Goal: Task Accomplishment & Management: Complete application form

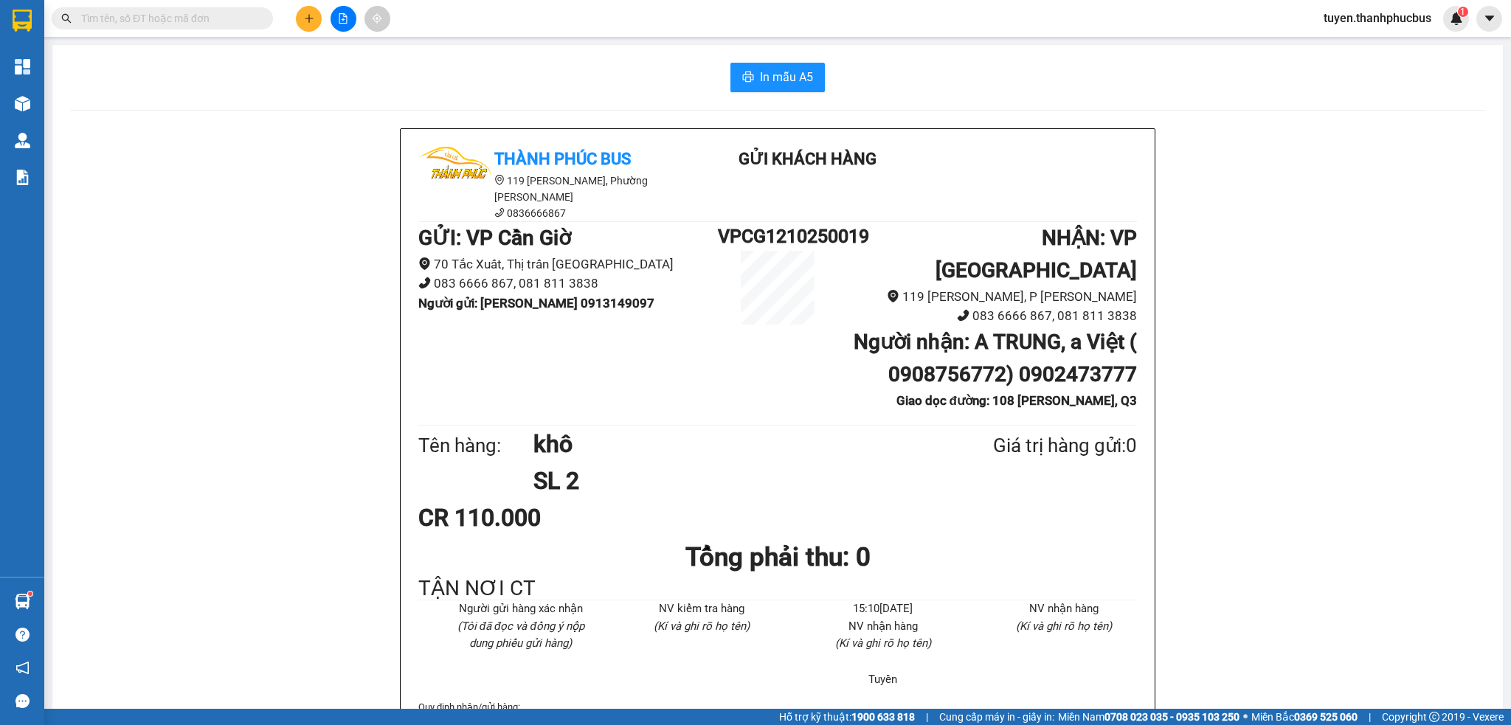
click at [314, 14] on button at bounding box center [309, 19] width 26 height 26
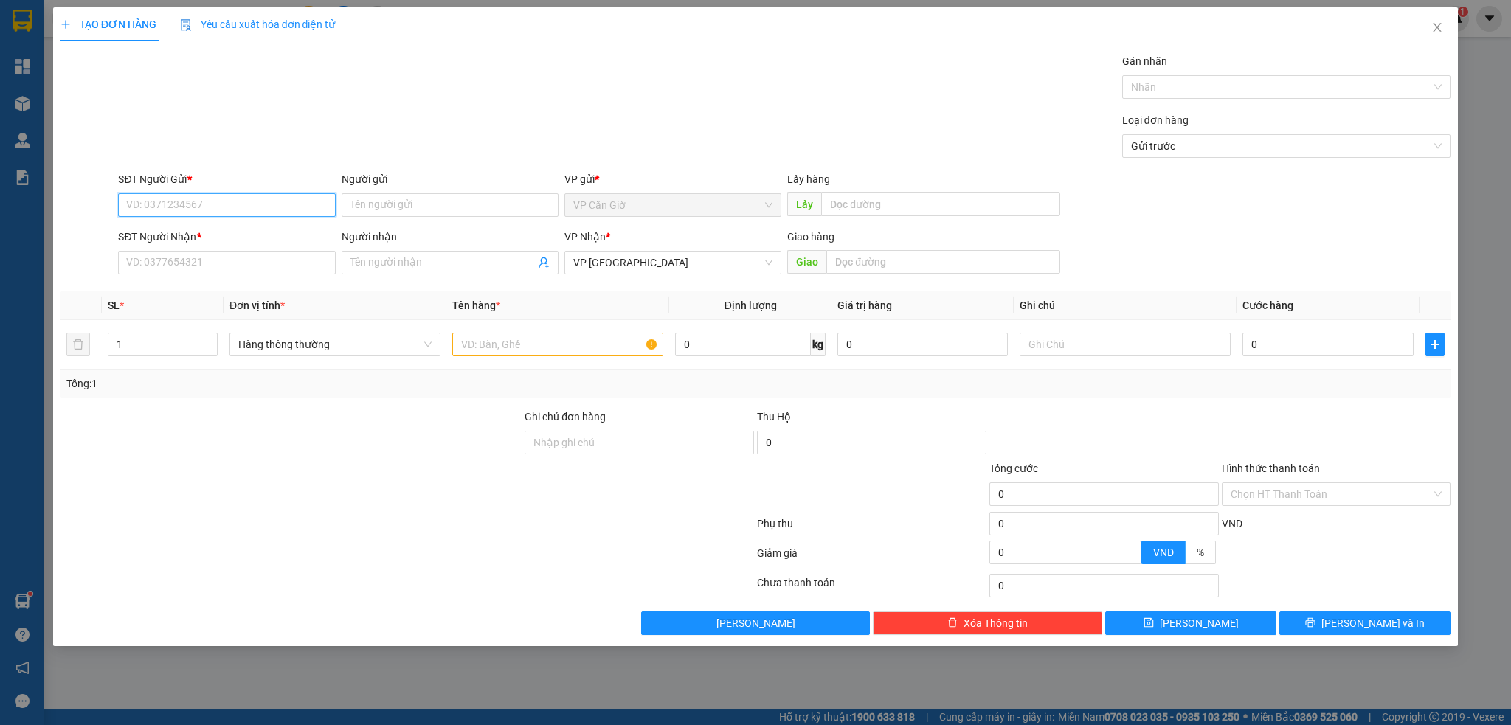
click at [154, 205] on input "SĐT Người Gửi *" at bounding box center [226, 205] width 217 height 24
type input "0938340968"
click at [395, 201] on input "Người gửi" at bounding box center [450, 205] width 217 height 24
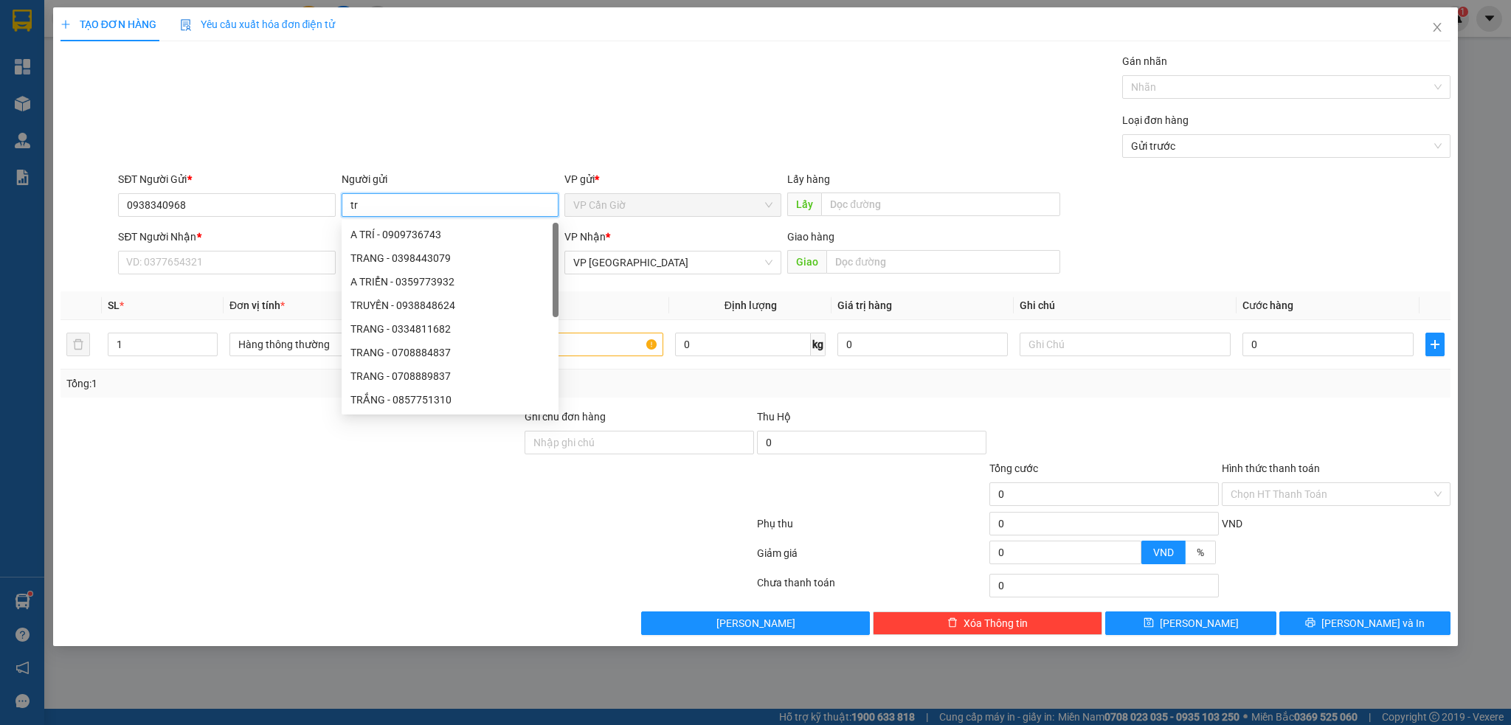
type input "t"
type input "CHINH"
click at [170, 266] on input "SĐT Người Nhận *" at bounding box center [226, 263] width 217 height 24
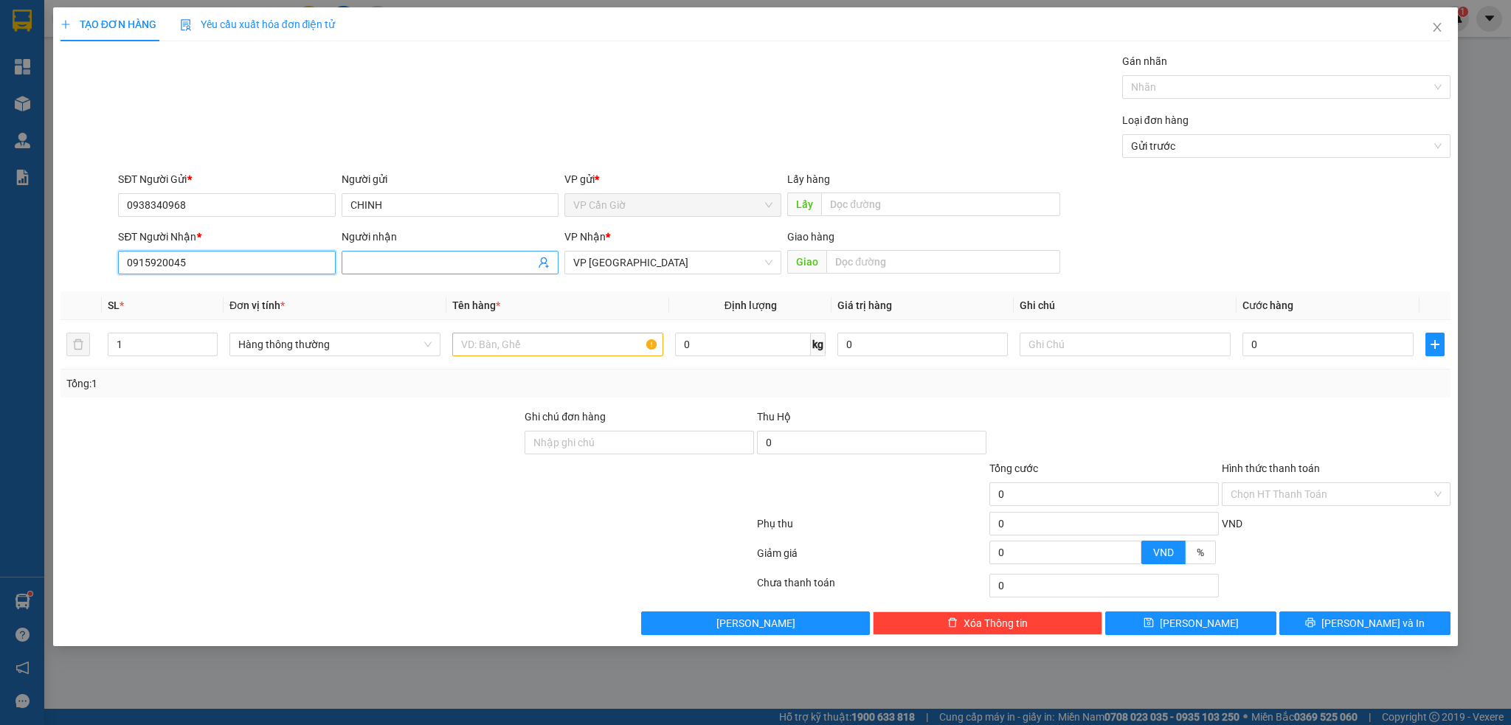
type input "0915920045"
click at [437, 266] on input "Người nhận" at bounding box center [442, 263] width 184 height 16
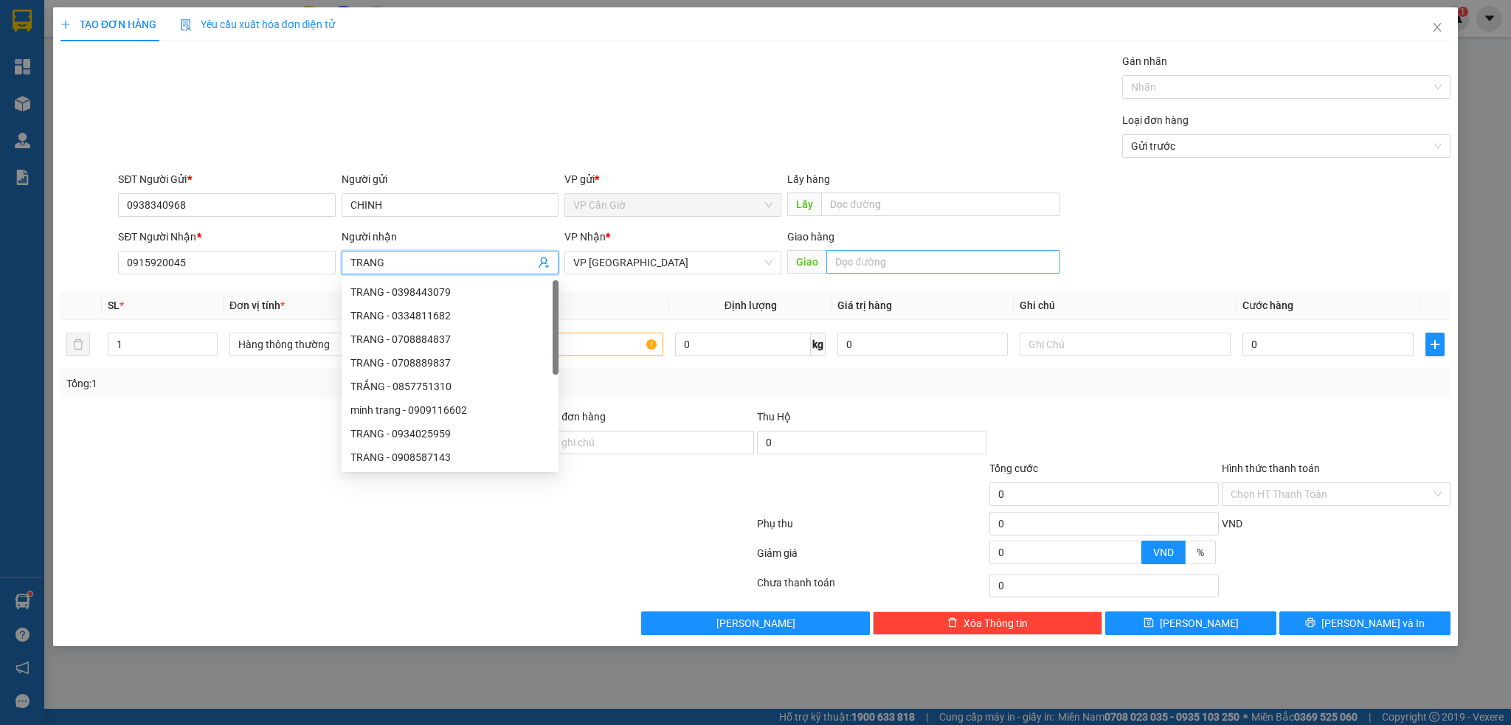
type input "TRANG"
click at [852, 260] on input "text" at bounding box center [943, 262] width 234 height 24
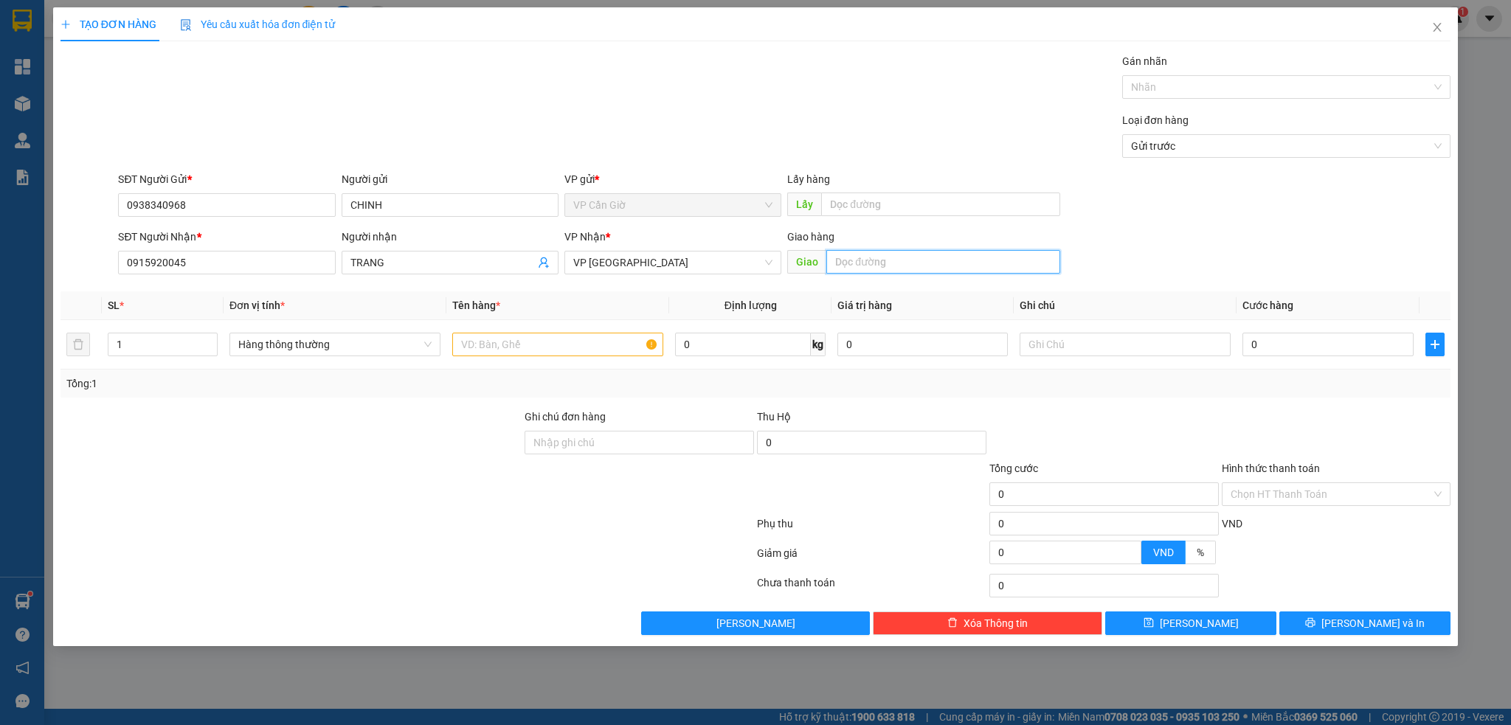
type input "0"
type input "CC SKY9, ĐƯỜNG SỐ 1, LONG TRƯỜNG,"
click at [1051, 347] on input "text" at bounding box center [1125, 345] width 211 height 24
type input "TẬN NƠI CT"
click at [502, 347] on input "text" at bounding box center [557, 345] width 211 height 24
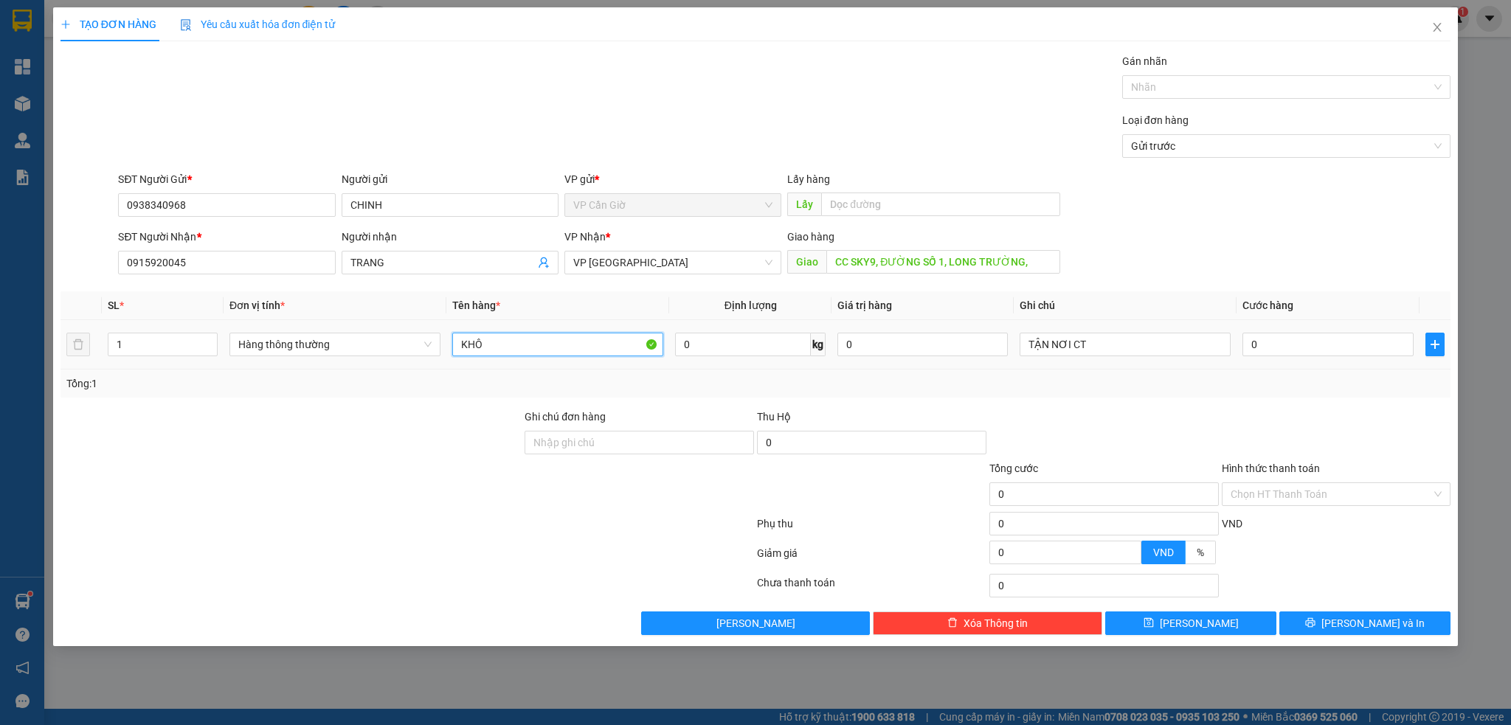
type input "KHÔ"
type input "3"
click at [326, 488] on div at bounding box center [291, 486] width 465 height 52
type input "35.000"
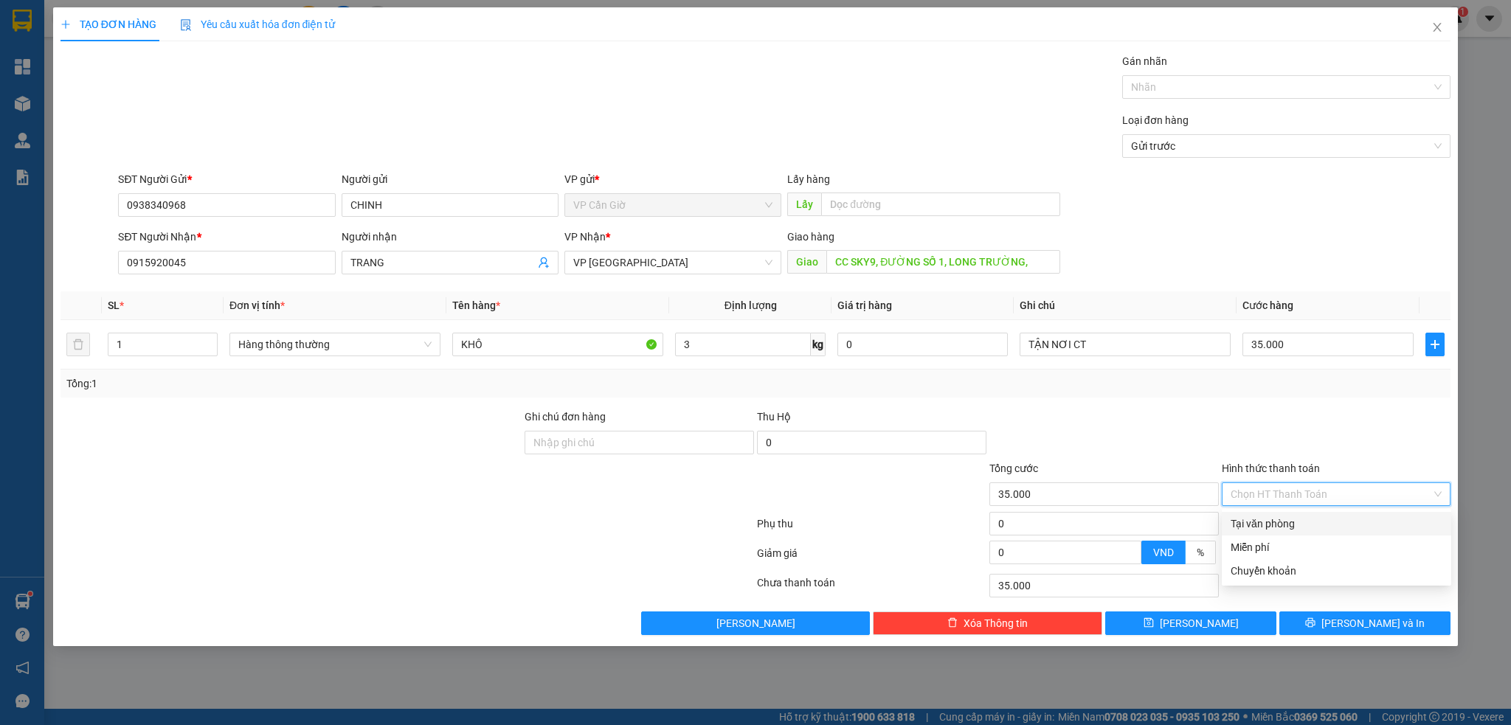
click at [1291, 494] on input "Hình thức thanh toán" at bounding box center [1331, 494] width 201 height 22
click at [1270, 523] on div "Tại văn phòng" at bounding box center [1337, 524] width 212 height 16
type input "0"
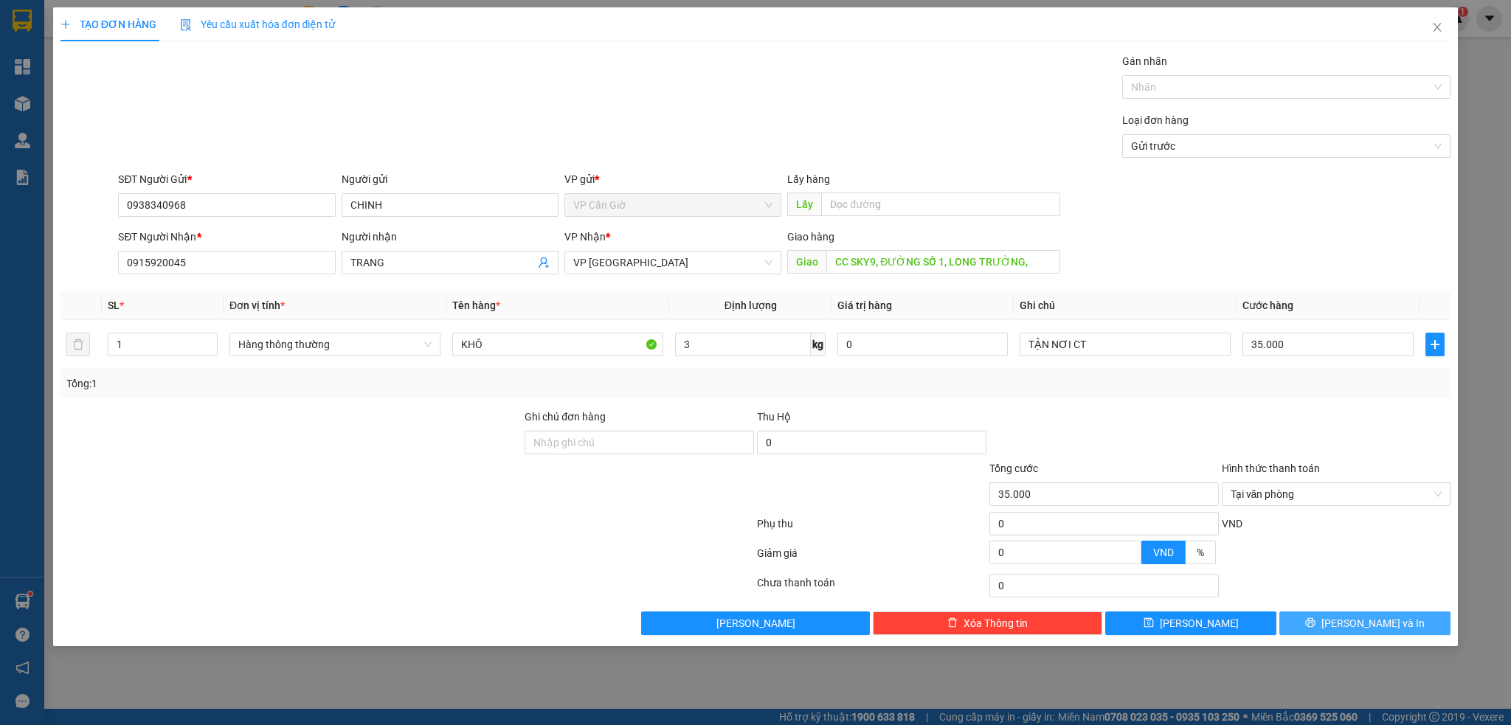
click at [1354, 623] on span "Lưu và In" at bounding box center [1372, 623] width 103 height 16
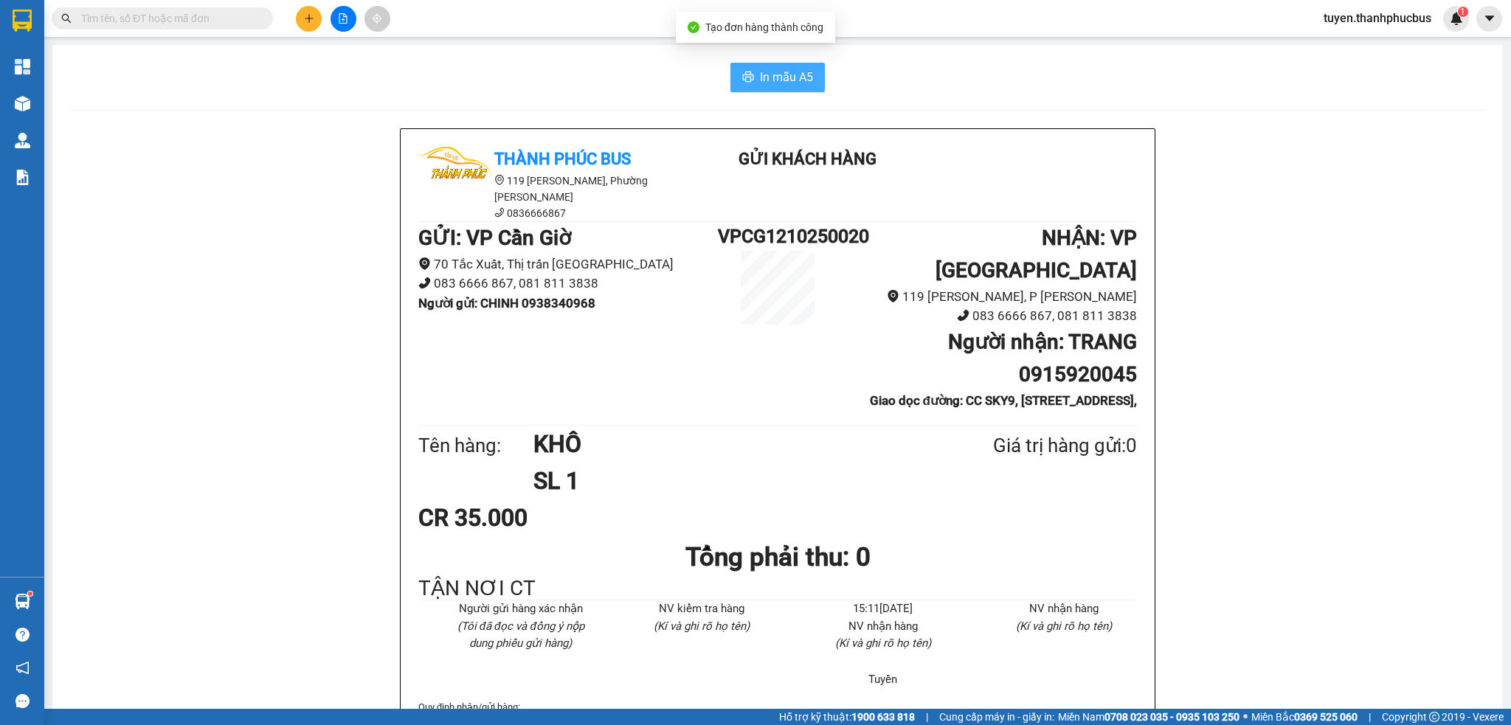
click at [769, 80] on span "In mẫu A5" at bounding box center [786, 77] width 53 height 18
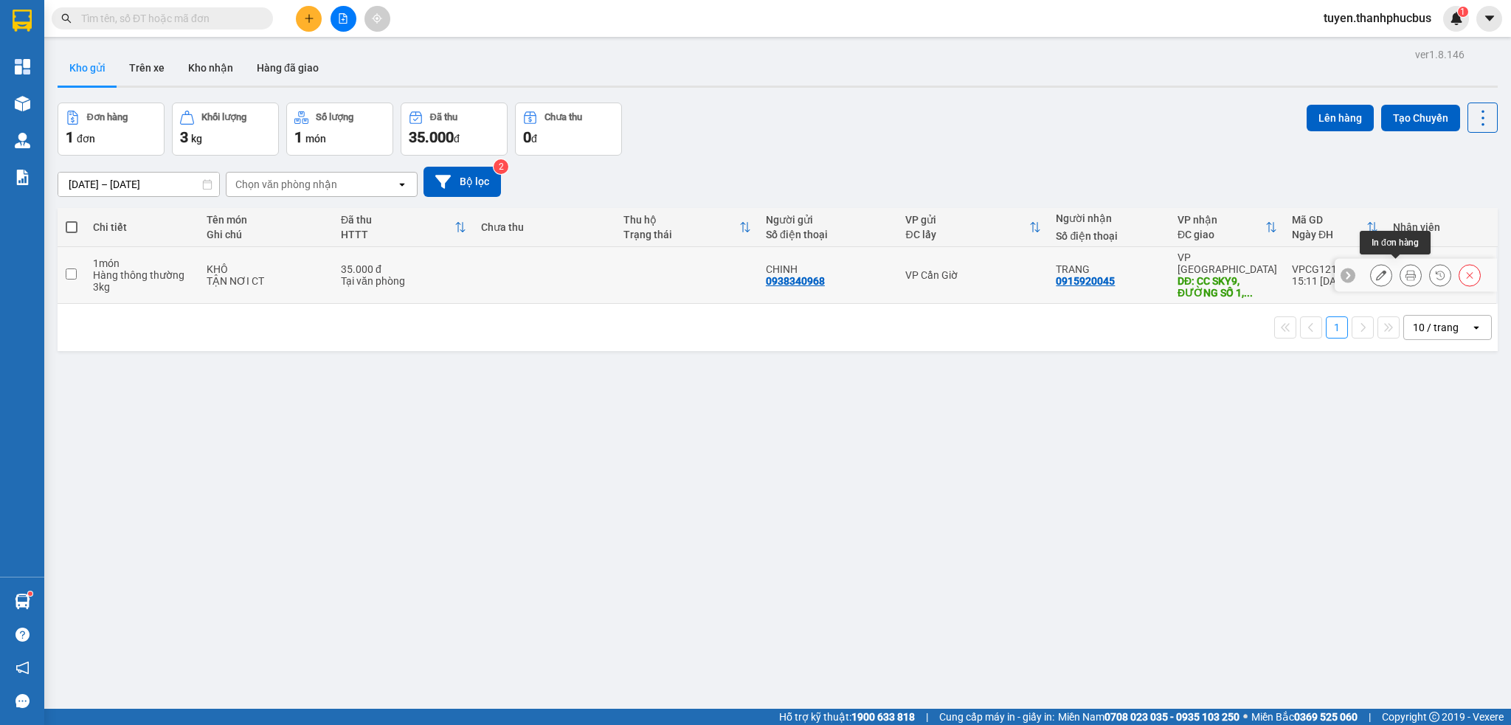
click at [1405, 271] on icon at bounding box center [1410, 275] width 10 height 10
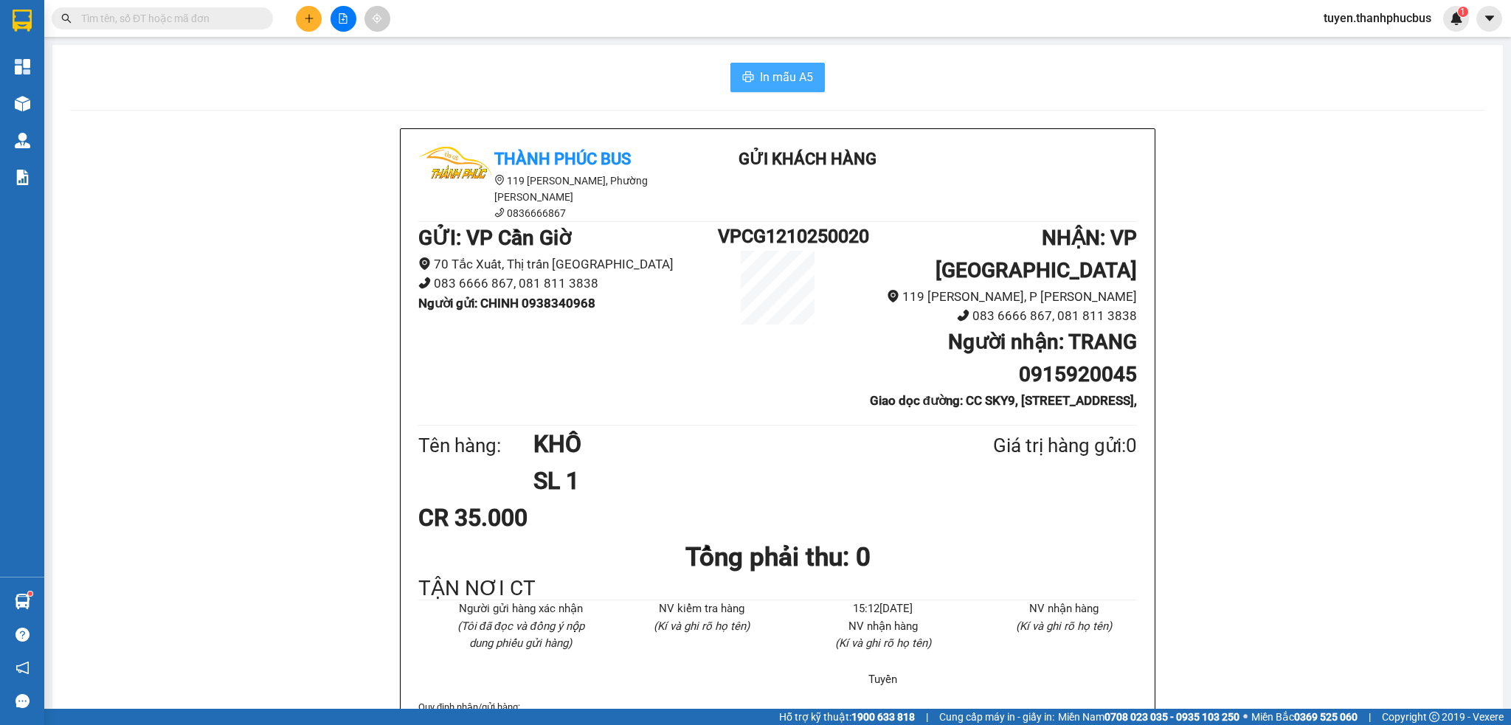
click at [772, 83] on span "In mẫu A5" at bounding box center [786, 77] width 53 height 18
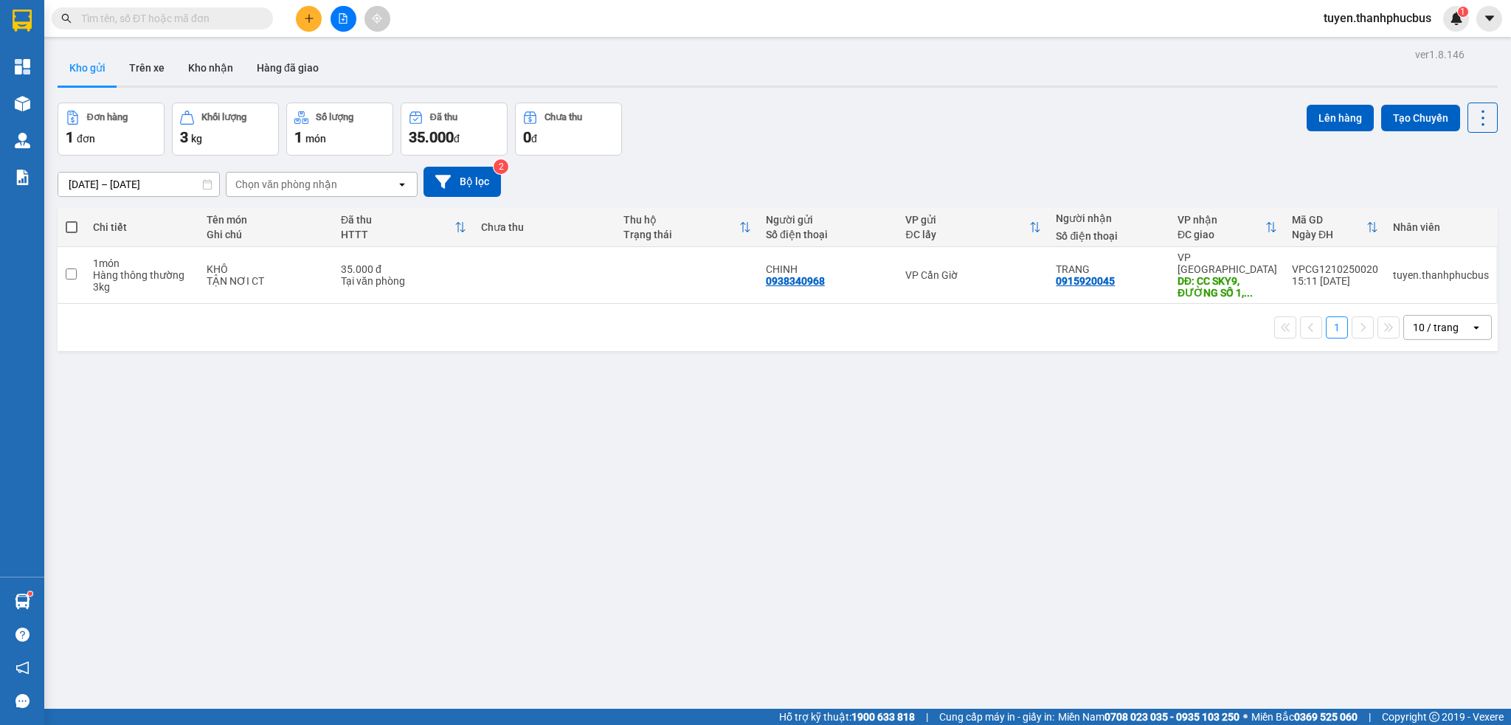
click at [775, 583] on div "ver 1.8.146 Kho gửi Trên xe Kho nhận Hàng đã giao Đơn hàng 1 đơn Khối lượng 3 k…" at bounding box center [778, 406] width 1452 height 725
click at [311, 13] on icon "plus" at bounding box center [309, 18] width 10 height 10
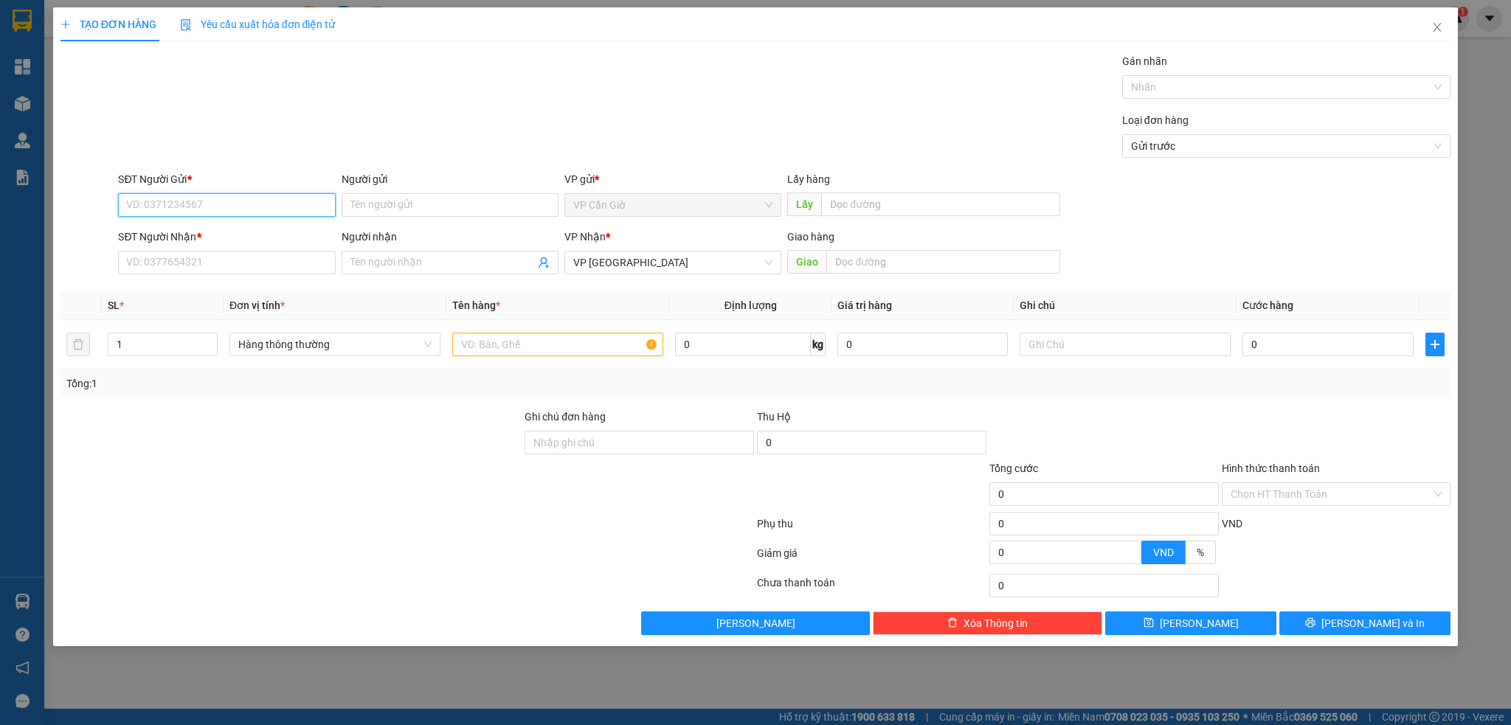
click at [168, 210] on input "SĐT Người Gửi *" at bounding box center [226, 205] width 217 height 24
click at [201, 238] on div "0909289656 - anh NAM" at bounding box center [226, 234] width 199 height 16
type input "0909289656"
type input "anh NAM"
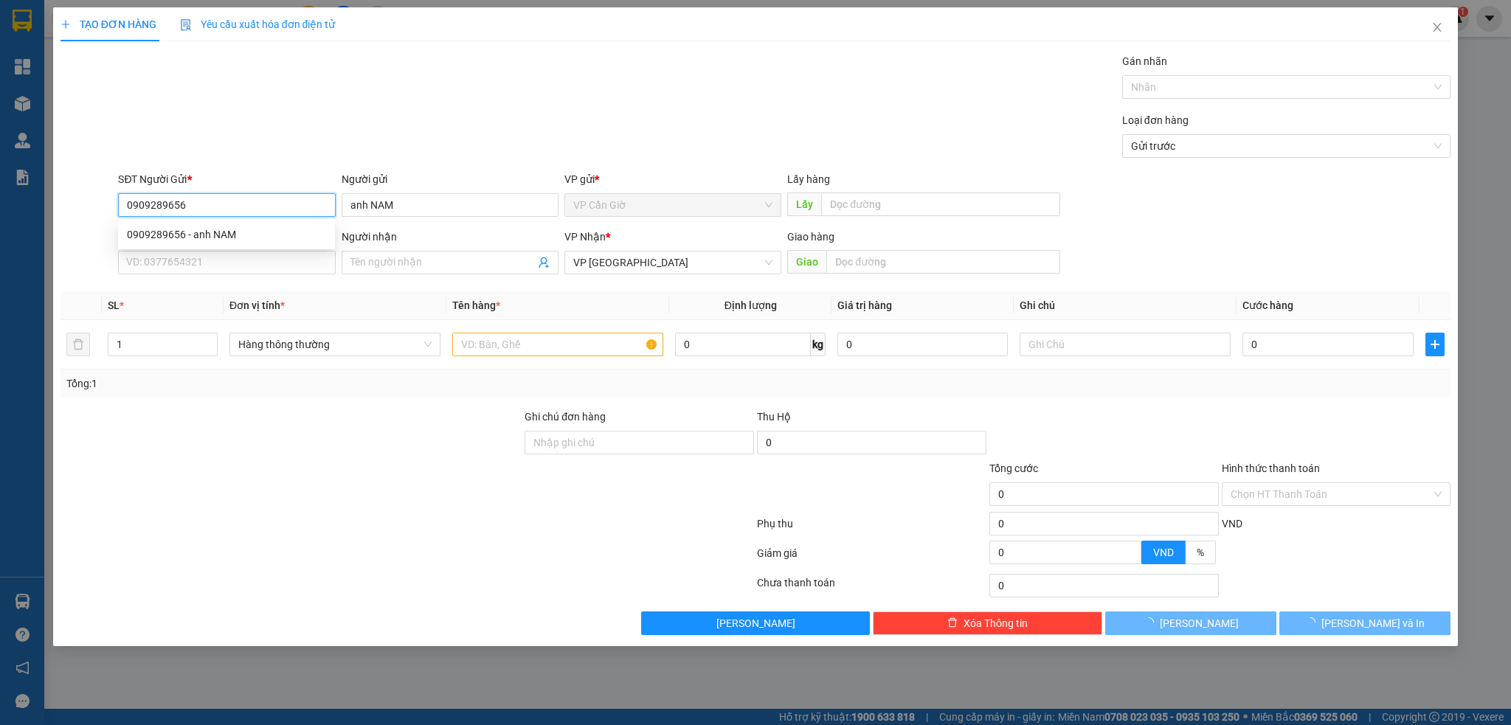
type input "25.000"
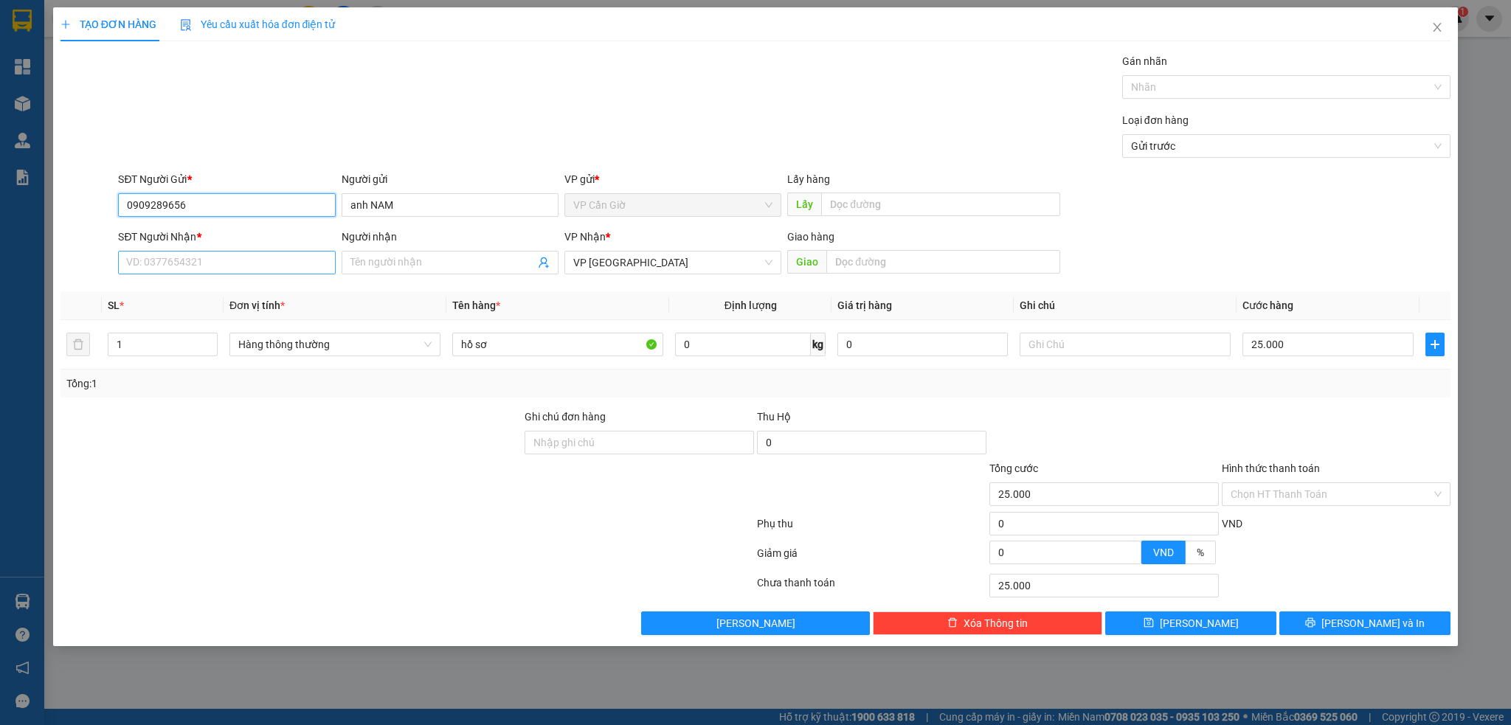
type input "0909289656"
click at [193, 257] on input "SĐT Người Nhận *" at bounding box center [226, 263] width 217 height 24
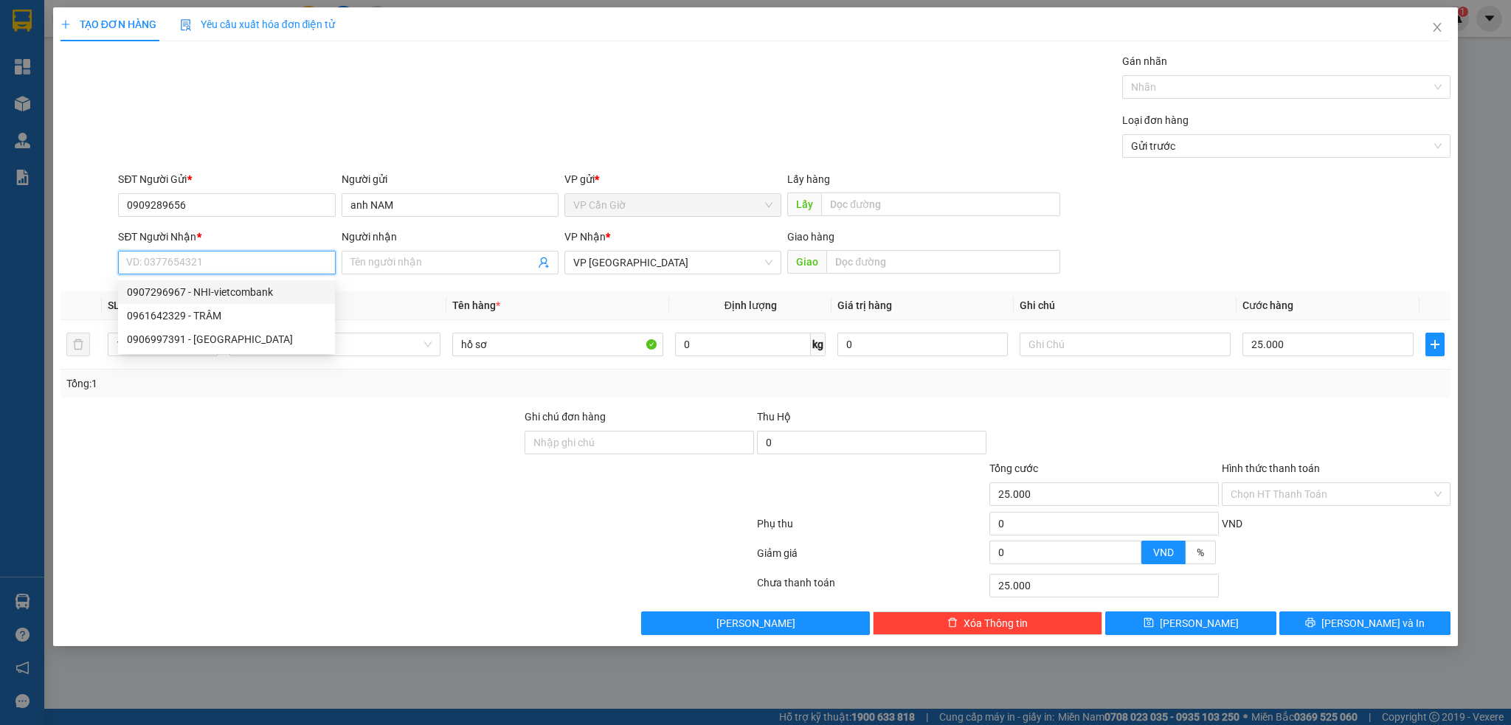
click at [193, 297] on div "0907296967 - NHI-vietcombank" at bounding box center [226, 292] width 199 height 16
type input "0907296967"
type input "NHI-vietcombank"
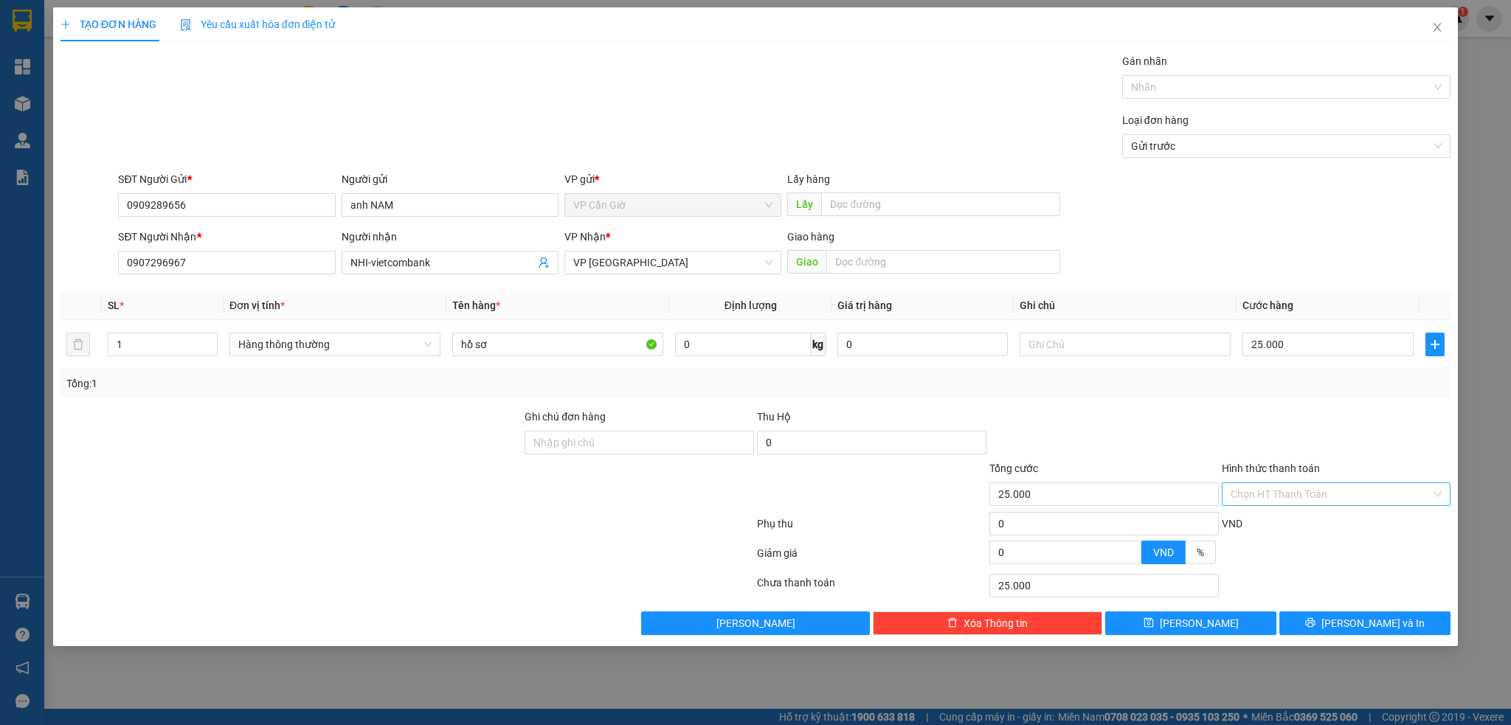
click at [1301, 497] on input "Hình thức thanh toán" at bounding box center [1331, 494] width 201 height 22
click at [1269, 525] on div "Tại văn phòng" at bounding box center [1337, 524] width 212 height 16
type input "0"
click at [1360, 625] on span "Lưu và In" at bounding box center [1372, 623] width 103 height 16
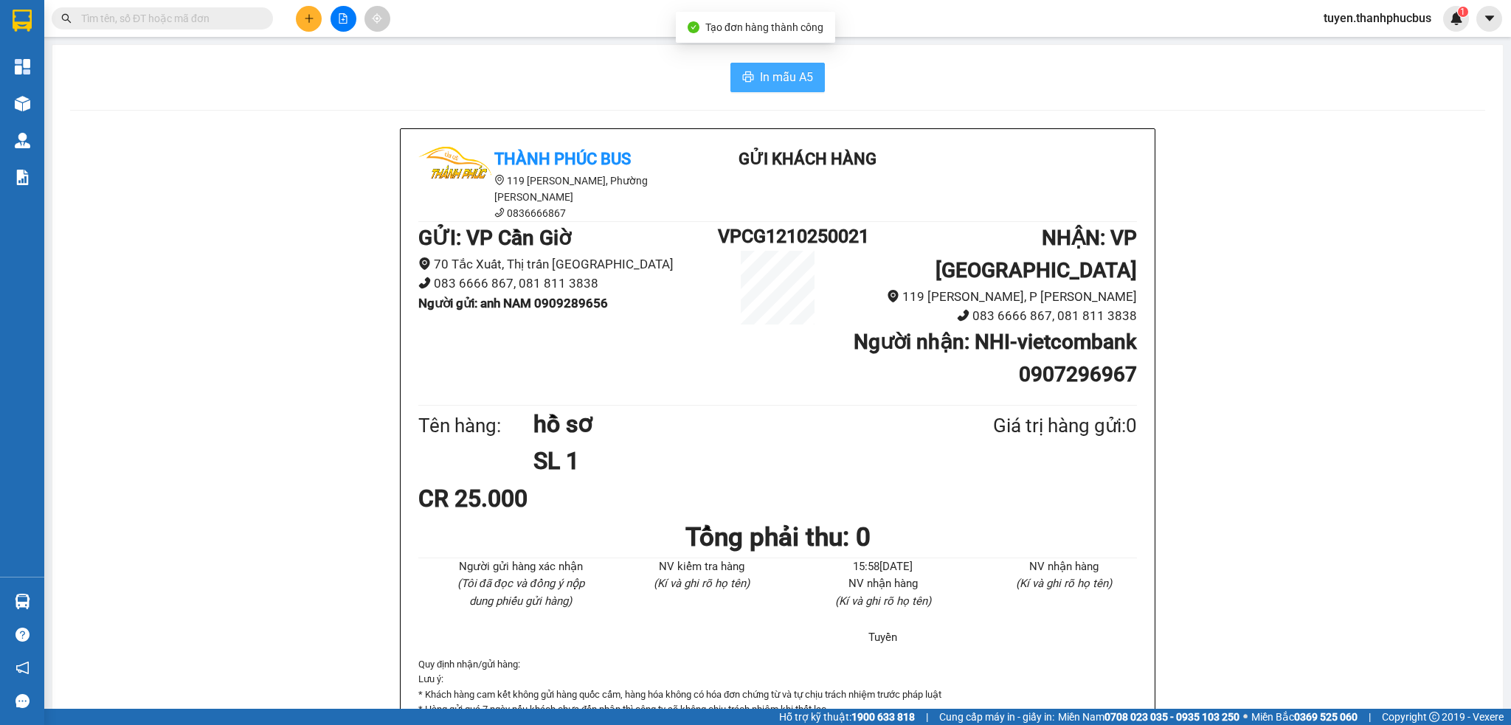
click at [768, 77] on span "In mẫu A5" at bounding box center [786, 77] width 53 height 18
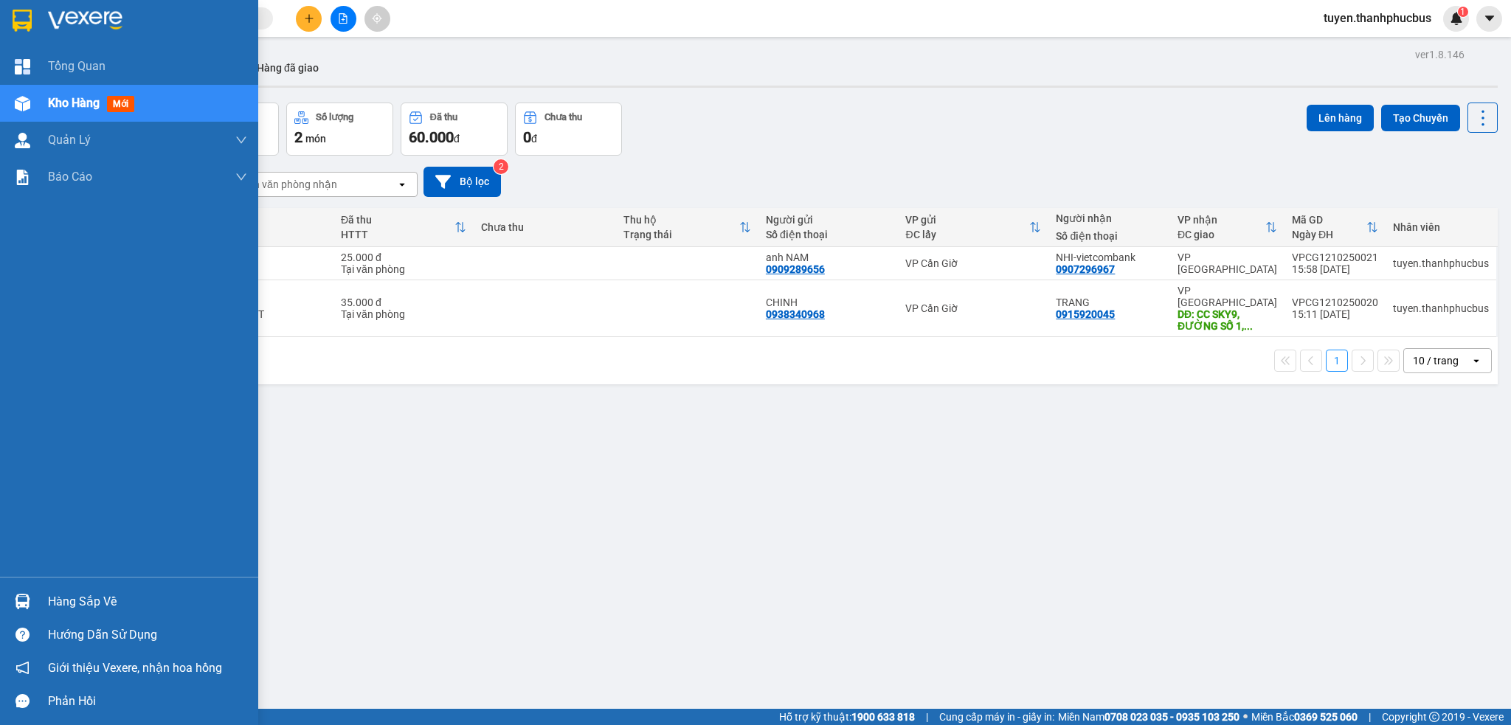
click at [85, 600] on div "Hàng sắp về" at bounding box center [147, 602] width 199 height 22
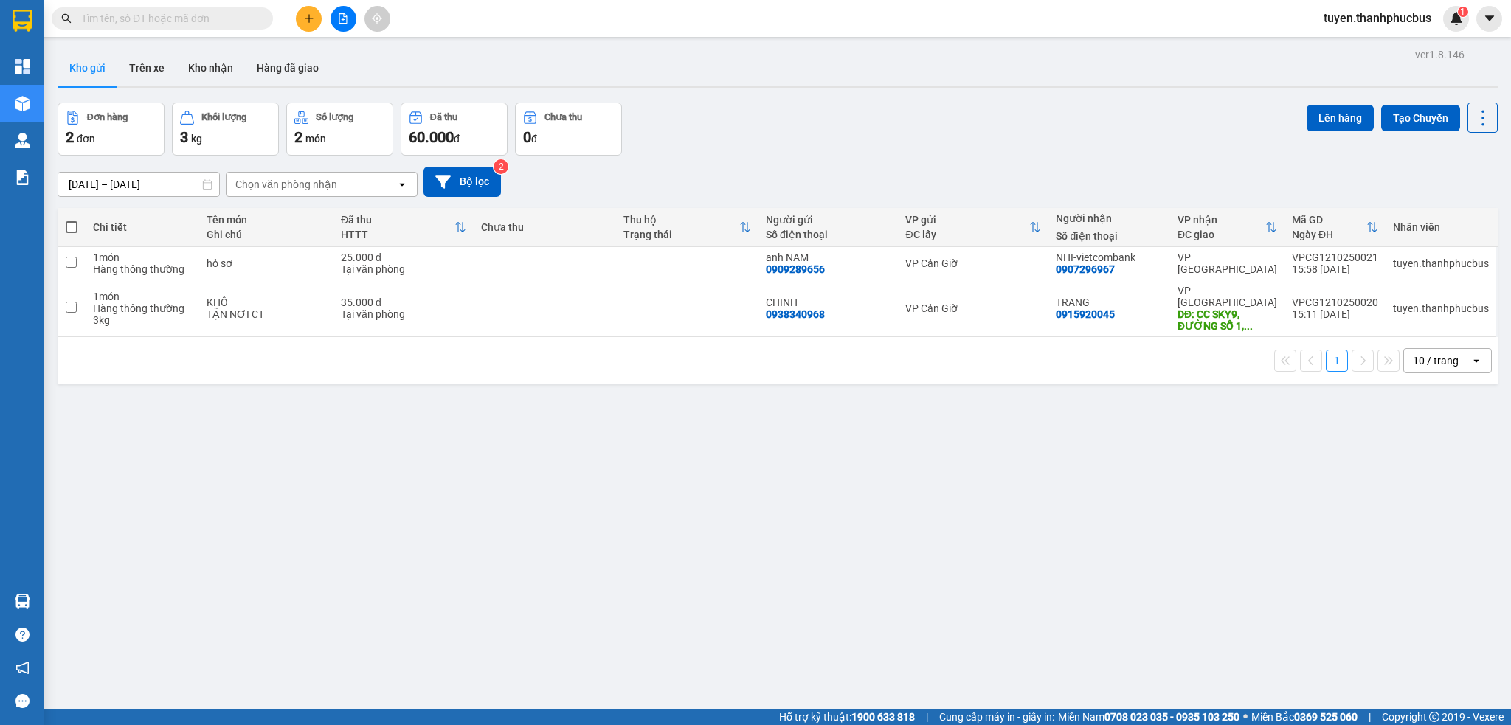
click at [1049, 513] on section "Kết quả tìm kiếm ( 0 ) Bộ lọc No Data tuyen.thanhphucbus 1 Tổng Quan Kho hàng m…" at bounding box center [755, 362] width 1511 height 725
click at [150, 71] on button "Trên xe" at bounding box center [146, 67] width 59 height 35
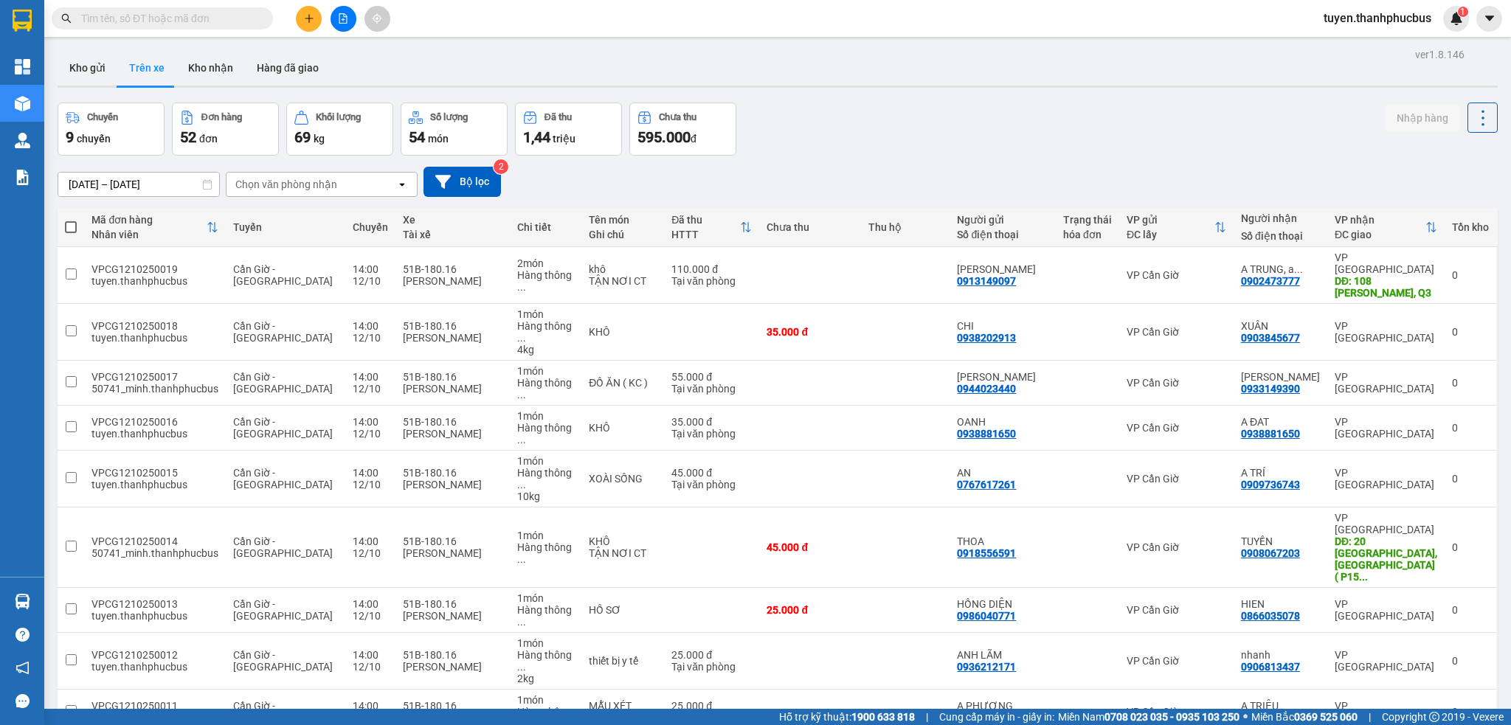
click at [276, 179] on div "Chọn văn phòng nhận" at bounding box center [286, 184] width 102 height 15
click at [255, 240] on span "VP Cần Giờ" at bounding box center [266, 242] width 56 height 15
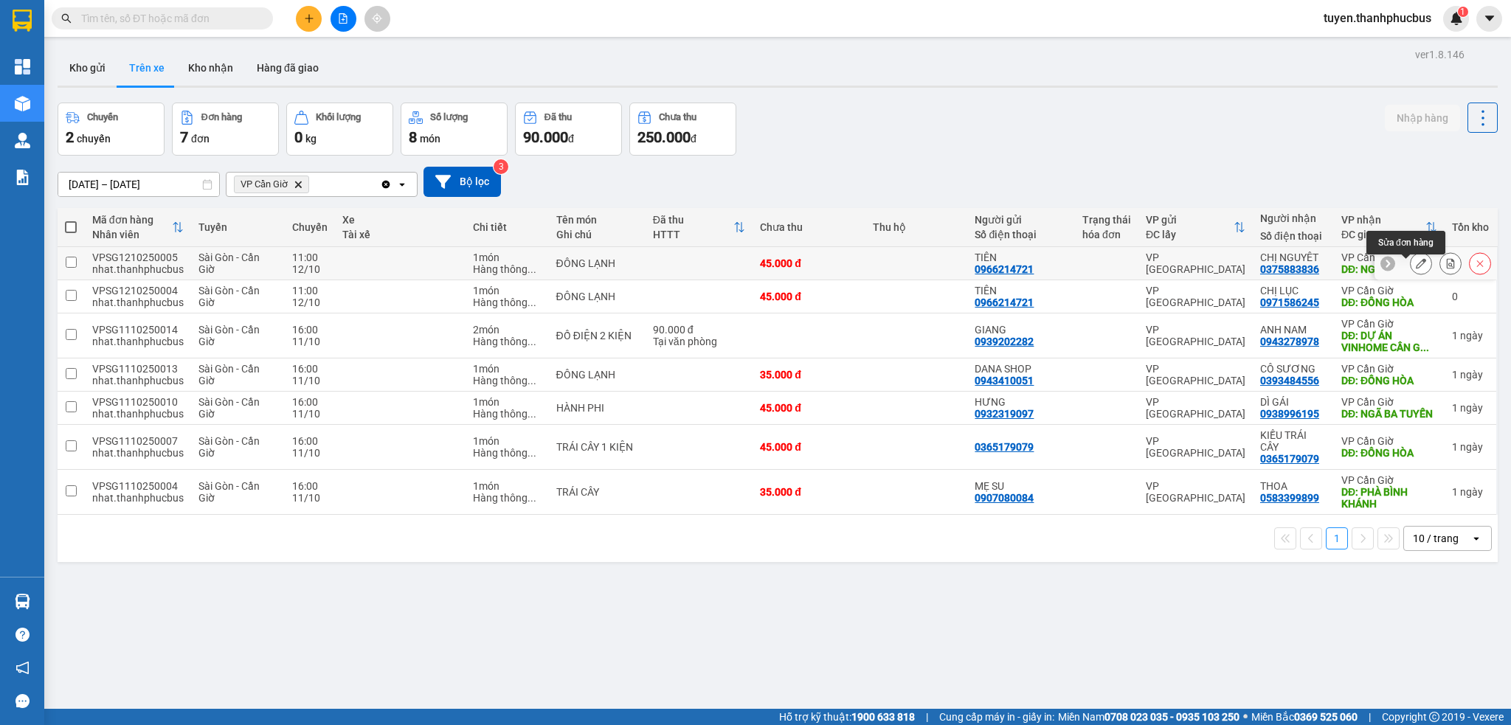
click at [1411, 269] on button at bounding box center [1421, 264] width 21 height 26
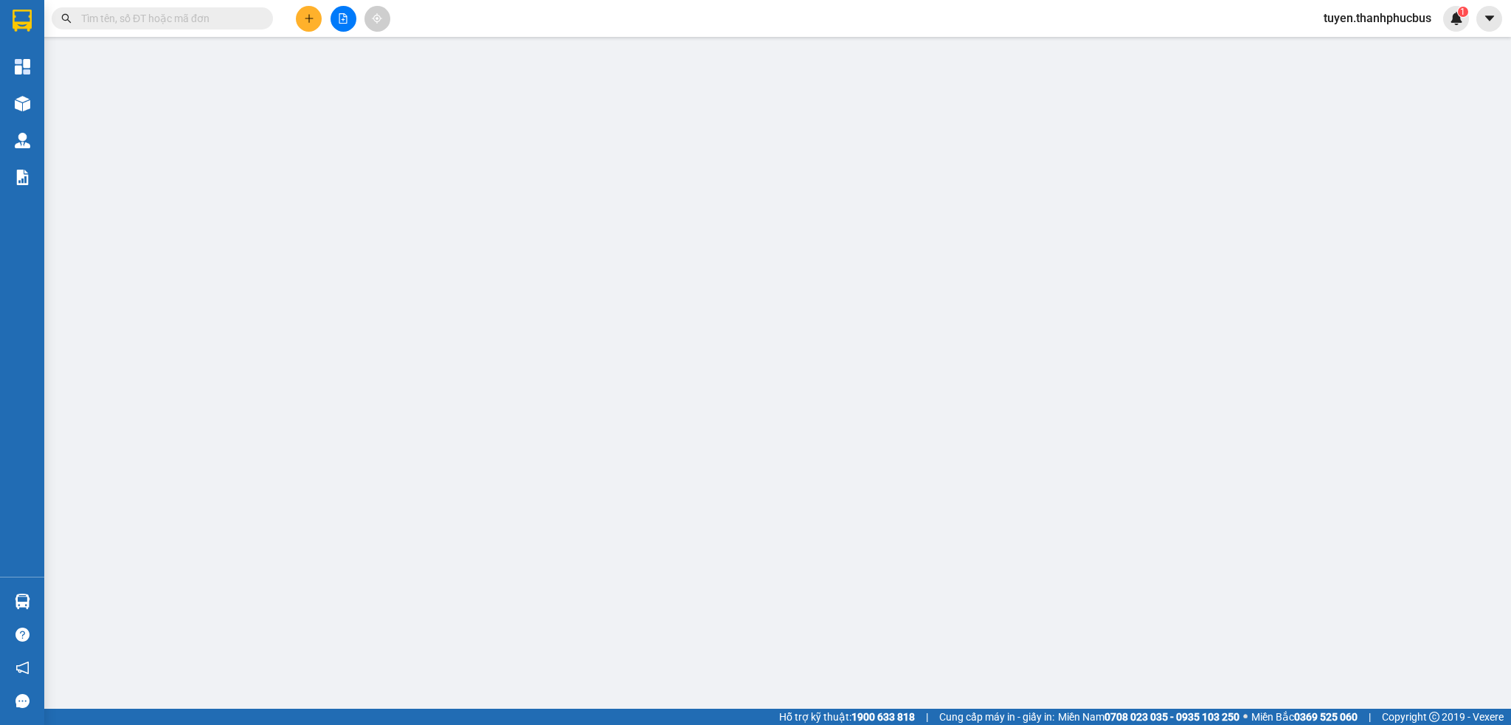
type input "0966214721"
type input "TIÊN"
type input "0375883836"
type input "CHỊ NGUYÊT"
type input "NGÃ BA TUYẾN"
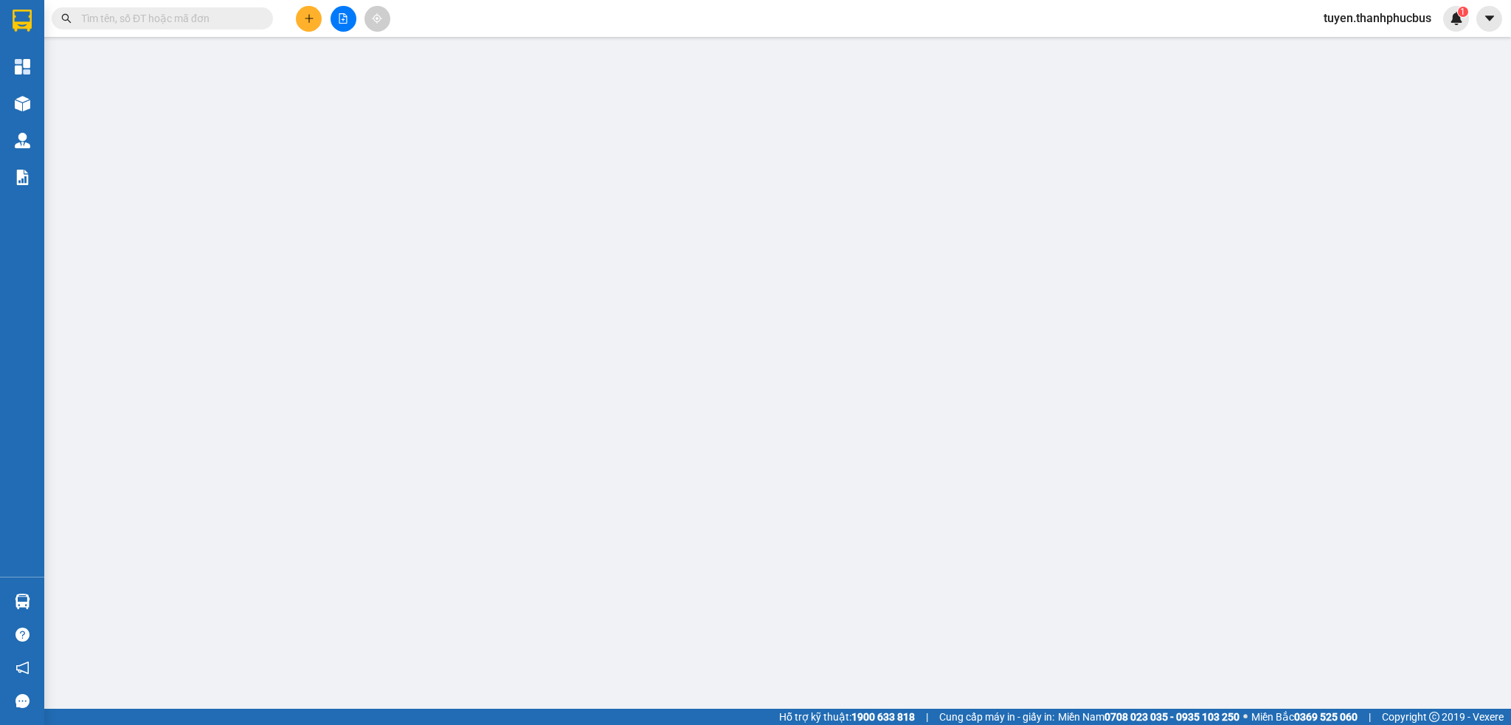
type input "45.000"
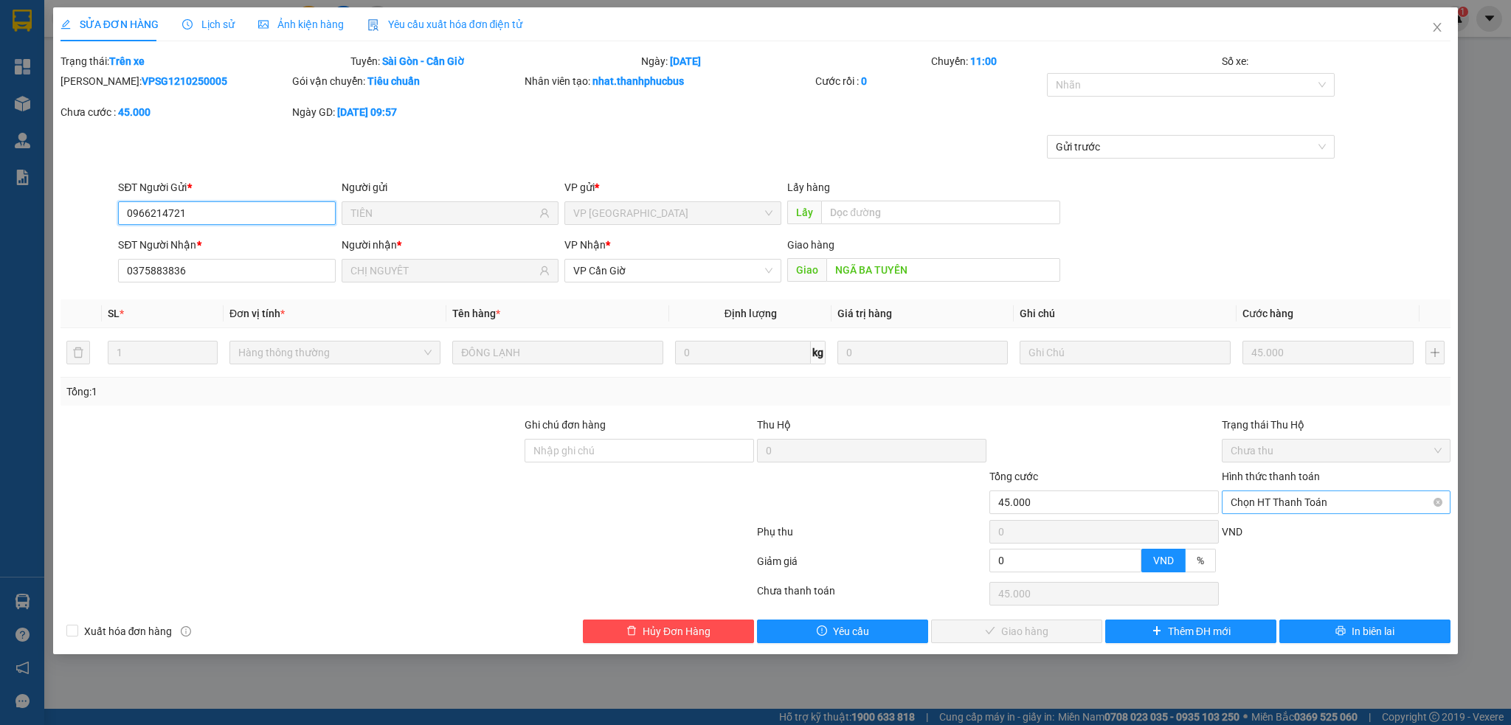
click at [1272, 500] on span "Chọn HT Thanh Toán" at bounding box center [1337, 502] width 212 height 22
click at [1258, 529] on div "Tại văn phòng" at bounding box center [1337, 532] width 212 height 16
type input "0"
click at [1029, 629] on span "Giao hàng" at bounding box center [1024, 631] width 47 height 16
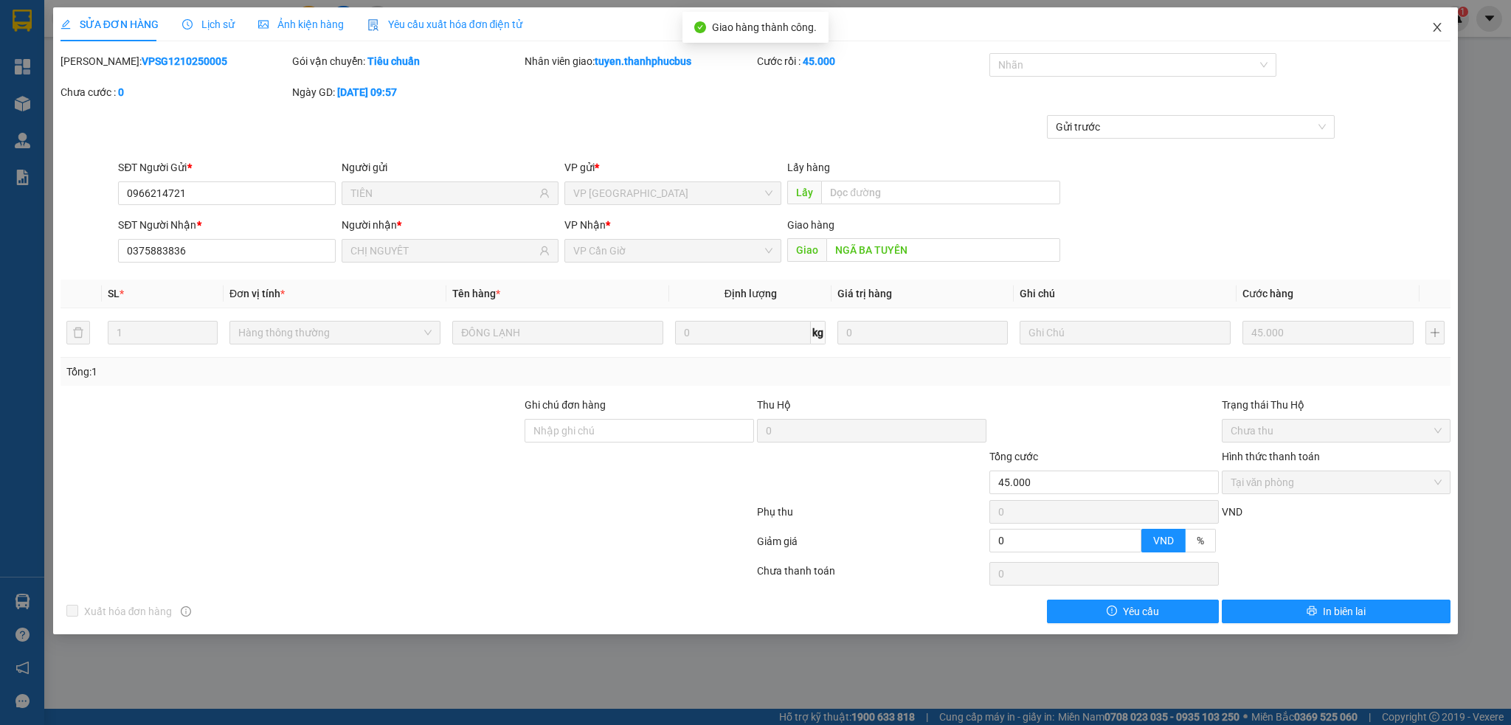
click at [1442, 34] on span "Close" at bounding box center [1436, 27] width 41 height 41
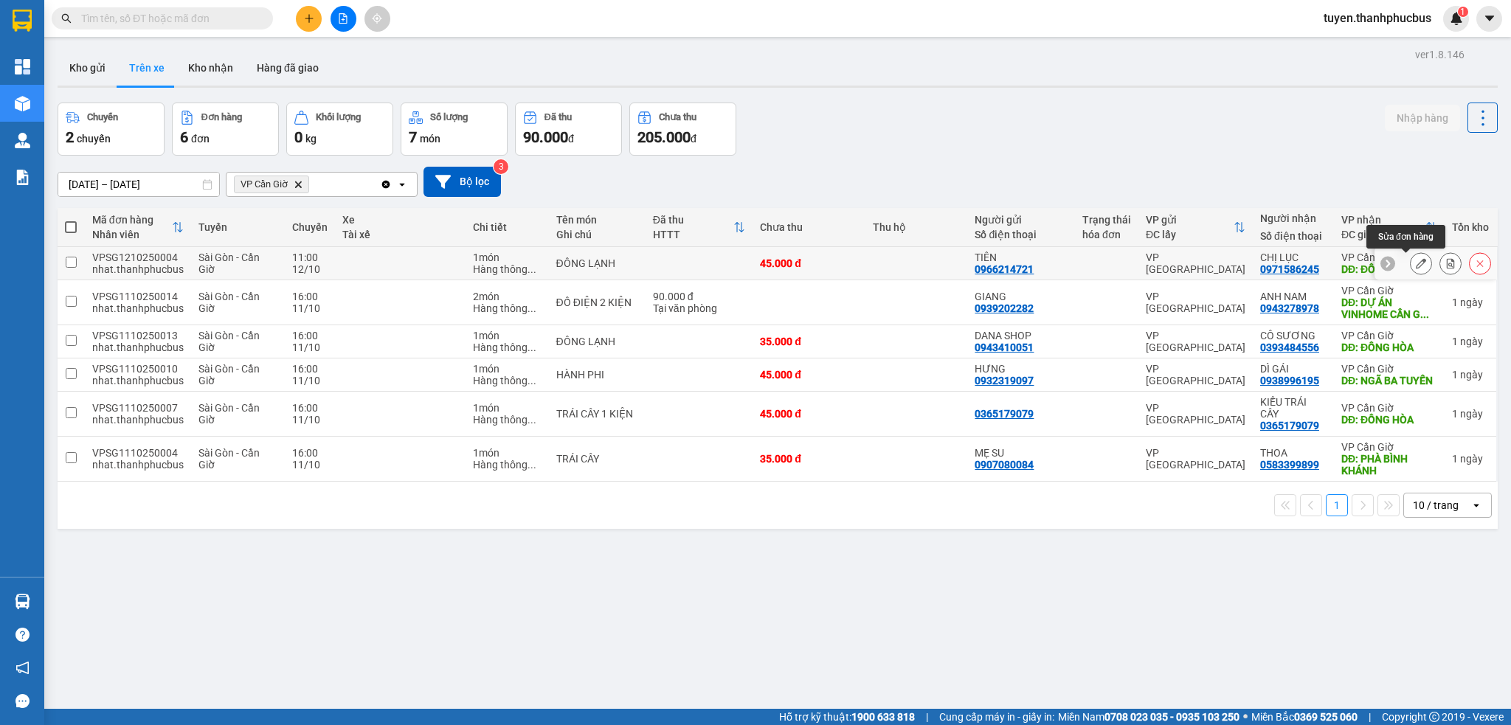
click at [1416, 262] on icon at bounding box center [1421, 263] width 10 height 10
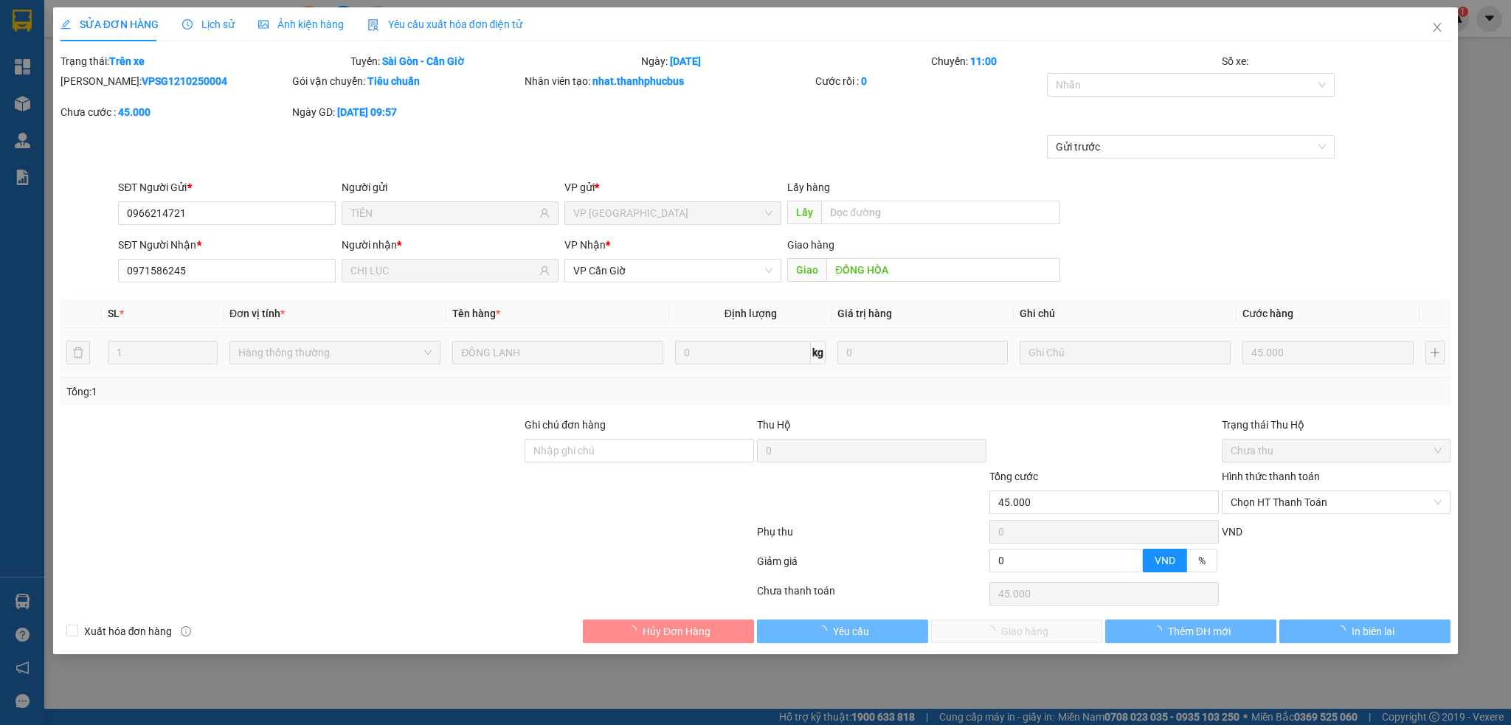
type input "0966214721"
type input "TIÊN"
type input "0971586245"
type input "CHỊ LỤC"
type input "ĐỒNG HÒA"
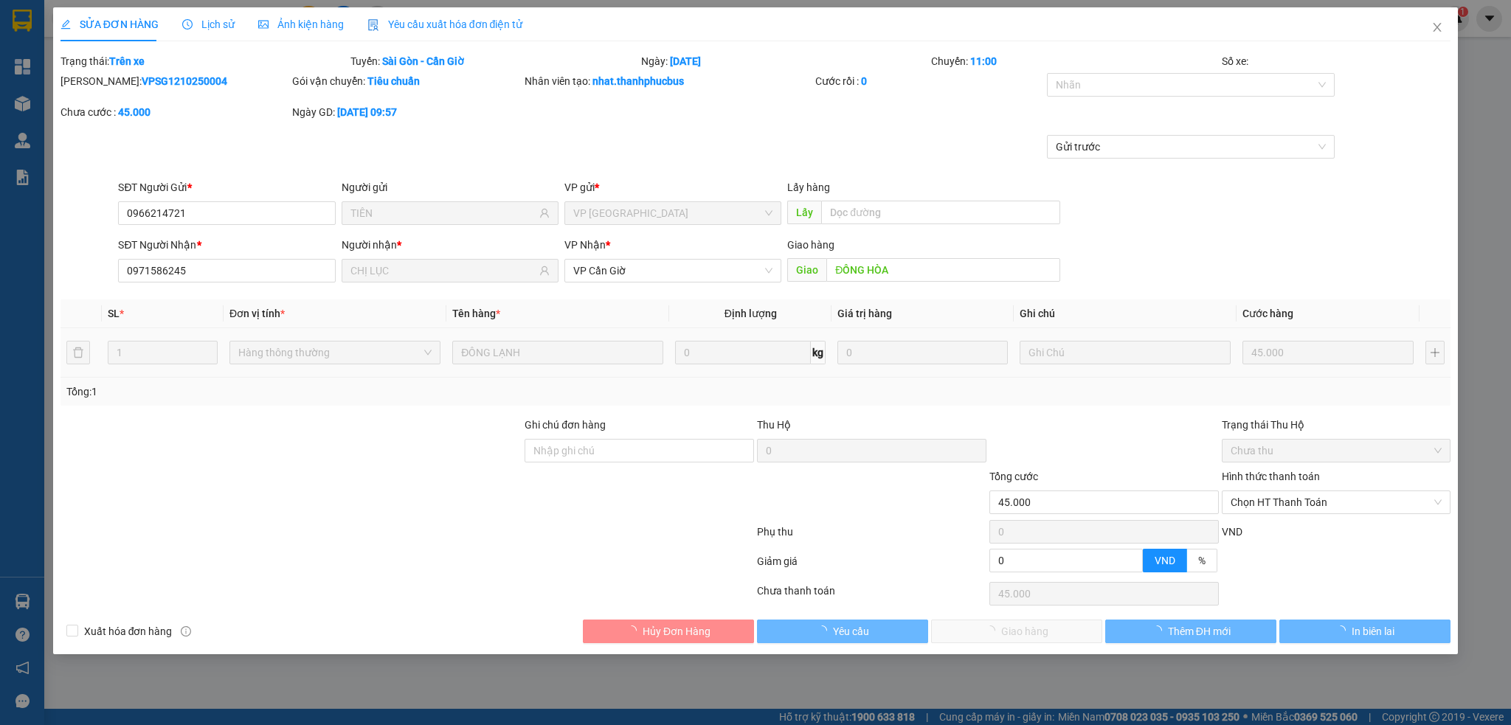
type input "45.000"
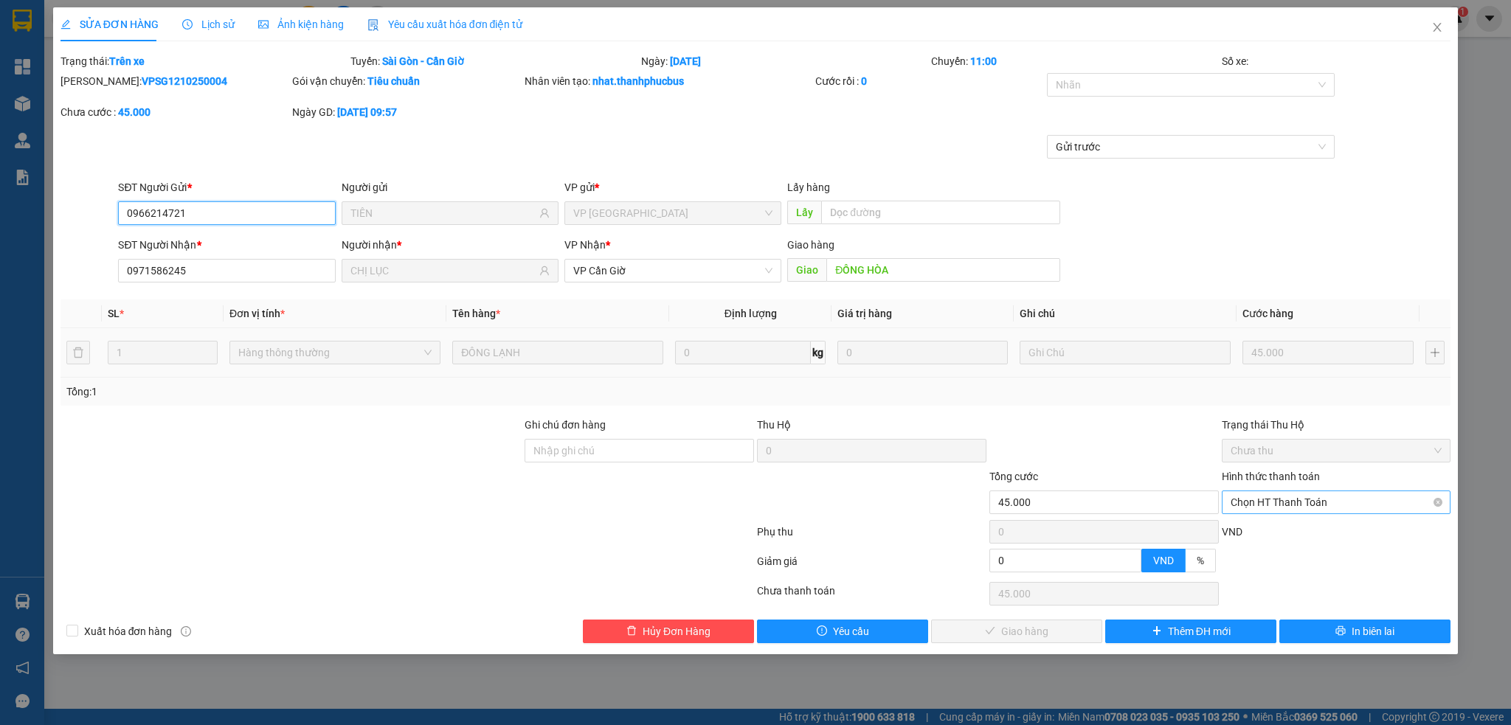
click at [1310, 501] on span "Chọn HT Thanh Toán" at bounding box center [1337, 502] width 212 height 22
click at [1278, 531] on div "Tại văn phòng" at bounding box center [1337, 532] width 212 height 16
type input "0"
click at [1003, 628] on span "Giao hàng" at bounding box center [1024, 631] width 47 height 16
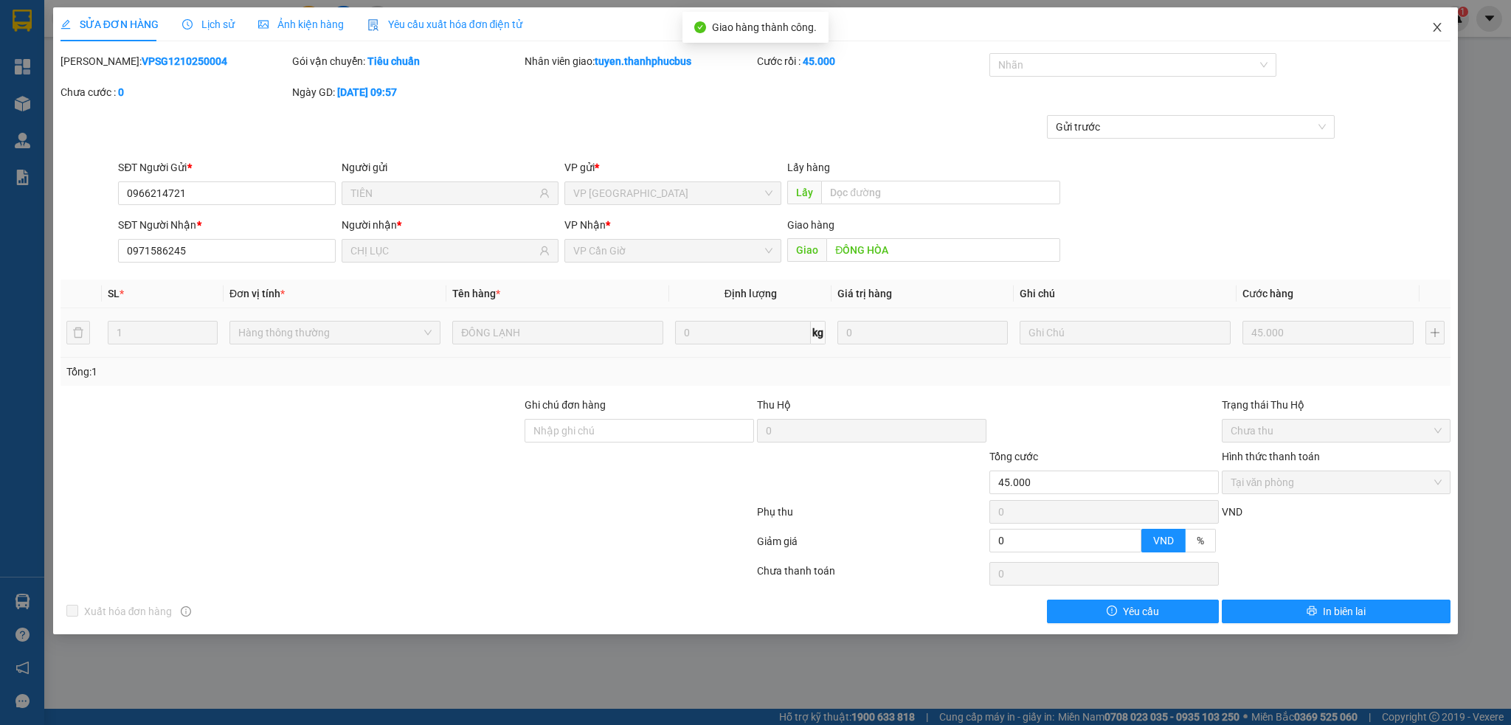
click at [1436, 27] on icon "close" at bounding box center [1437, 27] width 8 height 9
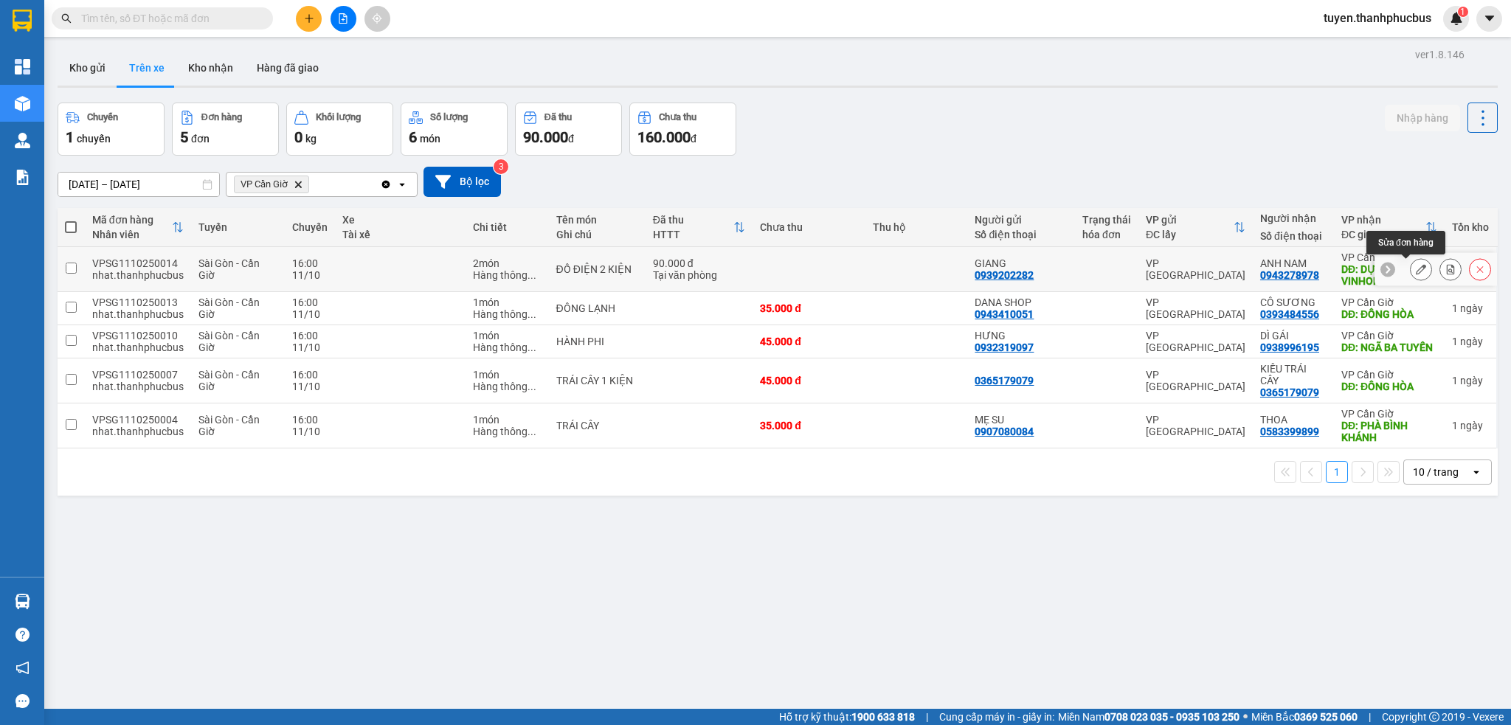
click at [1416, 267] on icon at bounding box center [1421, 269] width 10 height 10
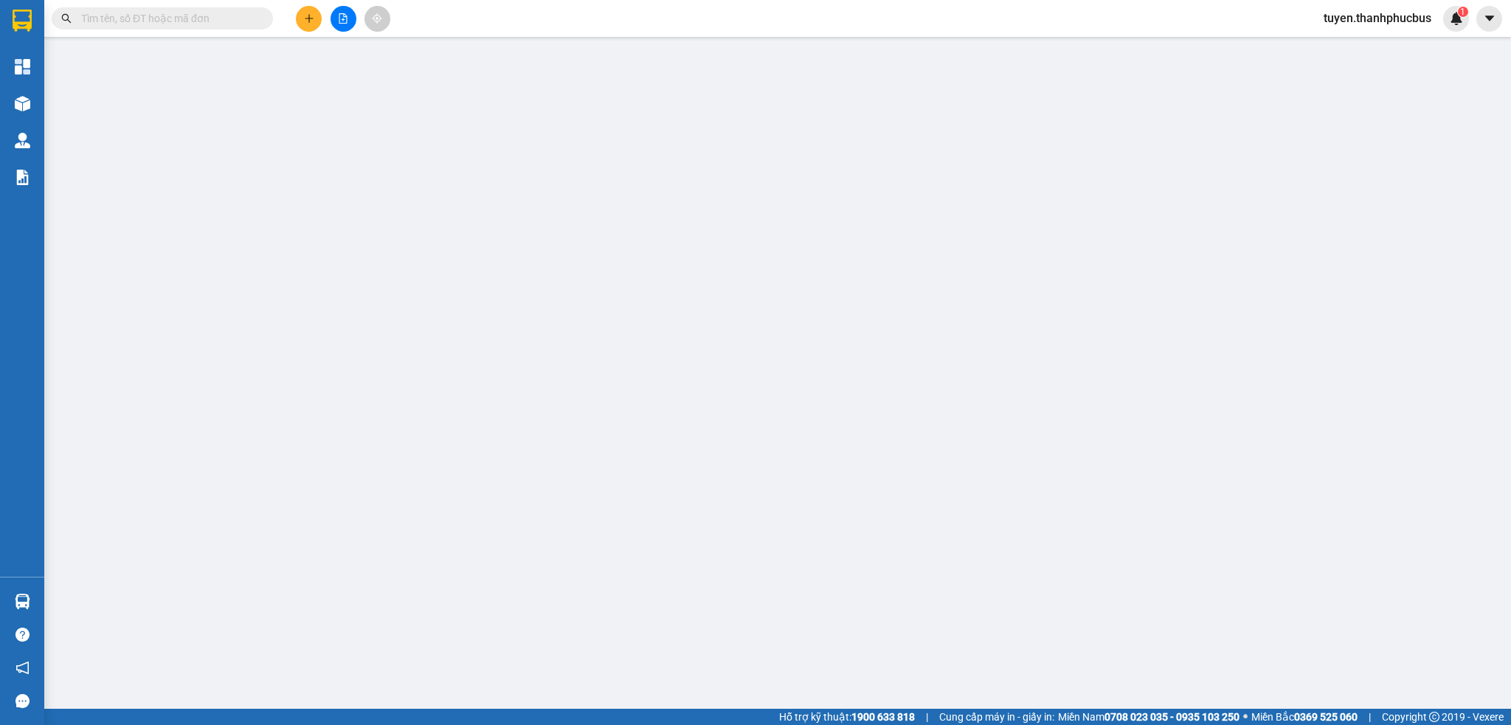
type input "0939202282"
type input "GIANG"
type input "0943278978"
type input "ANH NAM"
type input "DỰ ÁN VINHOME CẦN GIỜ +30K SHIP"
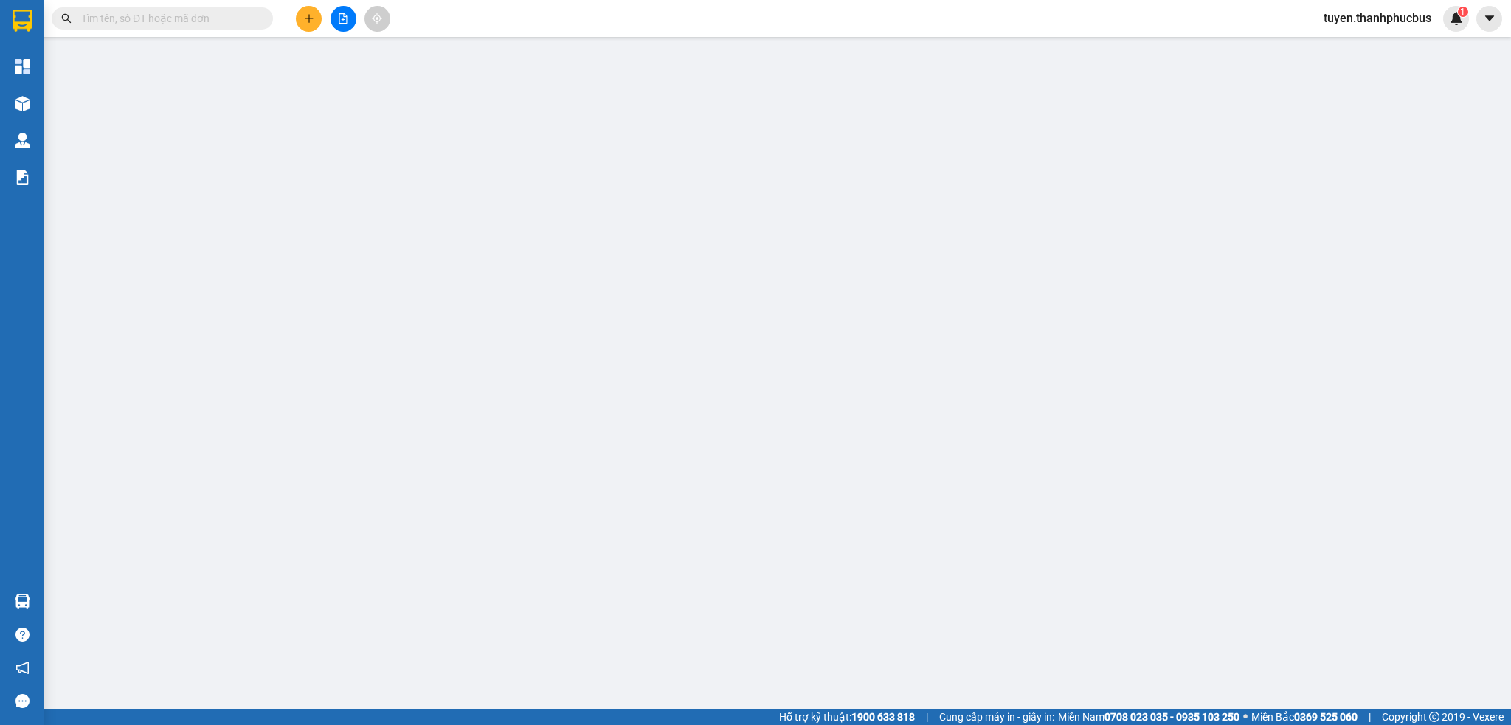
type input "90.000"
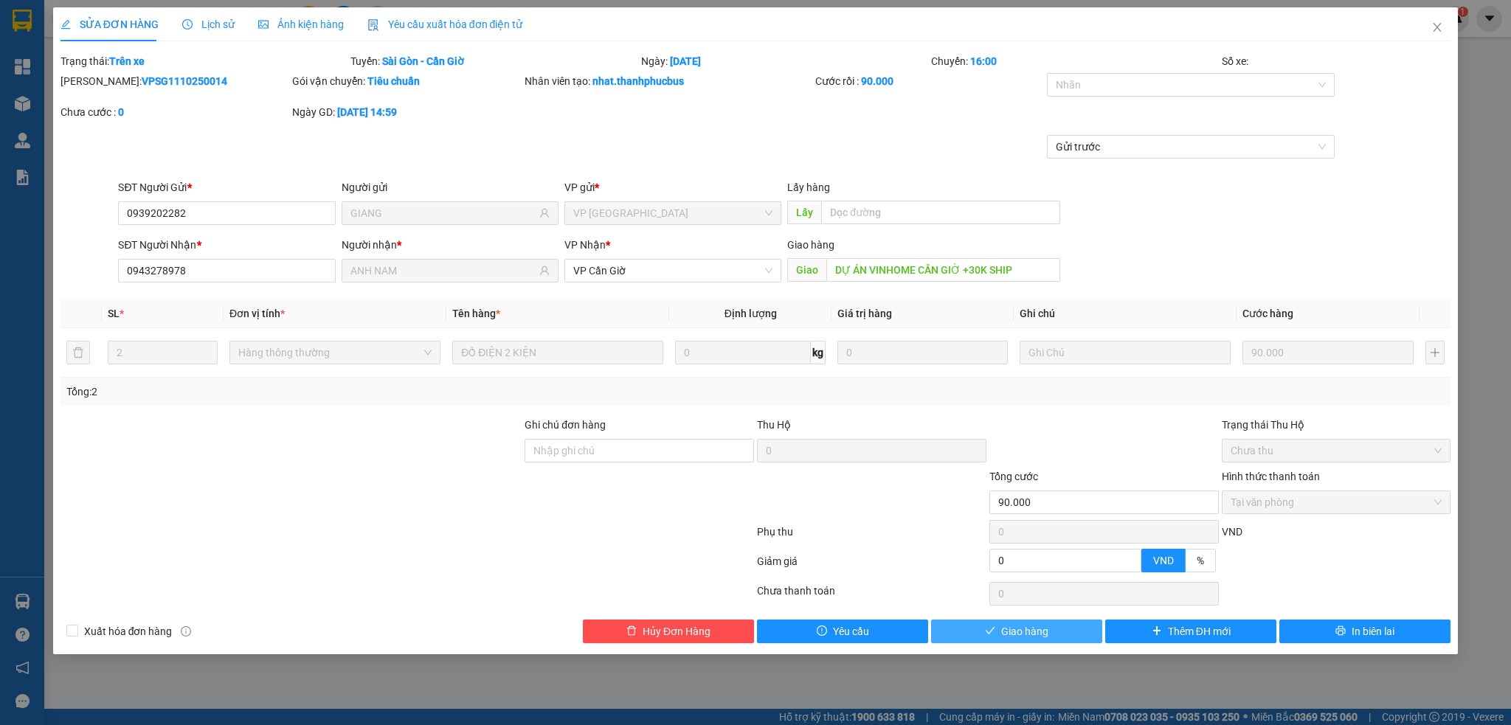
click at [1020, 634] on span "Giao hàng" at bounding box center [1024, 631] width 47 height 16
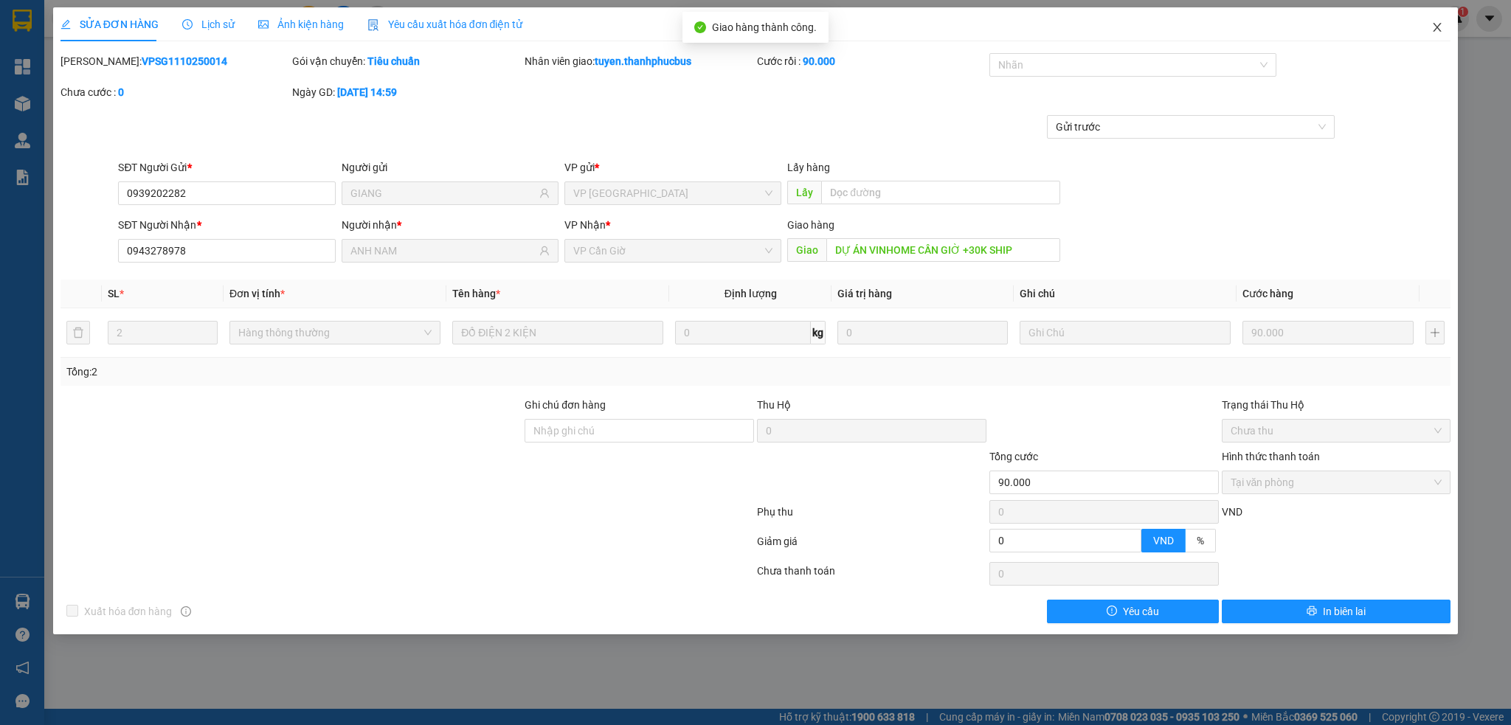
click at [1439, 32] on icon "close" at bounding box center [1437, 27] width 12 height 12
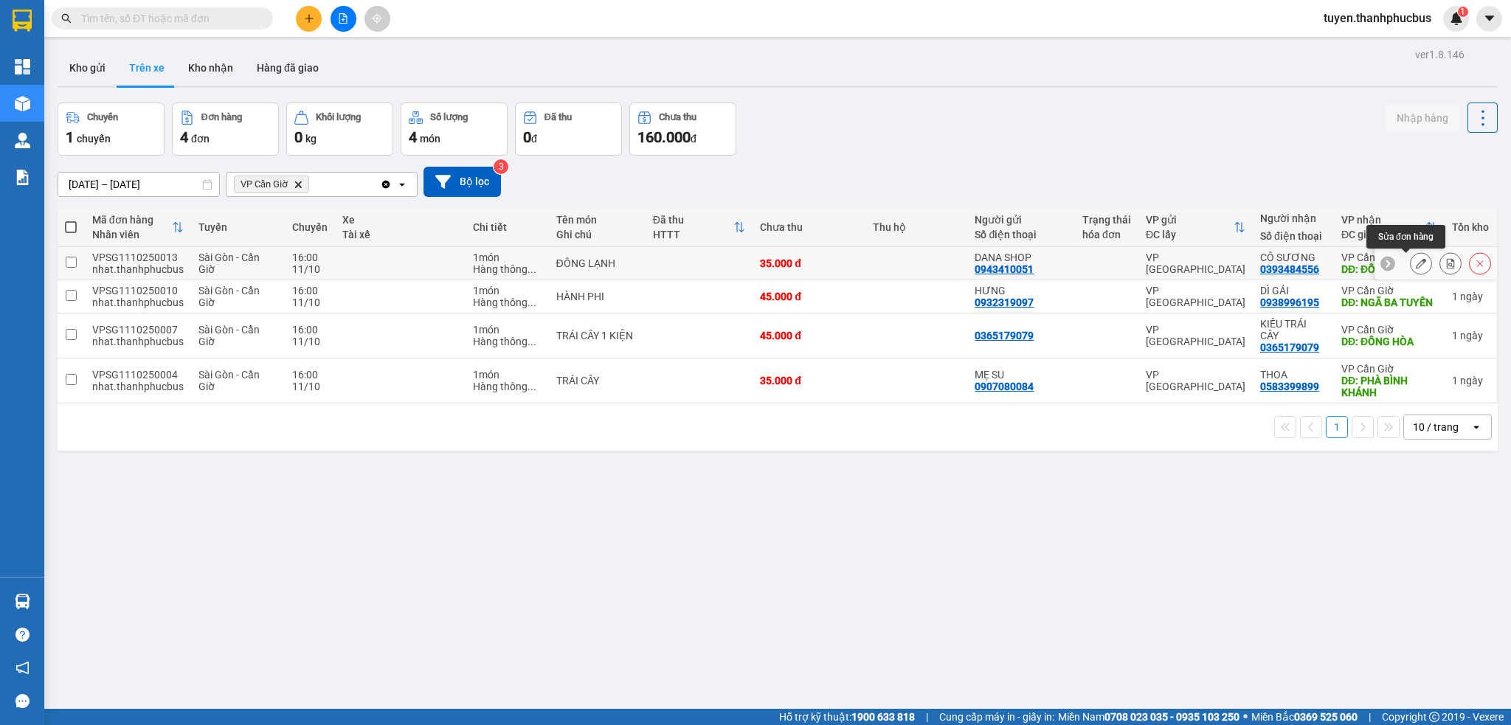
click at [1416, 266] on icon at bounding box center [1421, 263] width 10 height 10
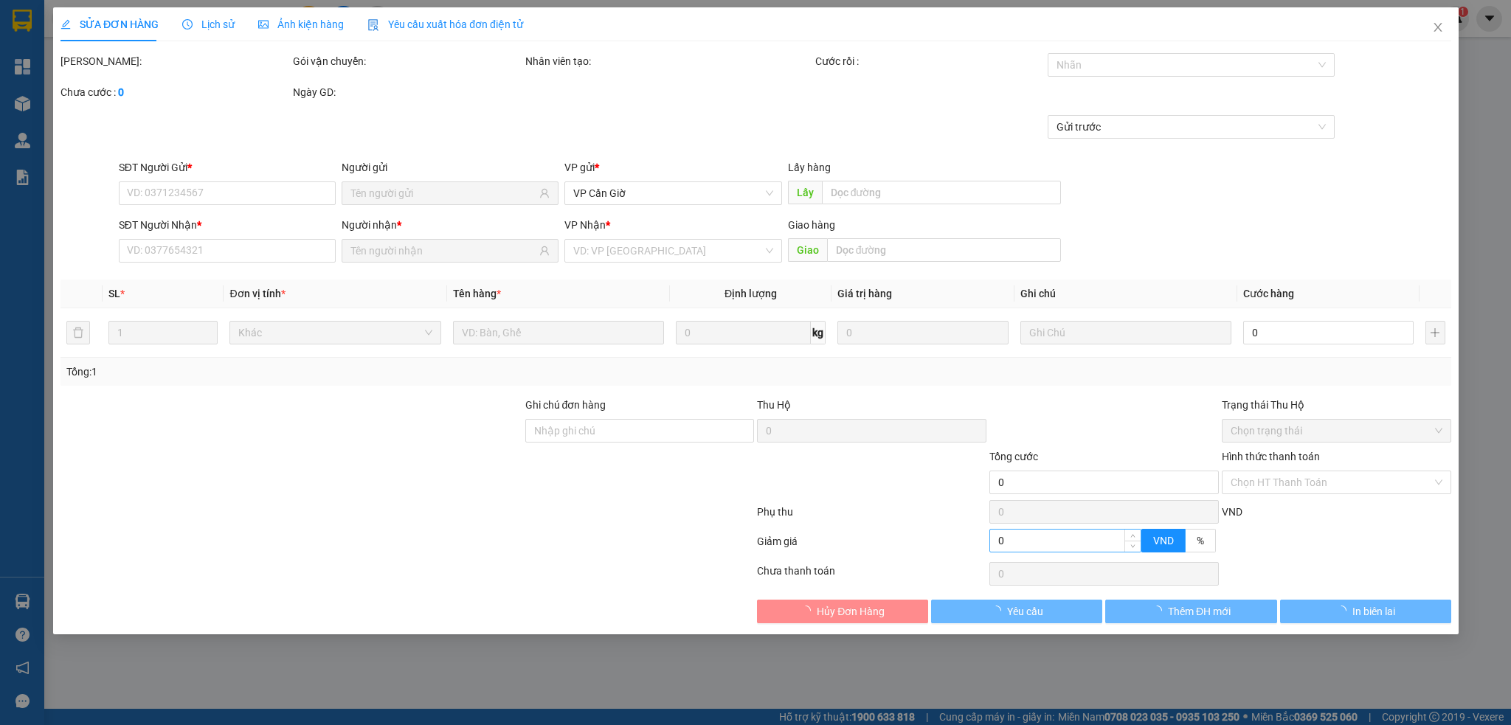
type input "0943410051"
type input "DANA SHOP"
type input "0393484556"
type input "CÔ SƯƠNG"
type input "ĐỒNG HÒA"
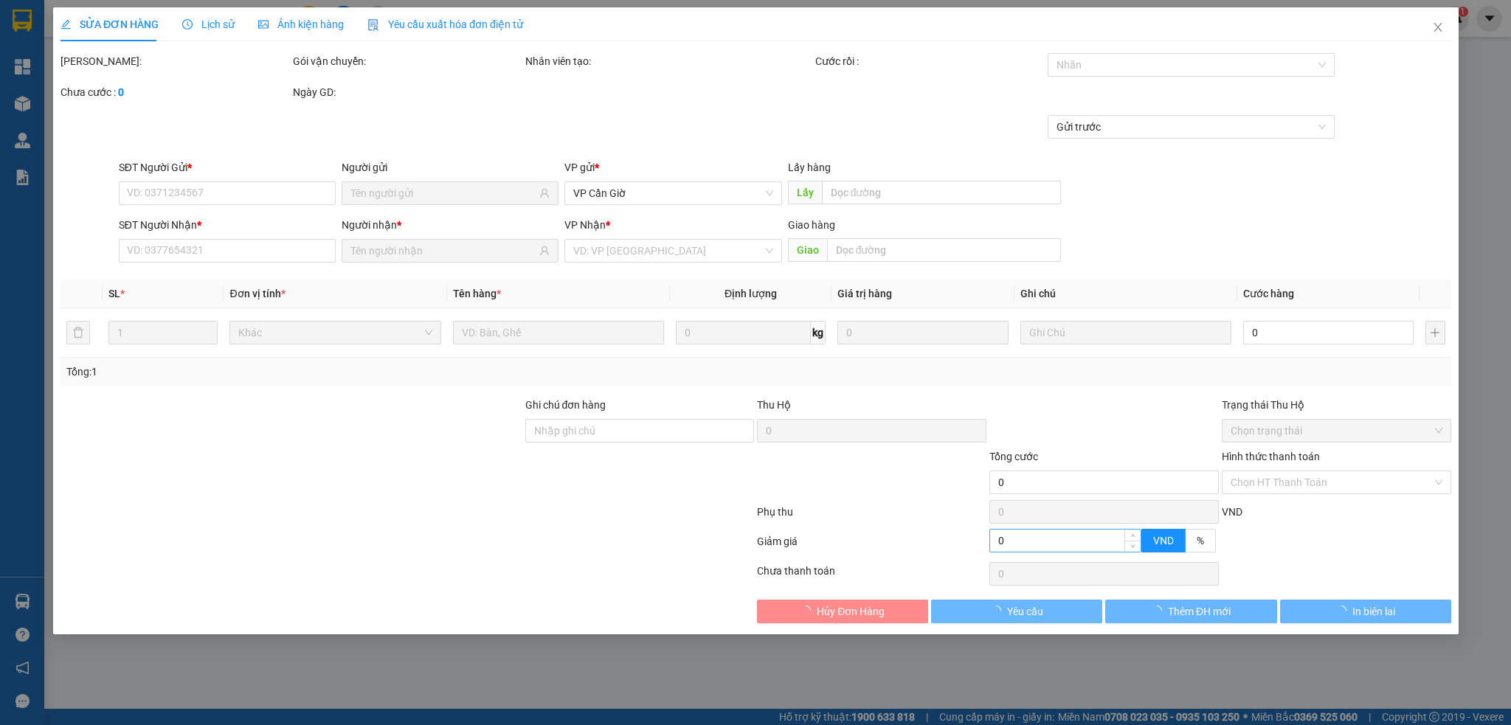
type input "35.000"
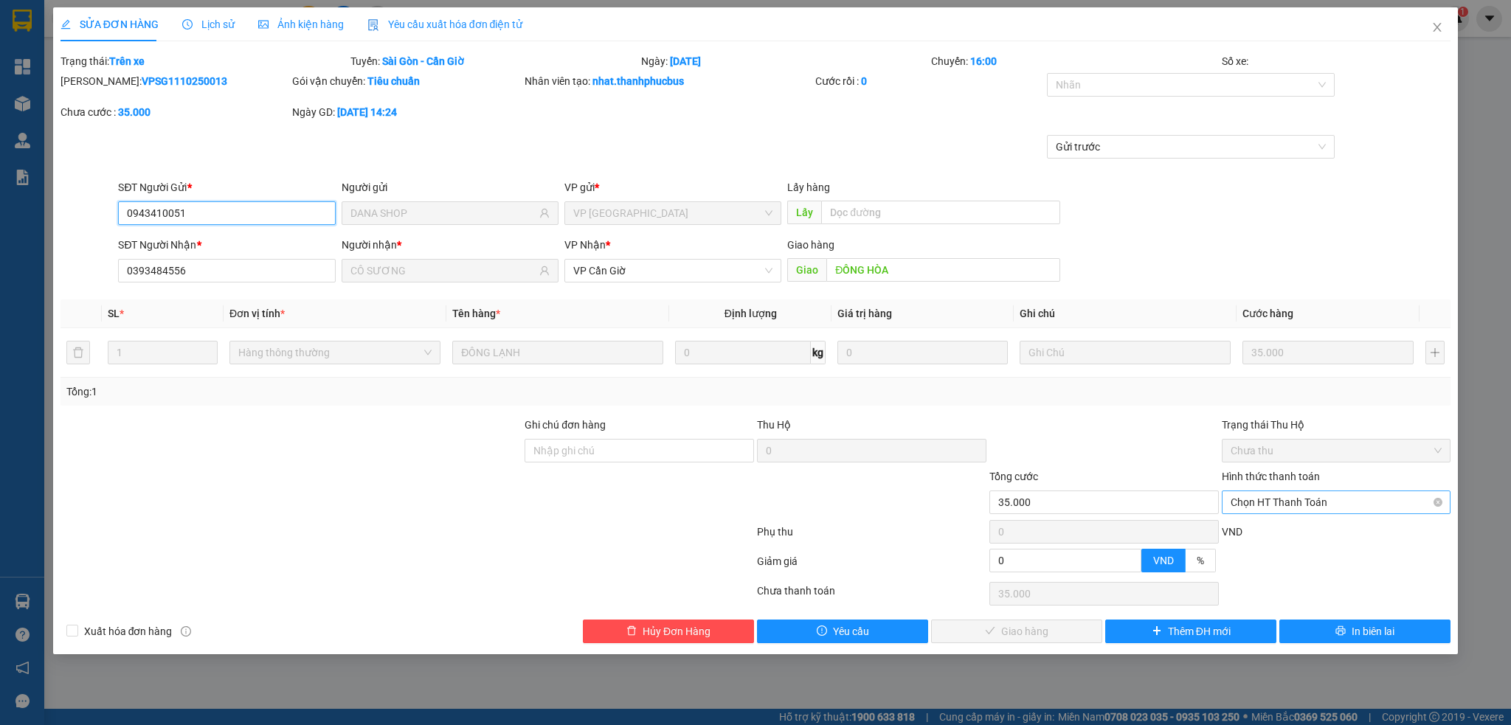
click at [1290, 502] on span "Chọn HT Thanh Toán" at bounding box center [1337, 502] width 212 height 22
click at [1244, 534] on div "Tại văn phòng" at bounding box center [1337, 532] width 212 height 16
type input "0"
click at [1008, 629] on span "Giao hàng" at bounding box center [1024, 631] width 47 height 16
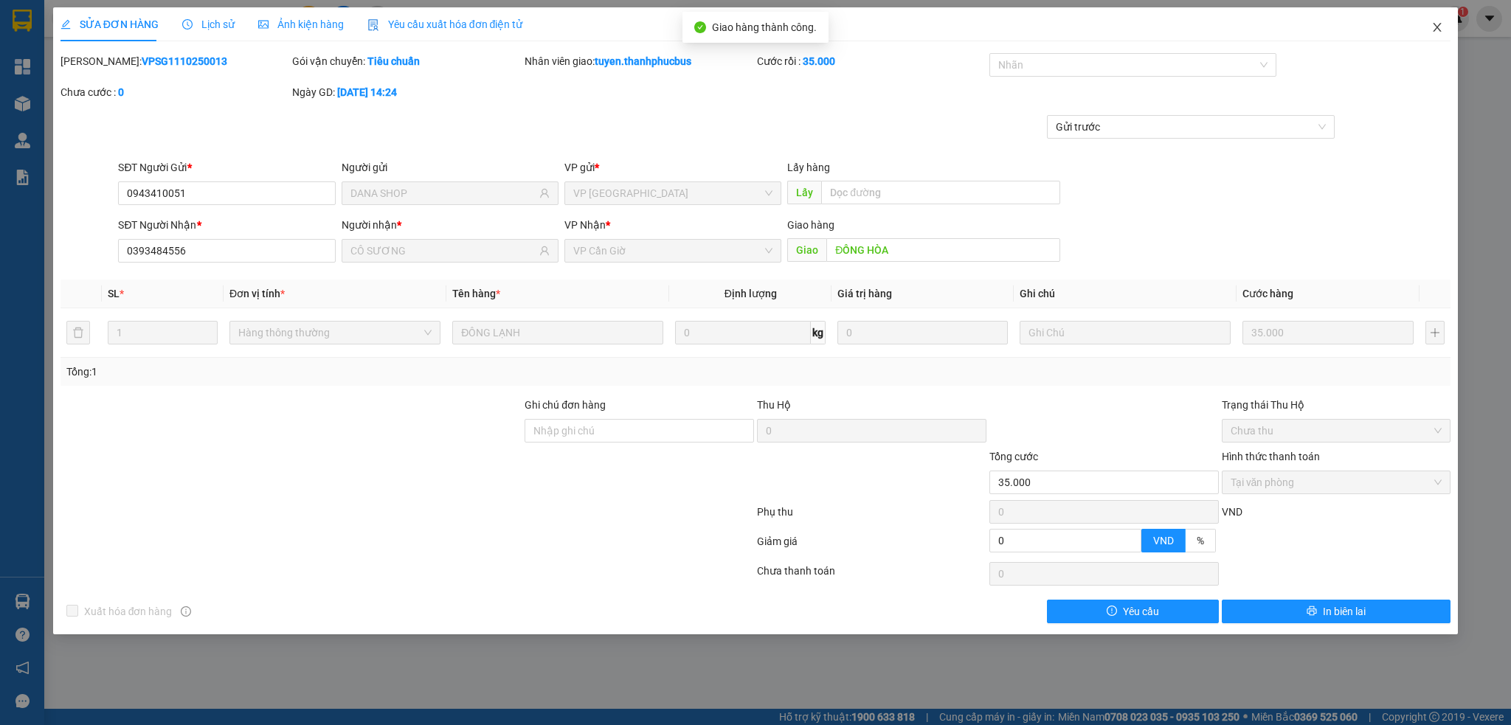
click at [1435, 26] on icon "close" at bounding box center [1437, 27] width 8 height 9
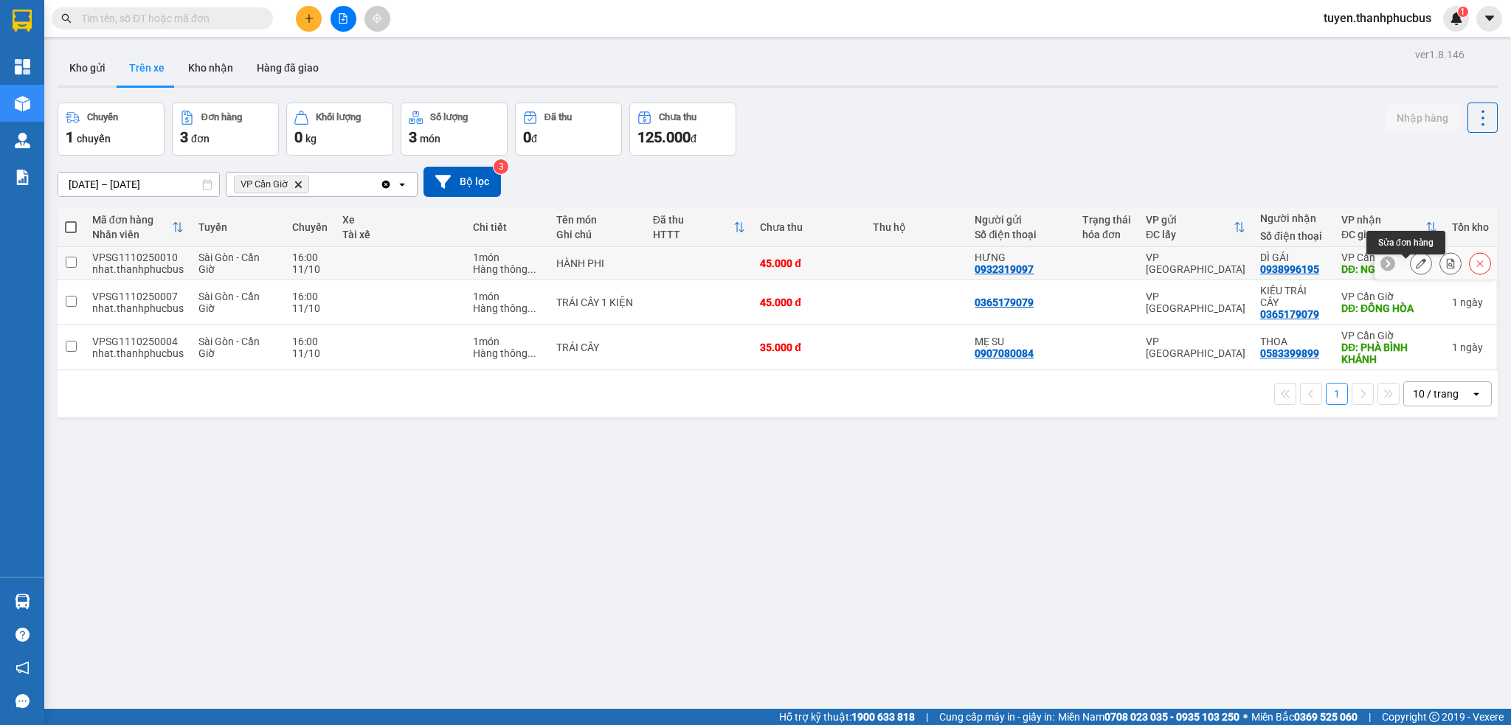
click at [1416, 269] on icon at bounding box center [1421, 263] width 10 height 10
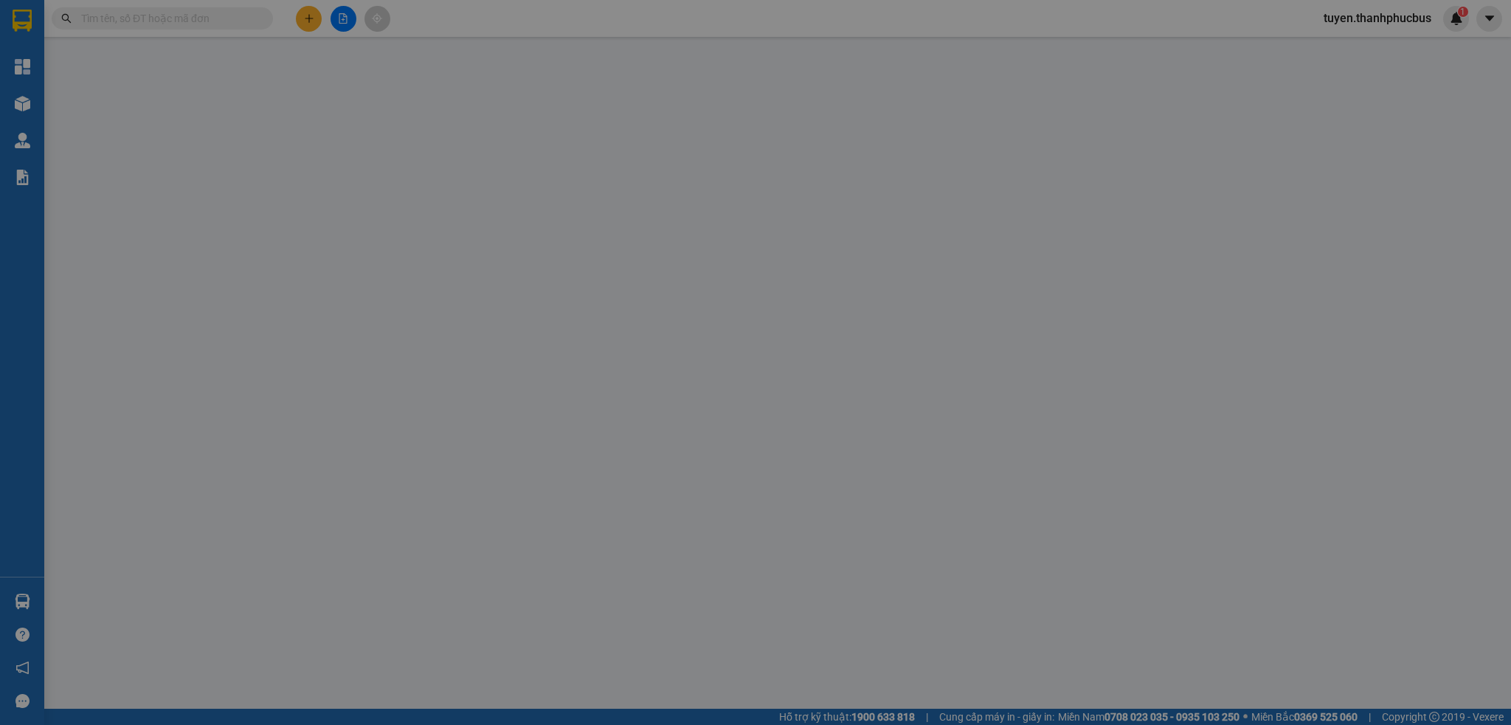
type input "0932319097"
type input "HƯNG"
type input "0938996195"
type input "DÌ GÁI"
type input "NGÃ BA TUYẾN"
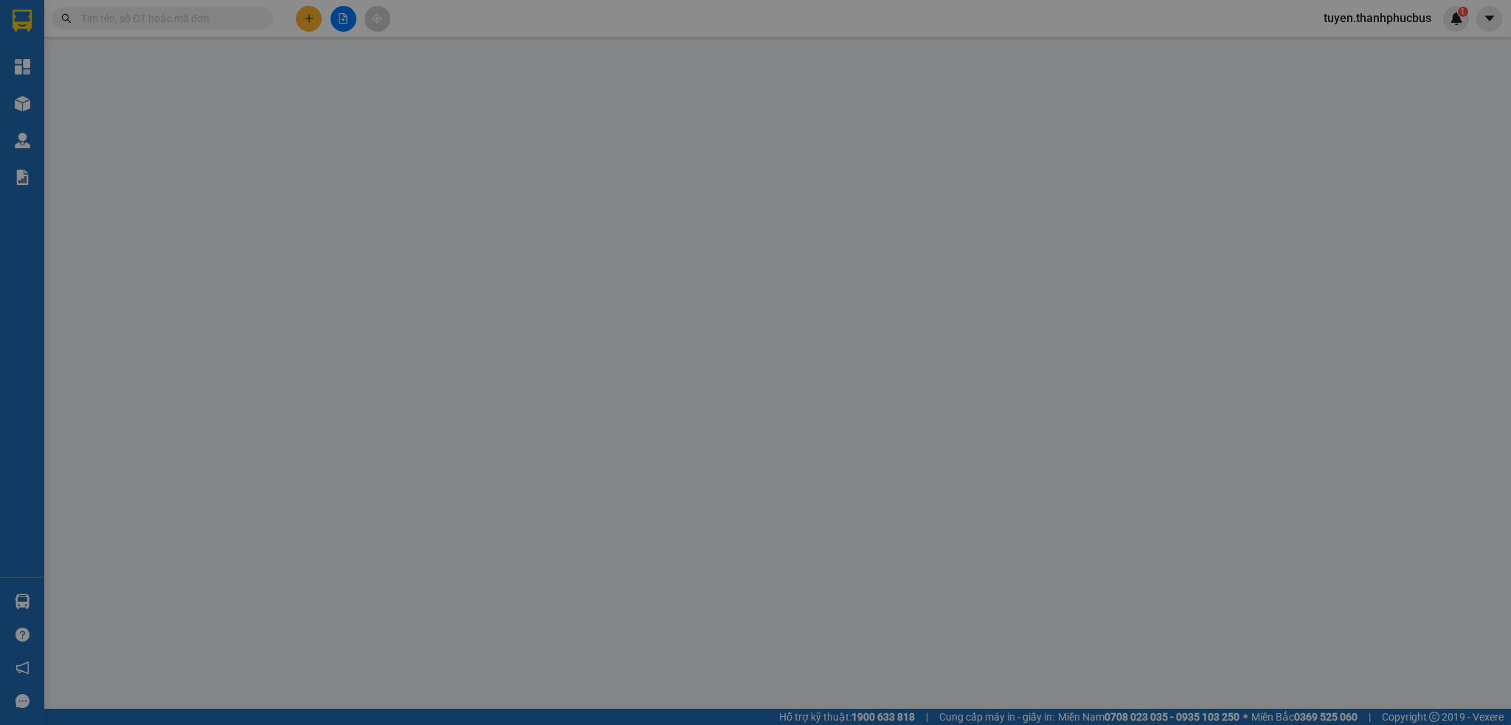
type input "45.000"
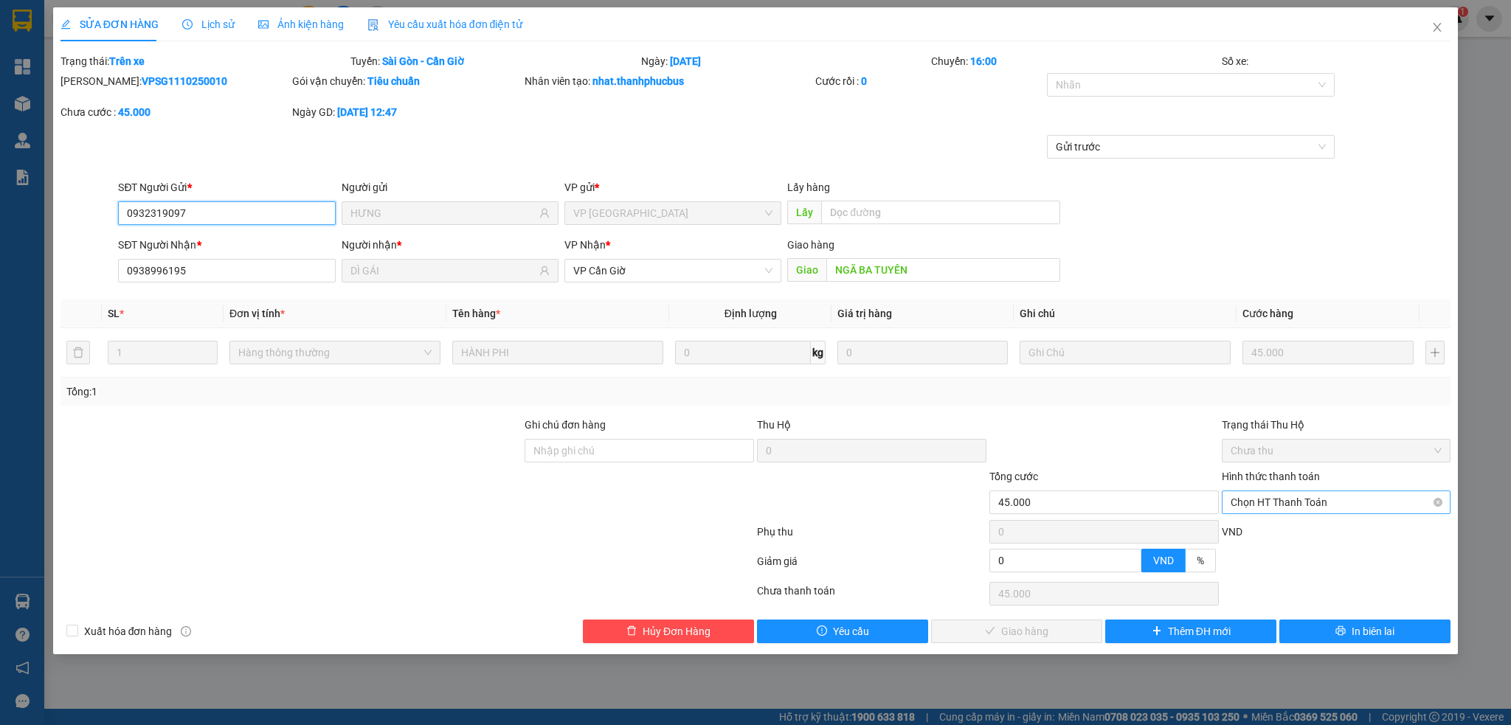
click at [1276, 505] on span "Chọn HT Thanh Toán" at bounding box center [1337, 502] width 212 height 22
drag, startPoint x: 1263, startPoint y: 529, endPoint x: 1205, endPoint y: 554, distance: 62.8
click at [1262, 529] on div "Tại văn phòng" at bounding box center [1337, 532] width 212 height 16
type input "0"
click at [1014, 629] on span "Giao hàng" at bounding box center [1024, 631] width 47 height 16
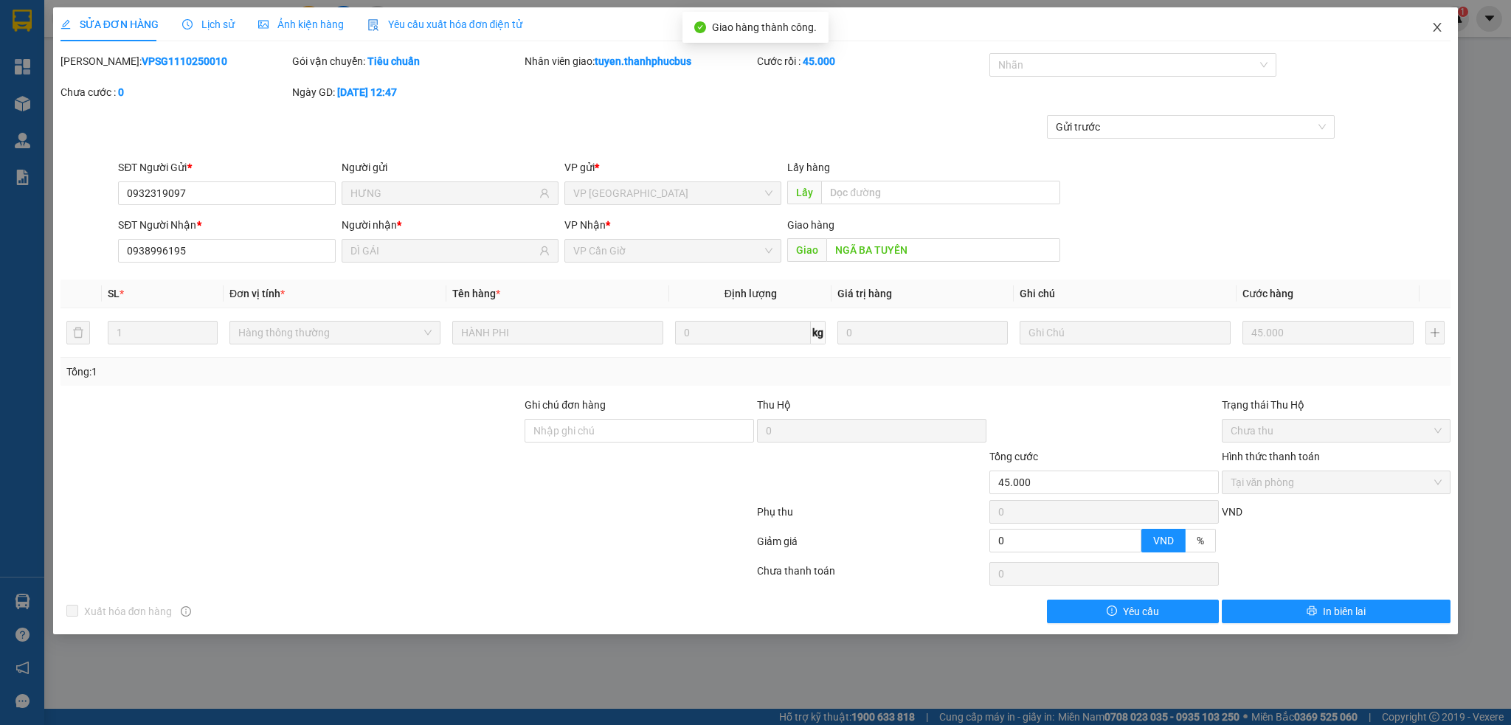
click at [1442, 30] on icon "close" at bounding box center [1437, 27] width 12 height 12
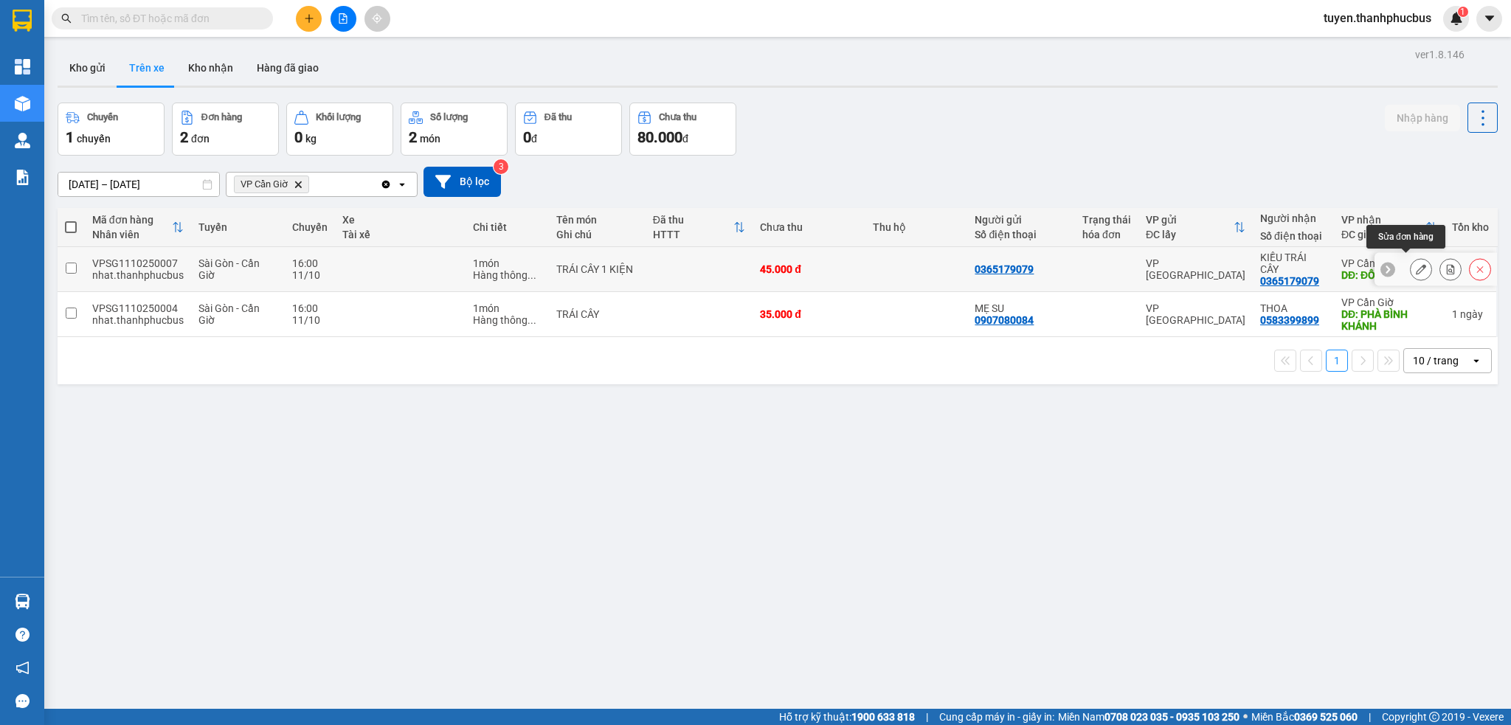
click at [1416, 264] on icon at bounding box center [1421, 269] width 10 height 10
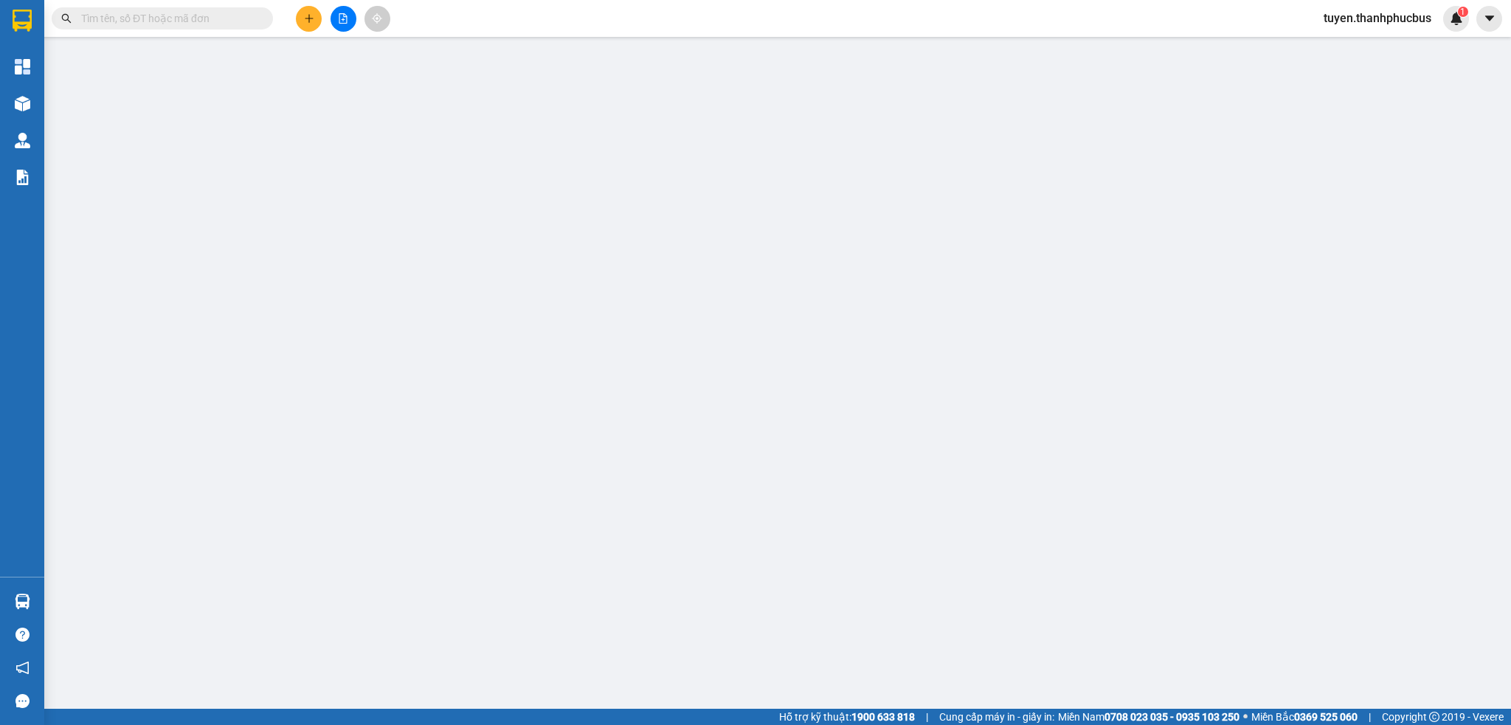
type input "0365179079"
type input "KIỀU TRÁI CÂY"
type input "ĐỒNG HÒA"
type input "45.000"
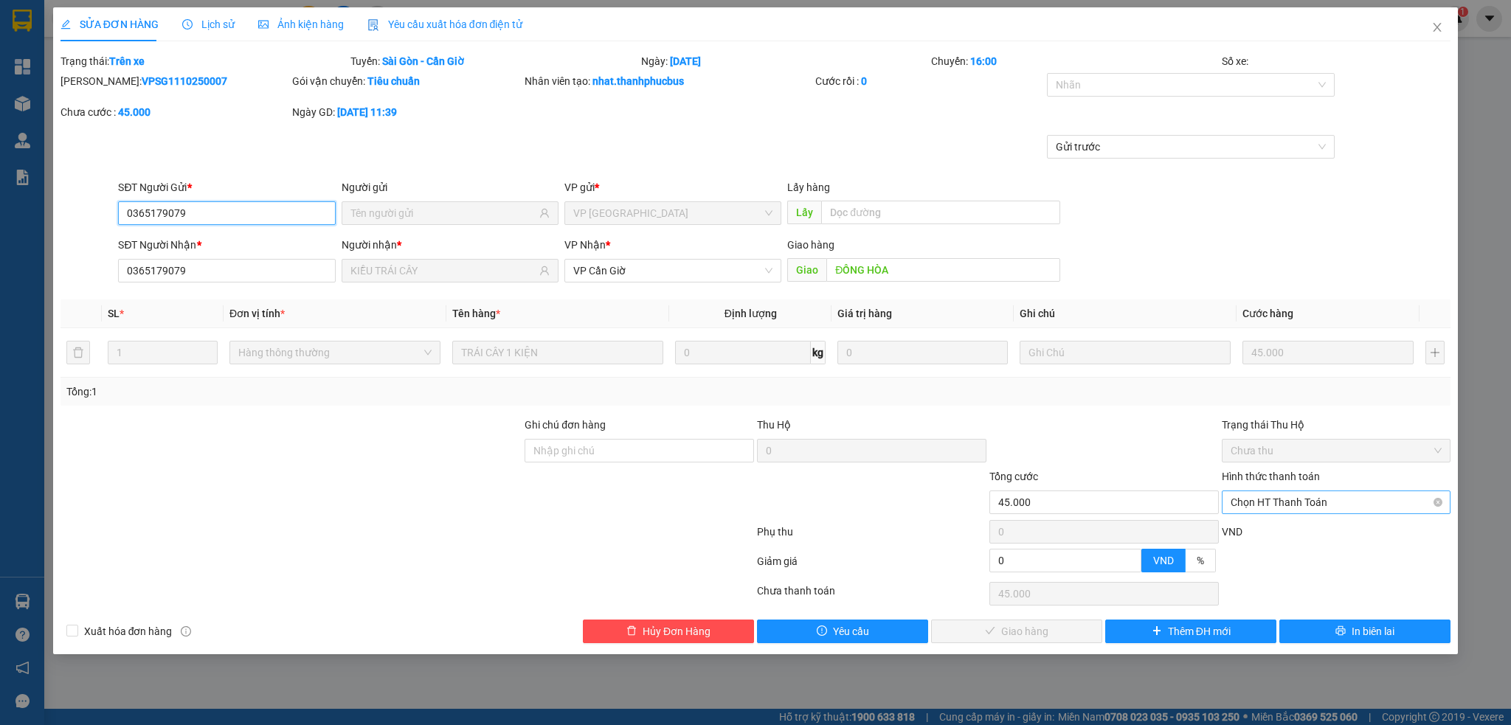
click at [1266, 499] on span "Chọn HT Thanh Toán" at bounding box center [1337, 502] width 212 height 22
click at [1248, 527] on div "Tại văn phòng" at bounding box center [1337, 532] width 212 height 16
type input "0"
click at [1020, 634] on span "Giao hàng" at bounding box center [1024, 631] width 47 height 16
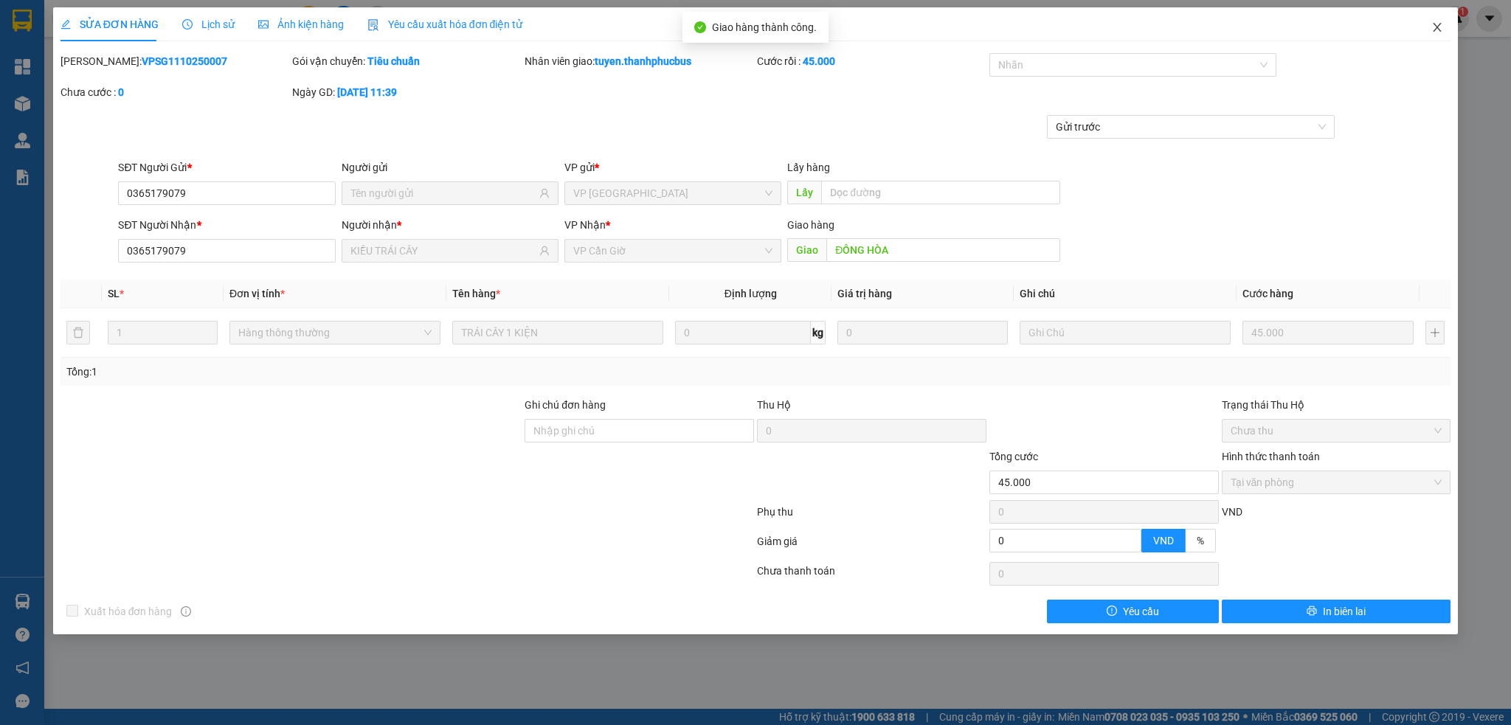
click at [1441, 29] on icon "close" at bounding box center [1437, 27] width 12 height 12
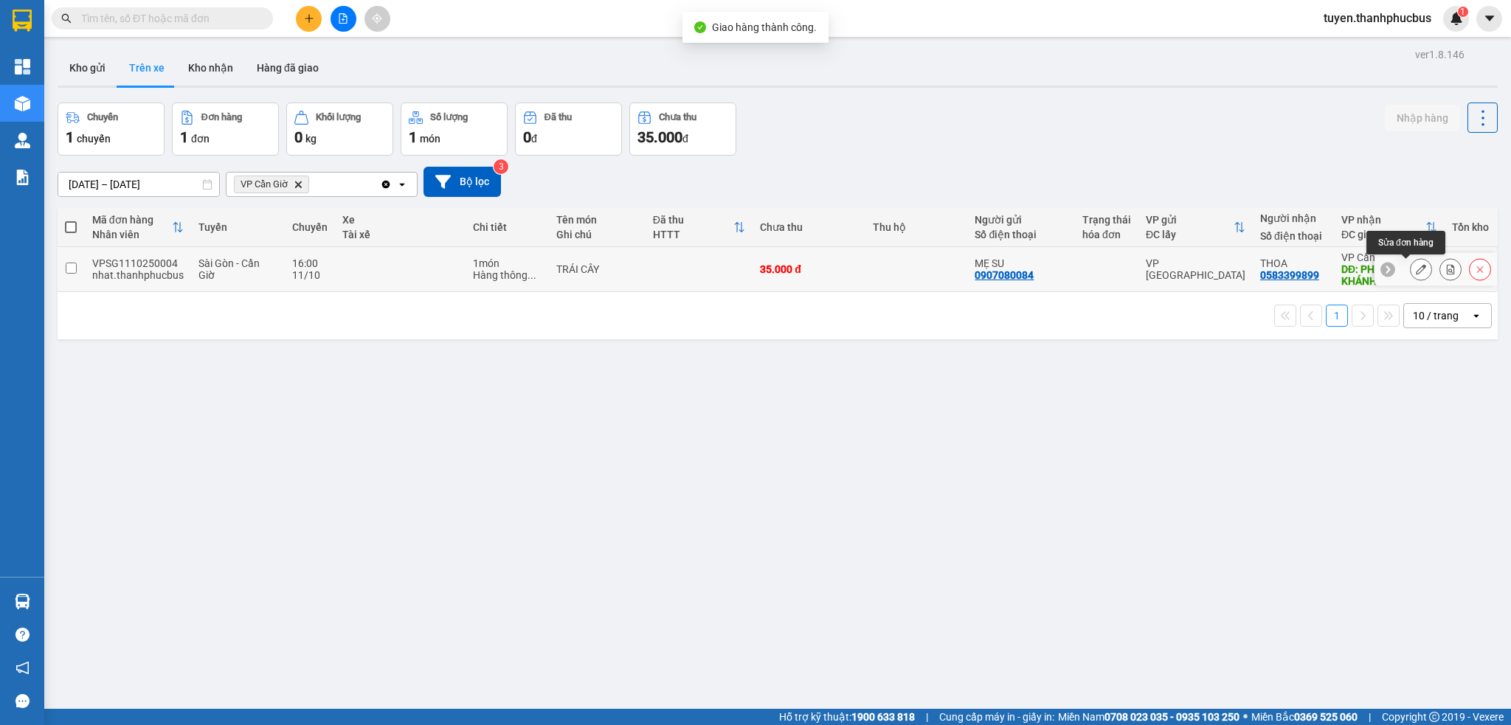
click at [1416, 273] on icon at bounding box center [1421, 269] width 10 height 10
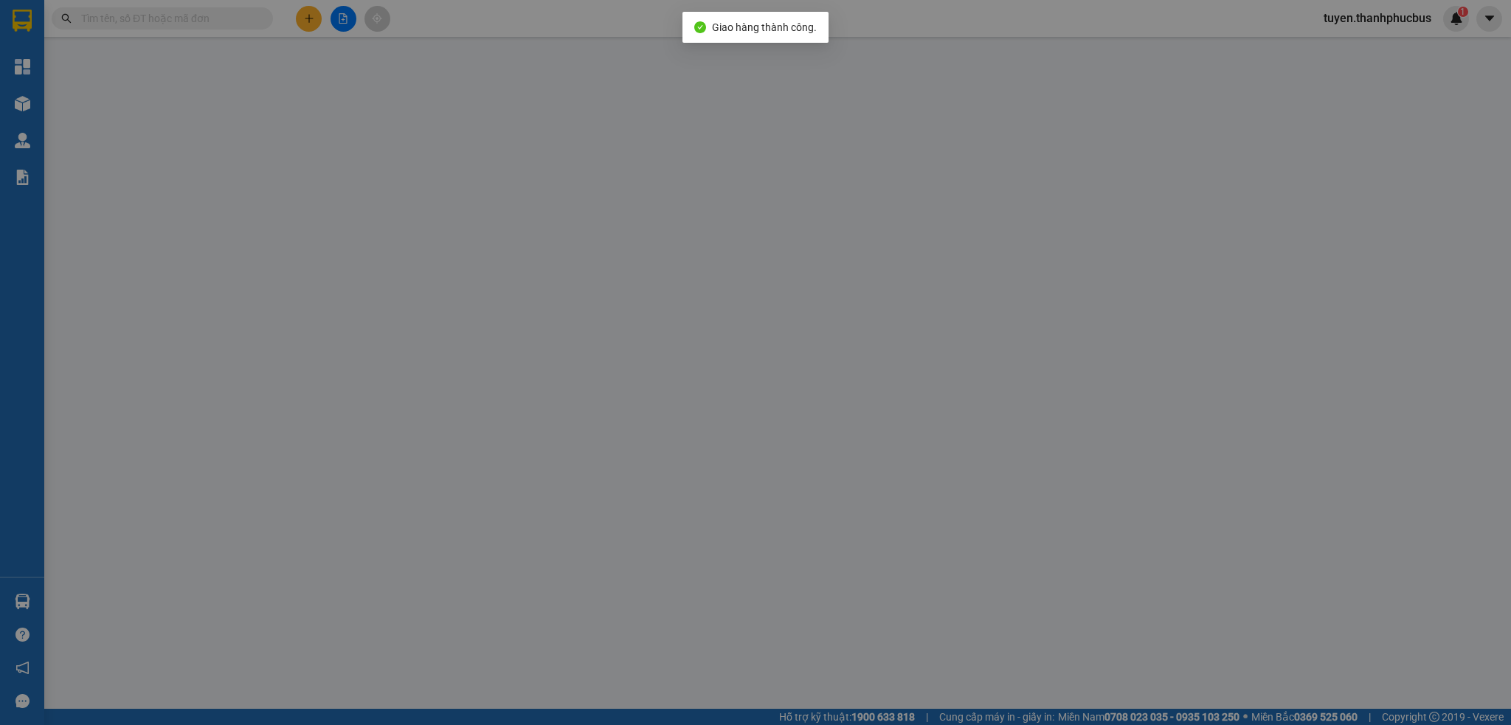
type input "0907080084"
type input "MẸ SU"
type input "0583399899"
type input "THOA"
type input "PHÀ BÌNH KHÁNH"
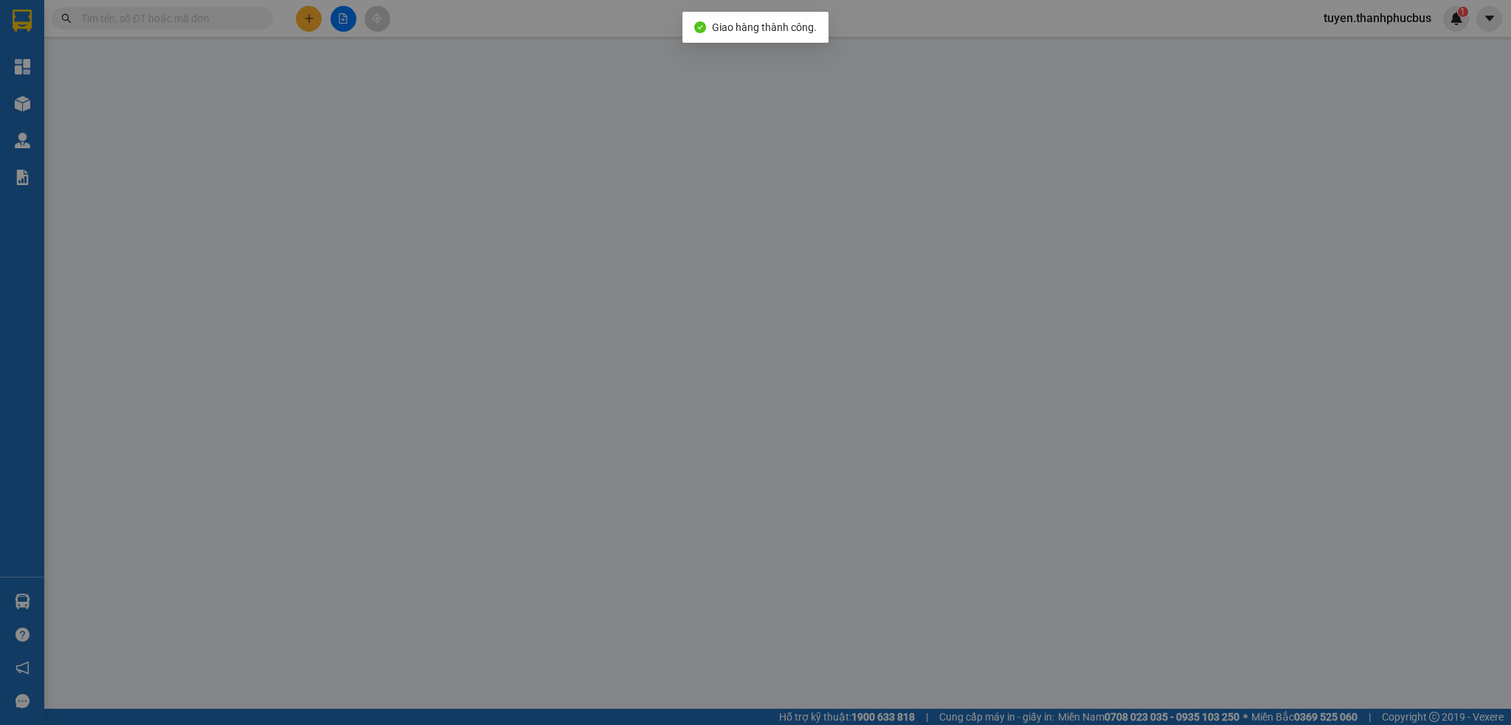
type input "35.000"
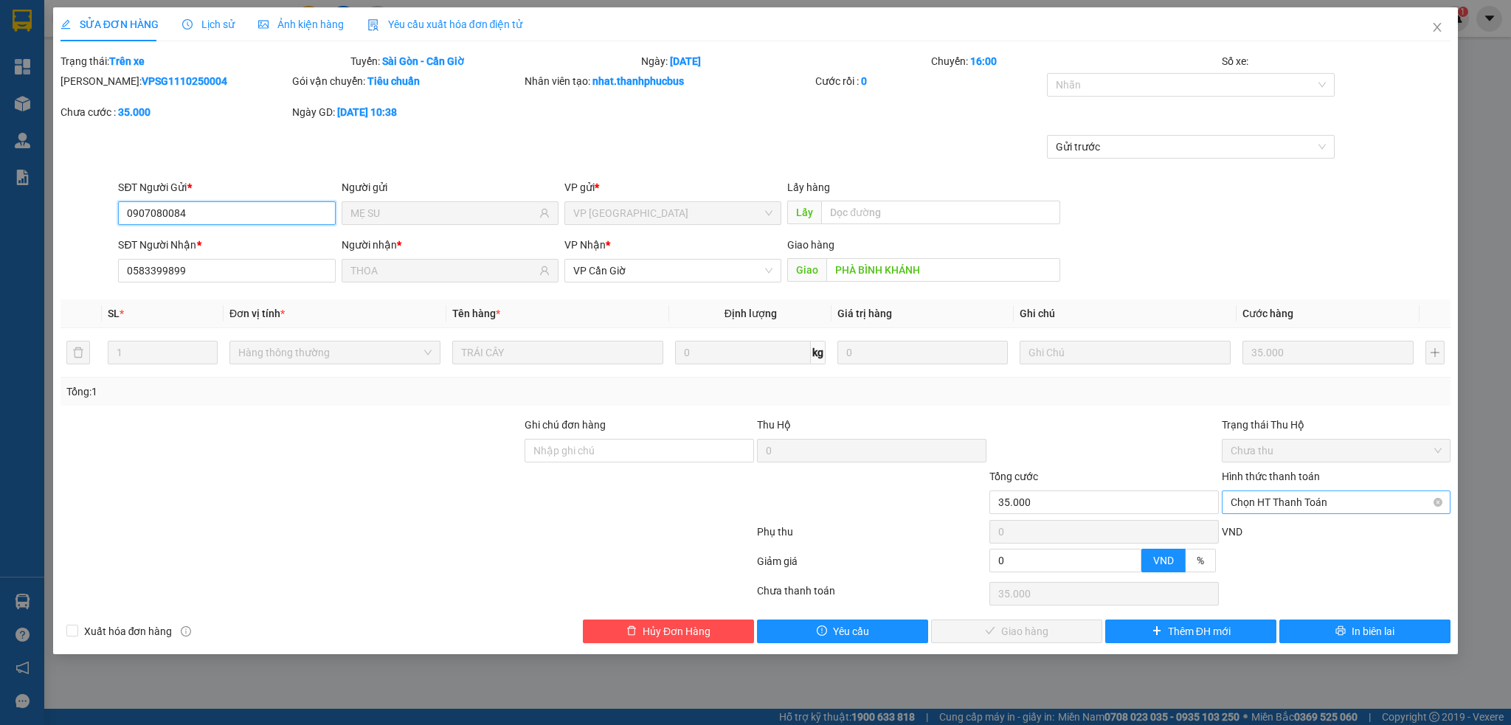
click at [1268, 499] on span "Chọn HT Thanh Toán" at bounding box center [1337, 502] width 212 height 22
click at [1253, 534] on div "Tại văn phòng" at bounding box center [1337, 532] width 212 height 16
type input "0"
click at [1025, 631] on span "Giao hàng" at bounding box center [1024, 631] width 47 height 16
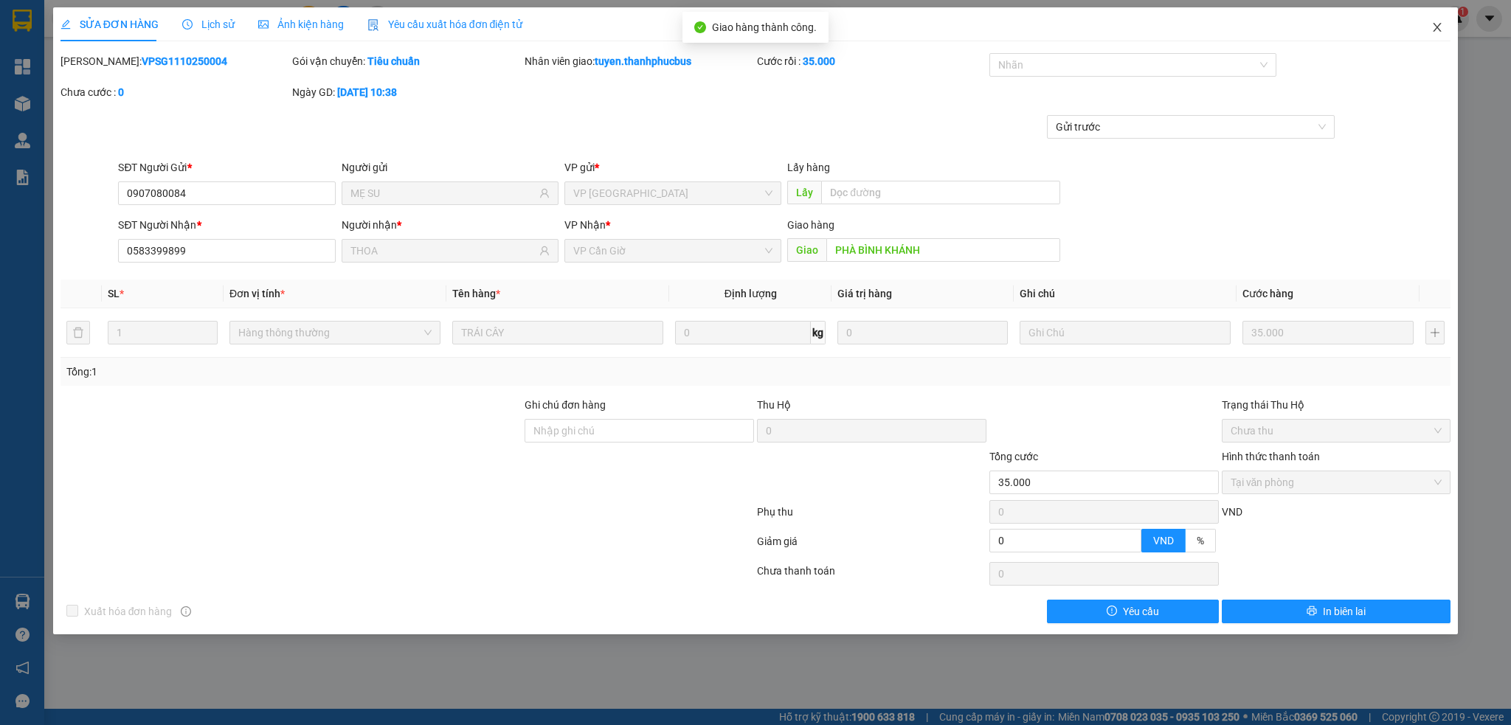
click at [1435, 29] on icon "close" at bounding box center [1437, 27] width 12 height 12
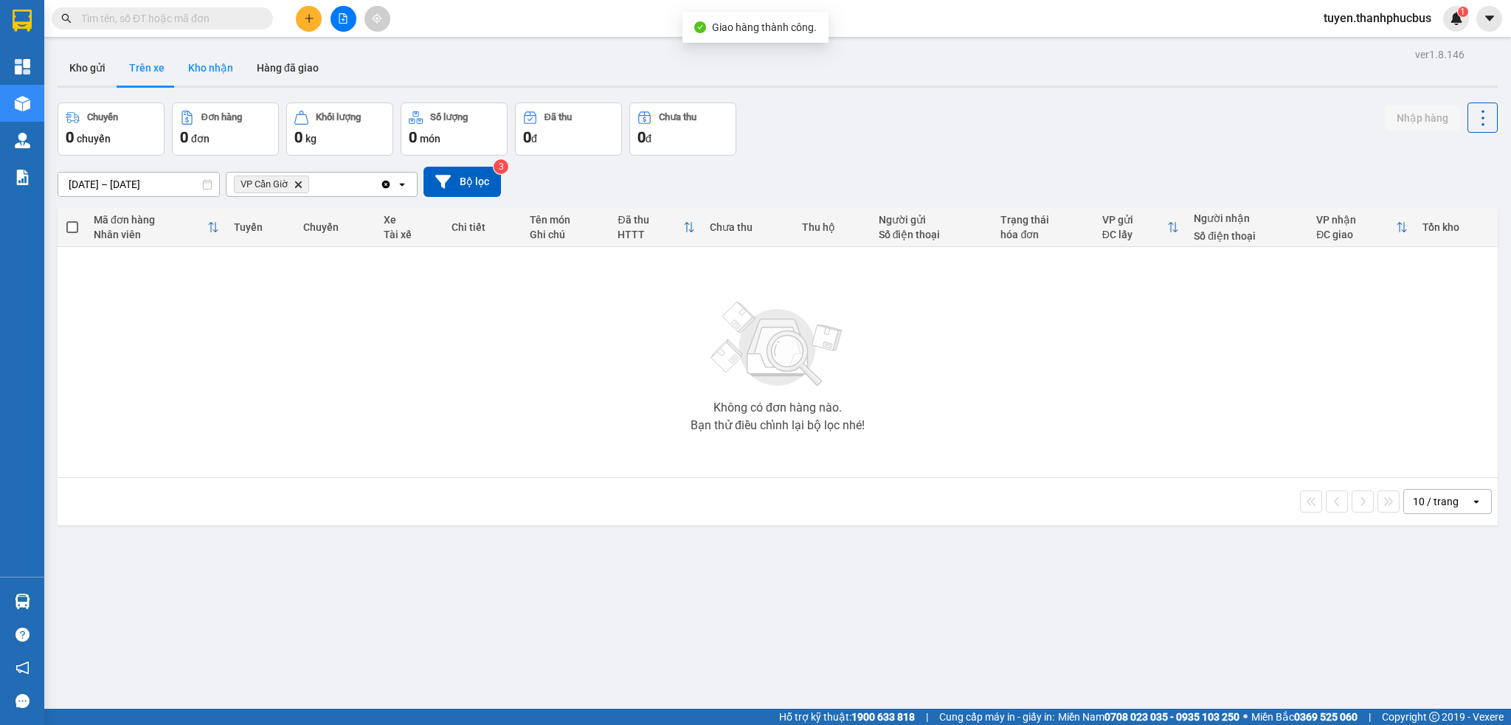
click at [210, 72] on button "Kho nhận" at bounding box center [210, 67] width 69 height 35
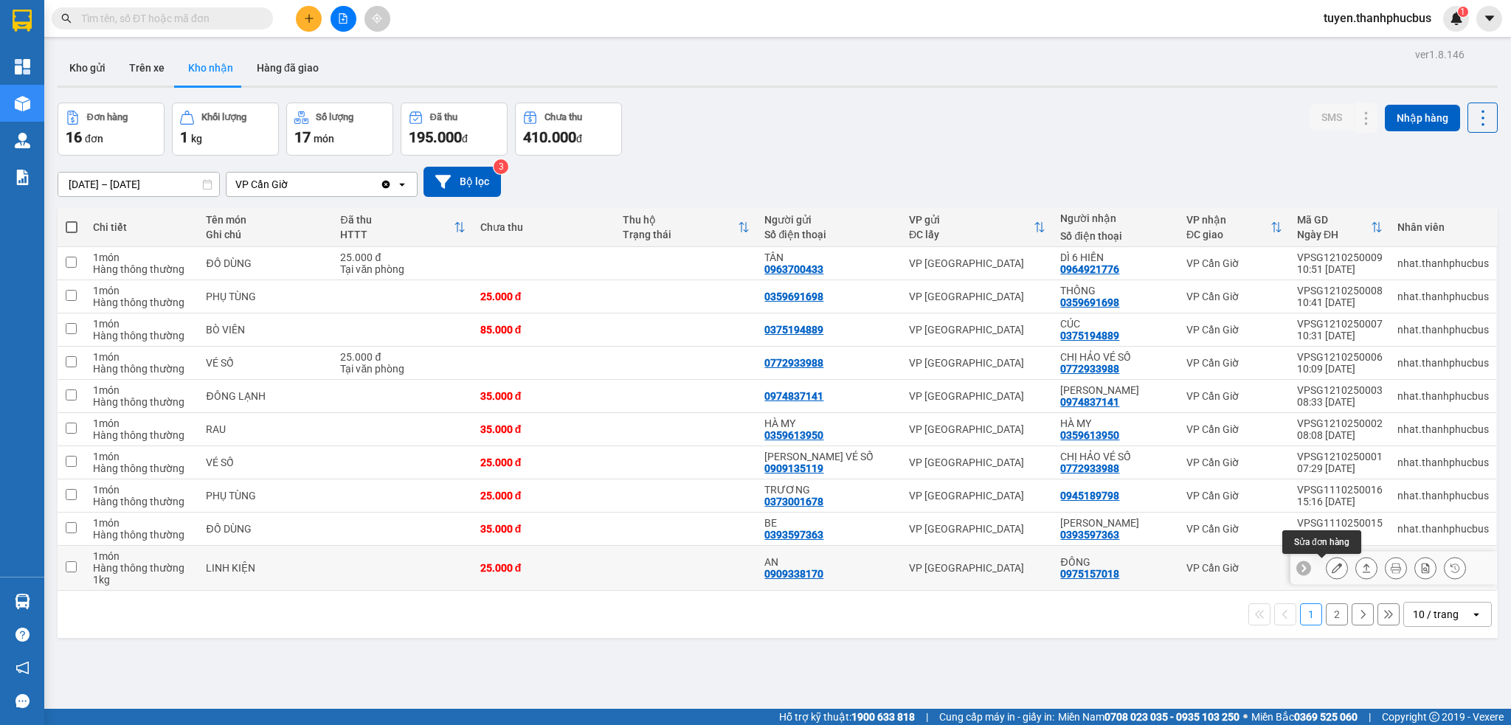
click at [1332, 569] on icon at bounding box center [1337, 568] width 10 height 10
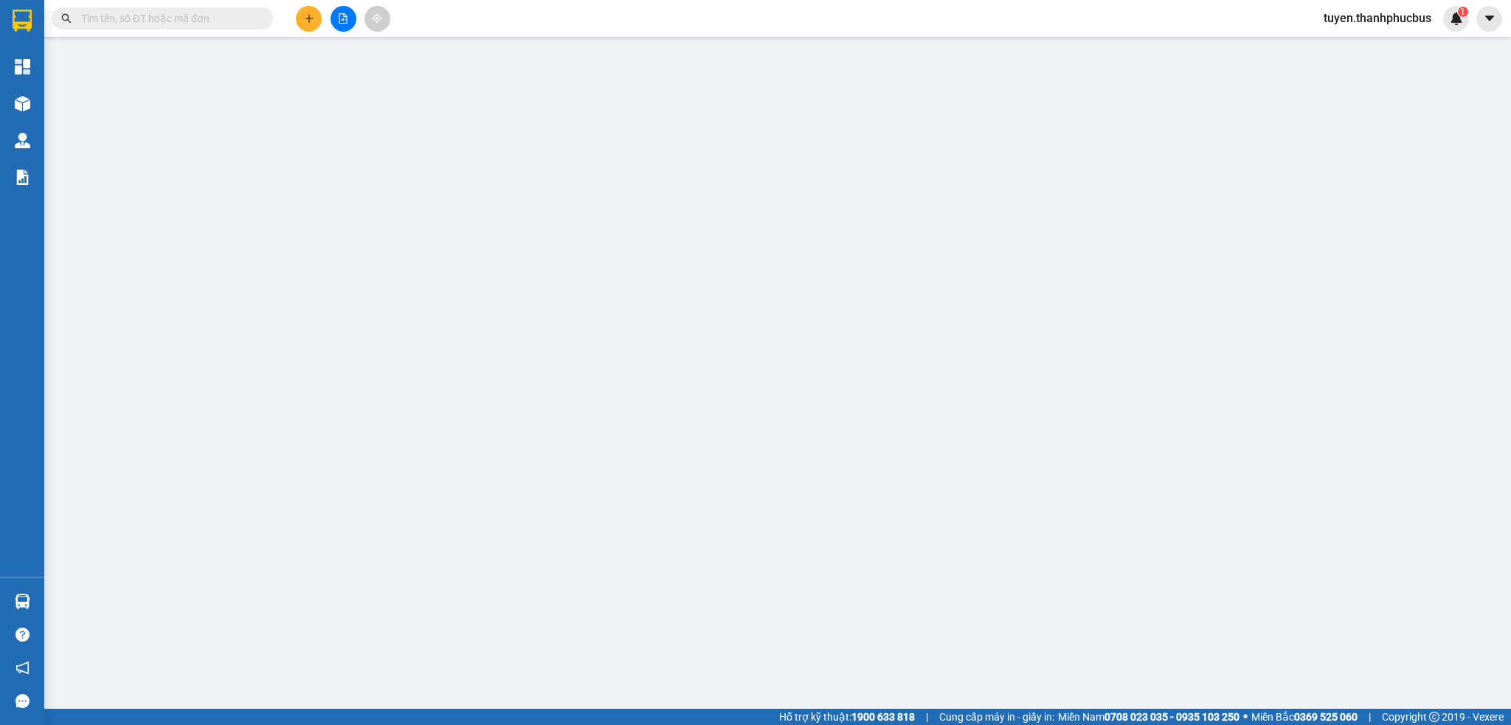
type input "0909338170"
type input "AN"
type input "0975157018"
type input "ĐÔNG"
type input "25.000"
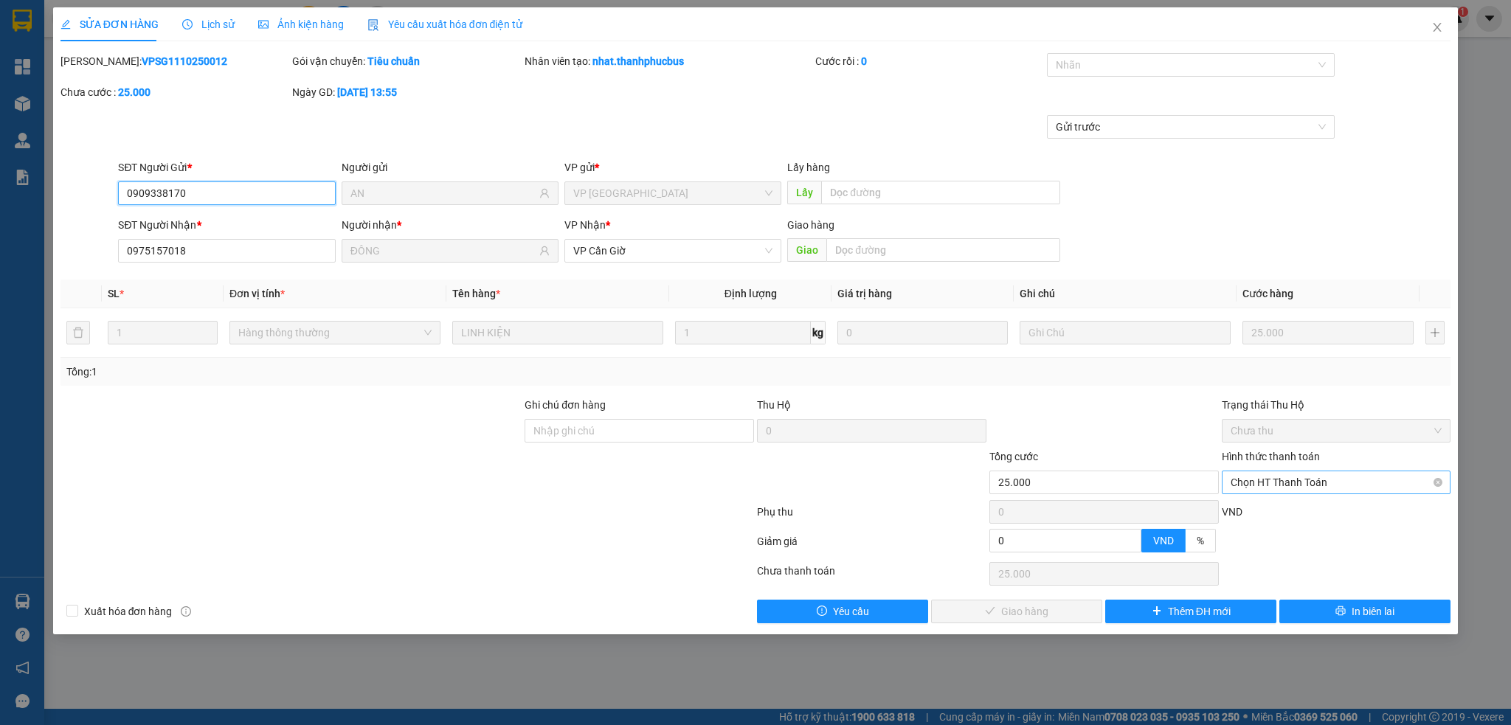
click at [1292, 488] on span "Chọn HT Thanh Toán" at bounding box center [1337, 482] width 212 height 22
click at [1267, 514] on div "Tại văn phòng" at bounding box center [1337, 512] width 212 height 16
type input "0"
click at [1031, 617] on span "Giao hàng" at bounding box center [1024, 611] width 47 height 16
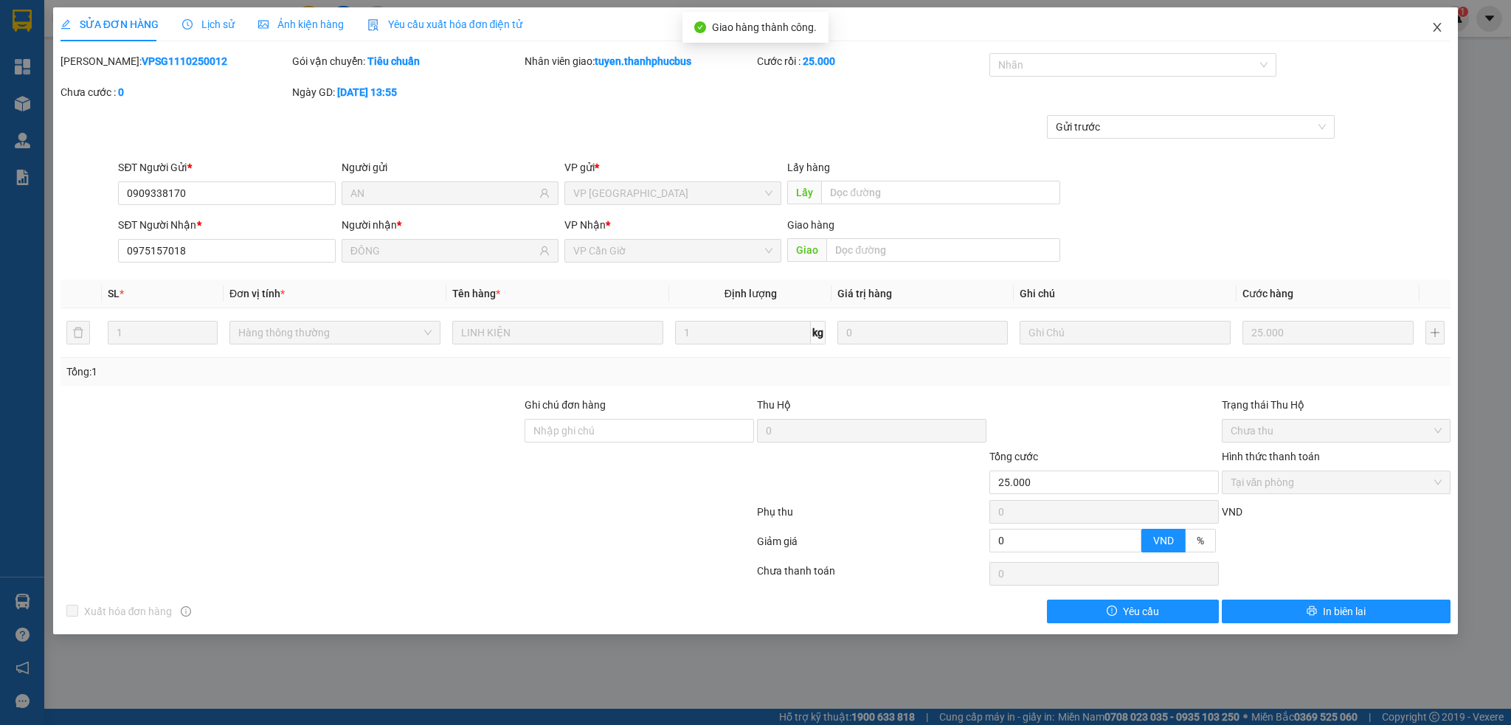
click at [1441, 24] on icon "close" at bounding box center [1437, 27] width 8 height 9
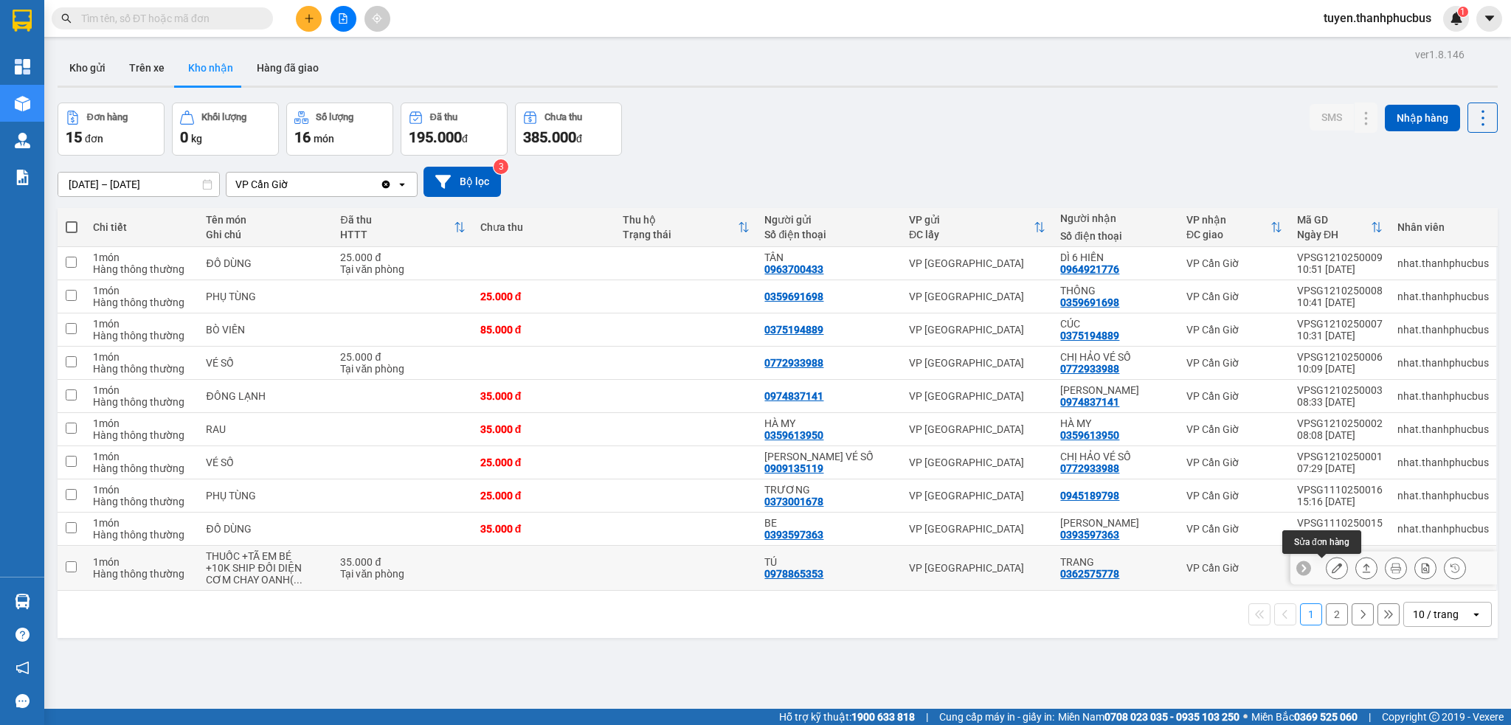
click at [1326, 575] on button at bounding box center [1336, 569] width 21 height 26
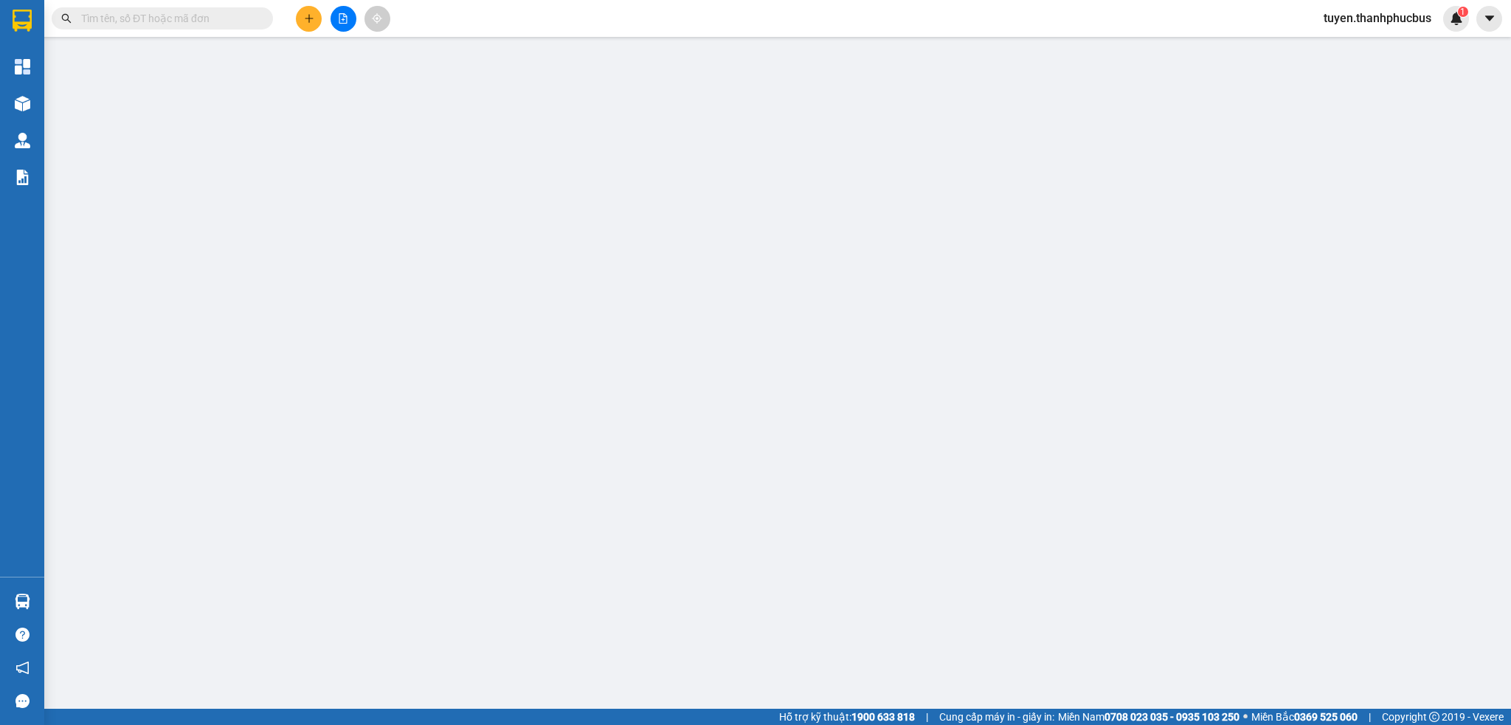
type input "0978865353"
type input "TÚ"
type input "0362575778"
type input "TRANG"
type input "35.000"
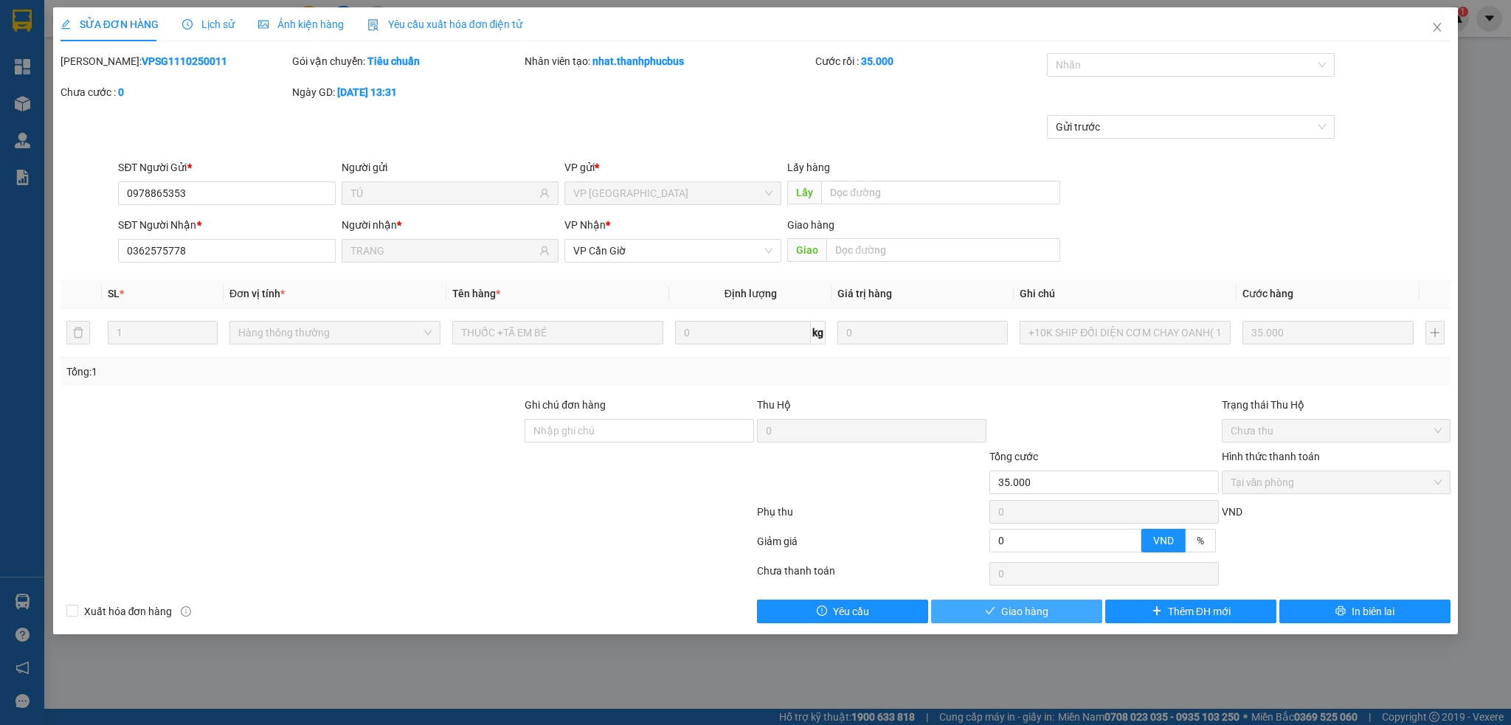
click at [1022, 617] on span "Giao hàng" at bounding box center [1024, 611] width 47 height 16
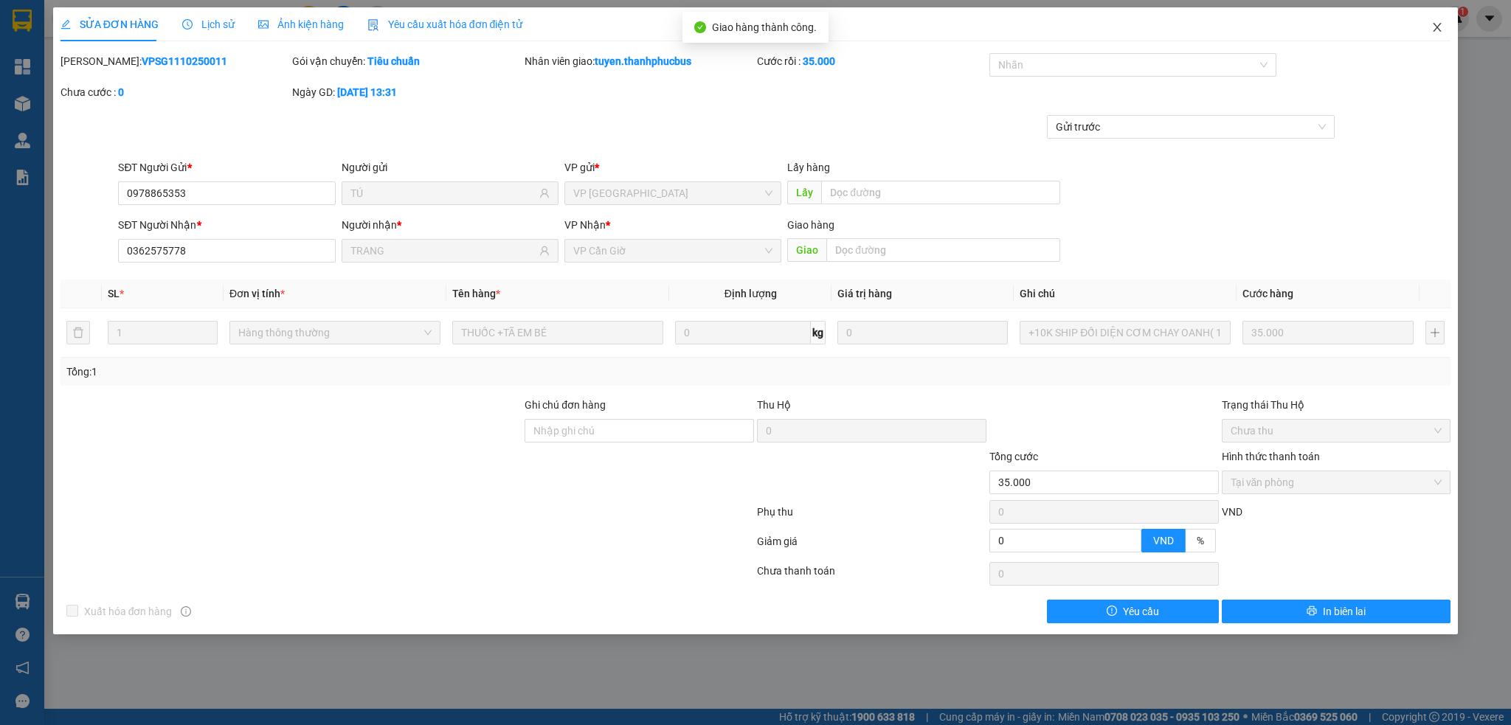
click at [1435, 28] on icon "close" at bounding box center [1437, 27] width 12 height 12
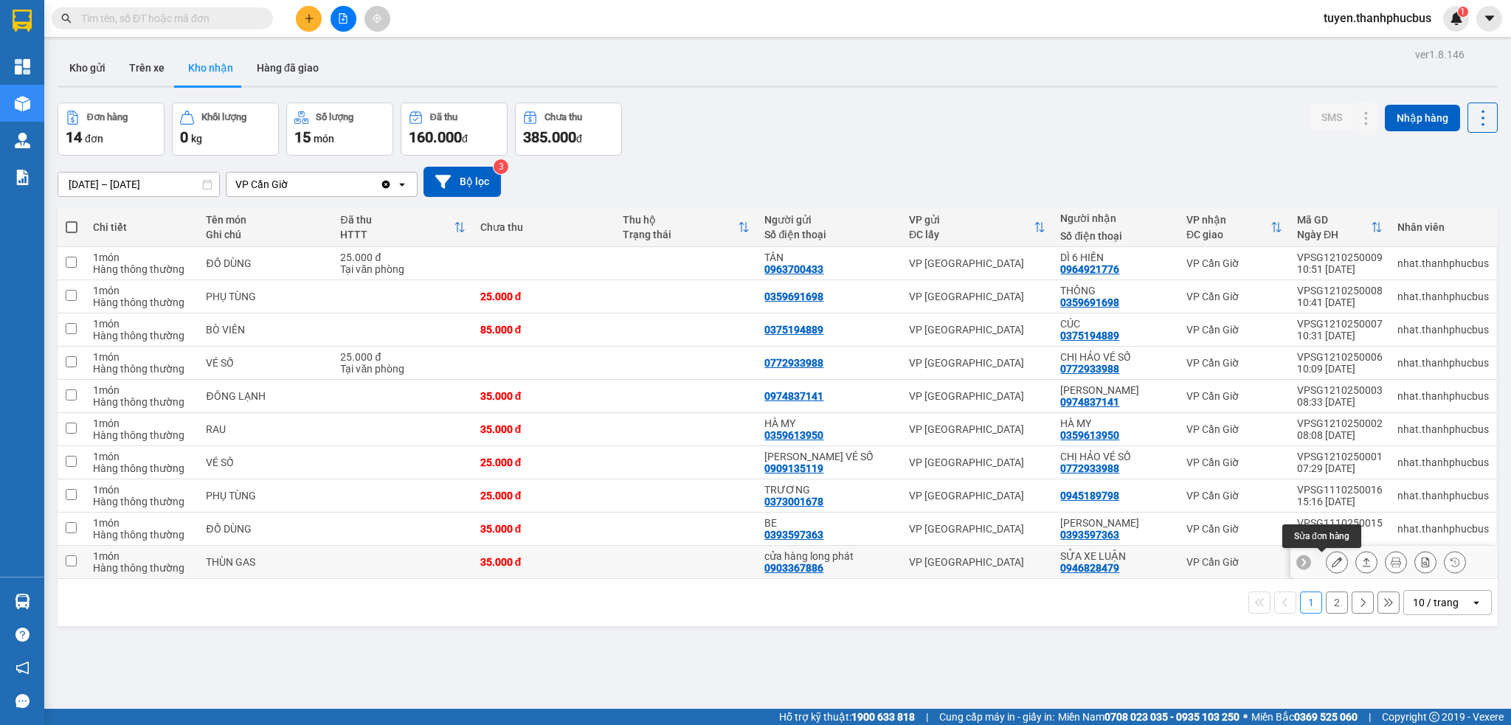
click at [1332, 567] on icon at bounding box center [1337, 562] width 10 height 10
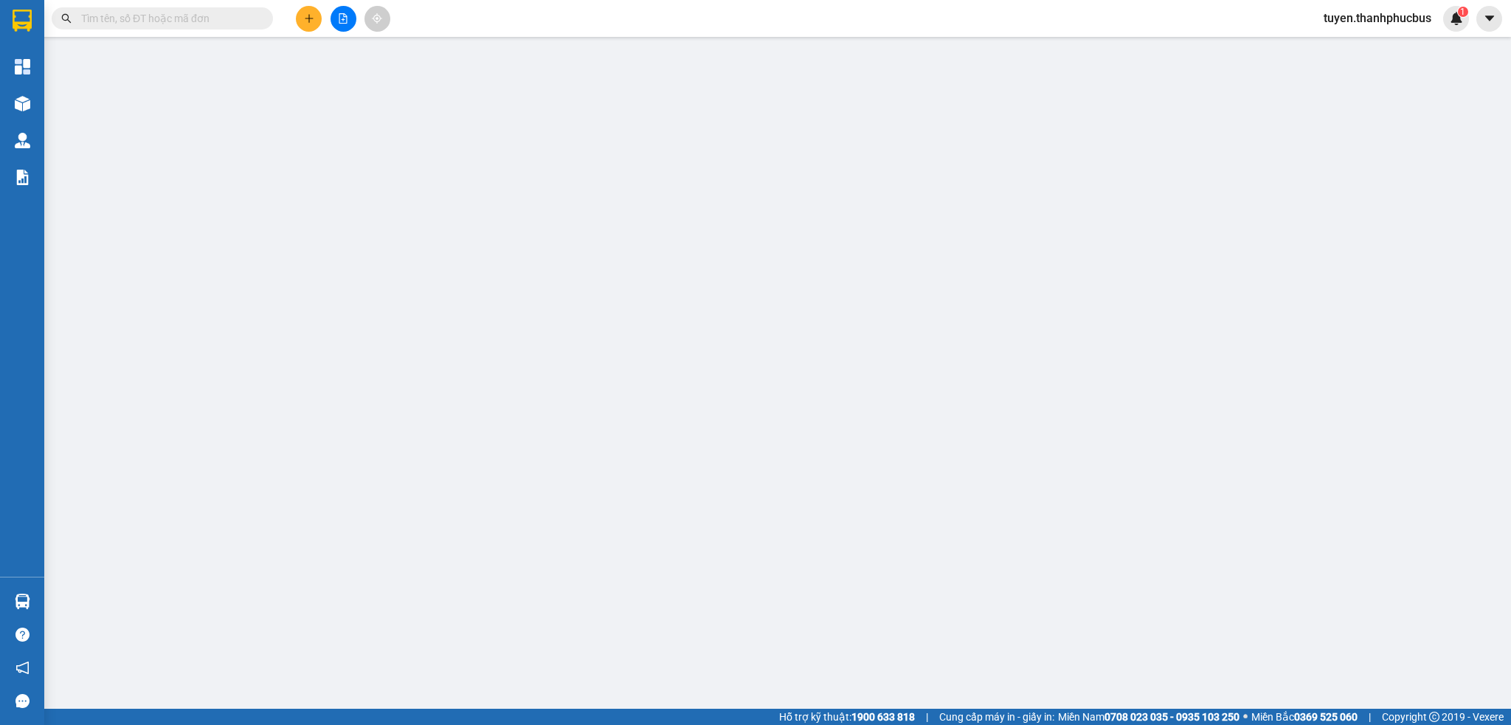
type input "0903367886"
type input "cửa hàng long phát"
type input "0946828479"
type input "SỬA XE LUẬN"
type input "35.000"
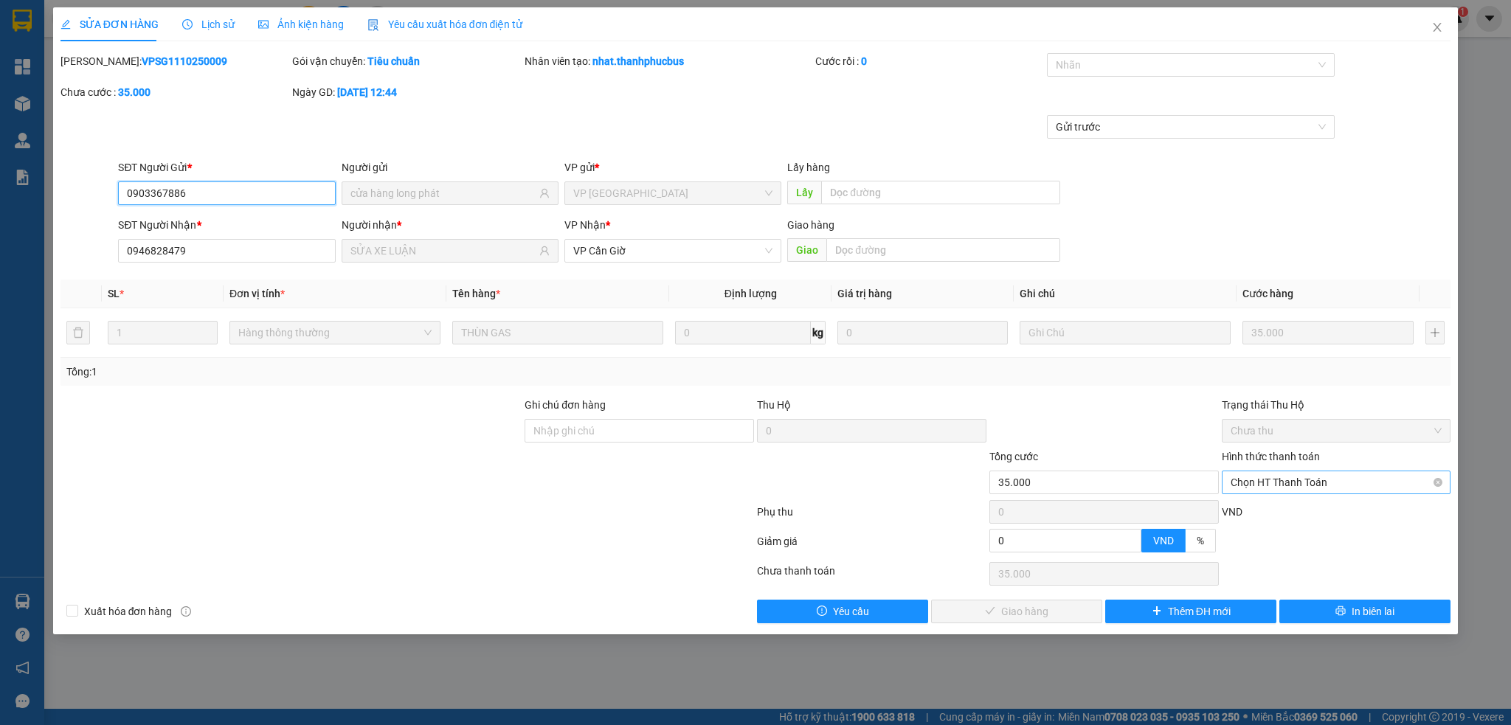
click at [1300, 486] on span "Chọn HT Thanh Toán" at bounding box center [1337, 482] width 212 height 22
click at [1283, 512] on div "Tại văn phòng" at bounding box center [1337, 512] width 212 height 16
type input "0"
click at [1011, 614] on span "Giao hàng" at bounding box center [1024, 611] width 47 height 16
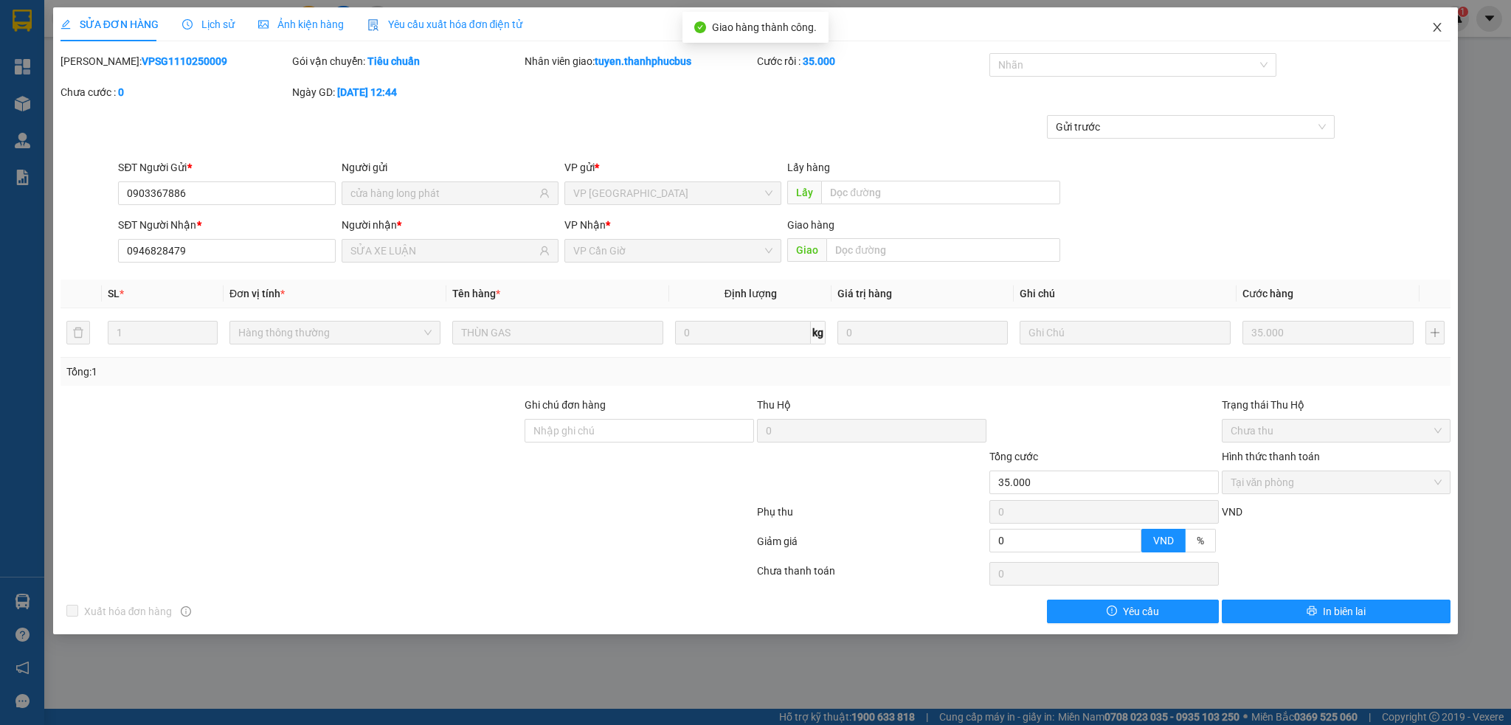
click at [1432, 27] on icon "close" at bounding box center [1437, 27] width 12 height 12
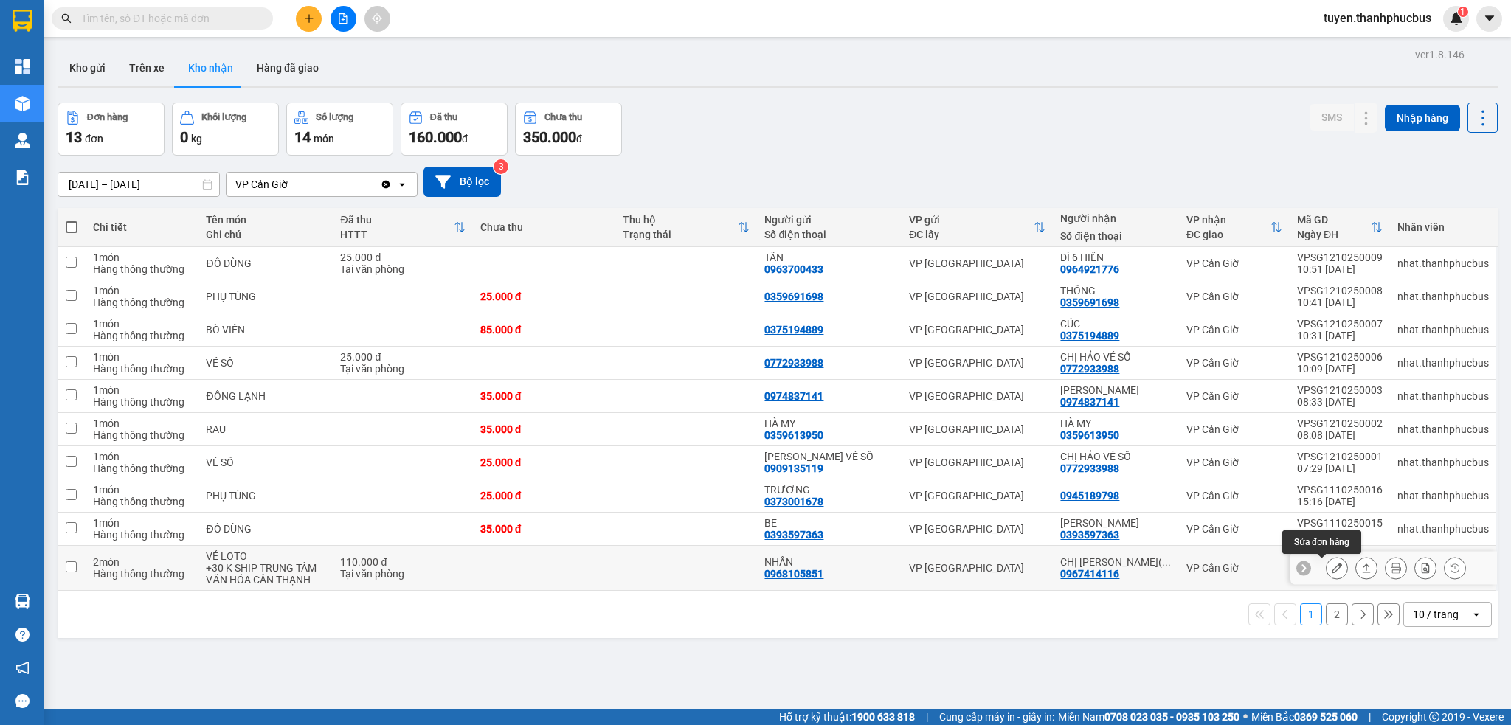
click at [1332, 567] on icon at bounding box center [1337, 568] width 10 height 10
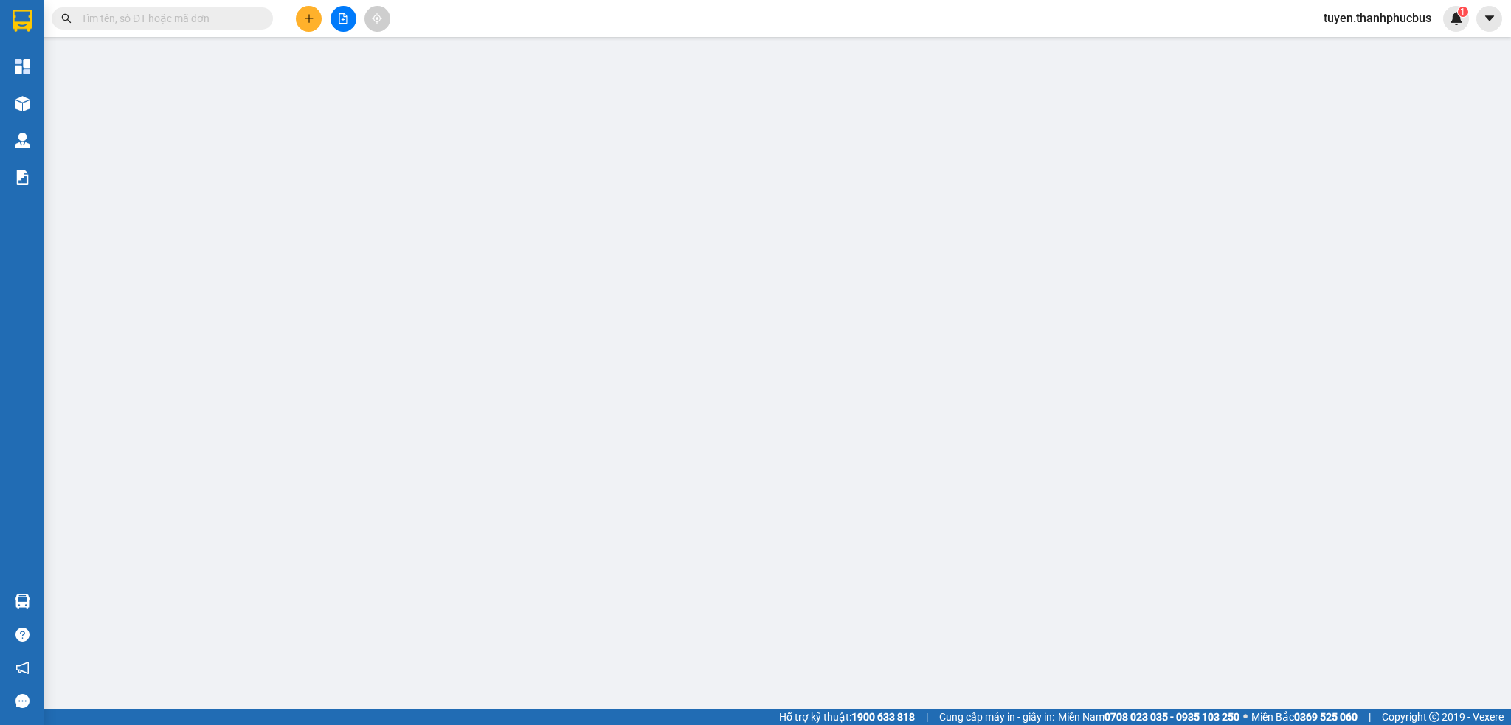
type input "0968105851"
type input "NHÂN"
type input "0967414116"
type input "CHỊ [PERSON_NAME]( 0363574715"
type input "0363574715 - [PERSON_NAME]"
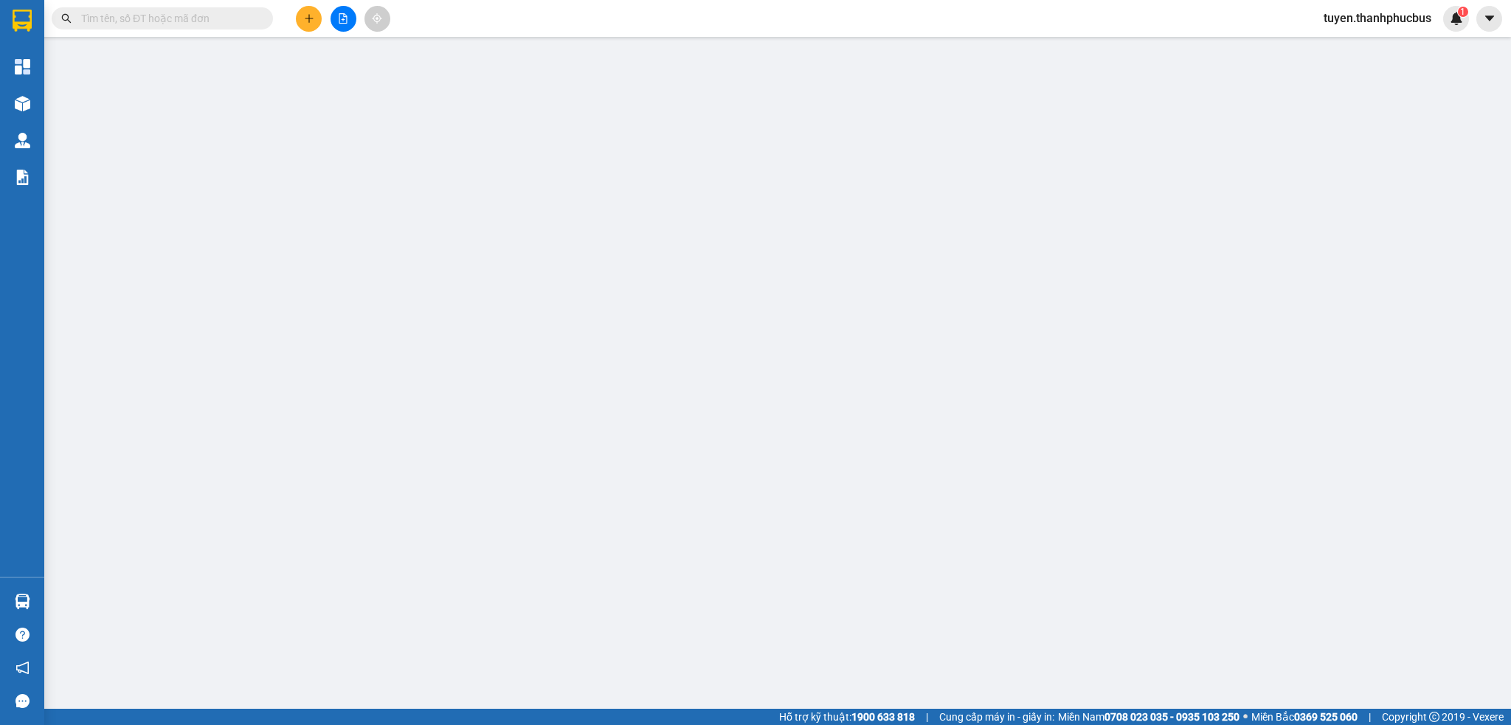
type input "110.000"
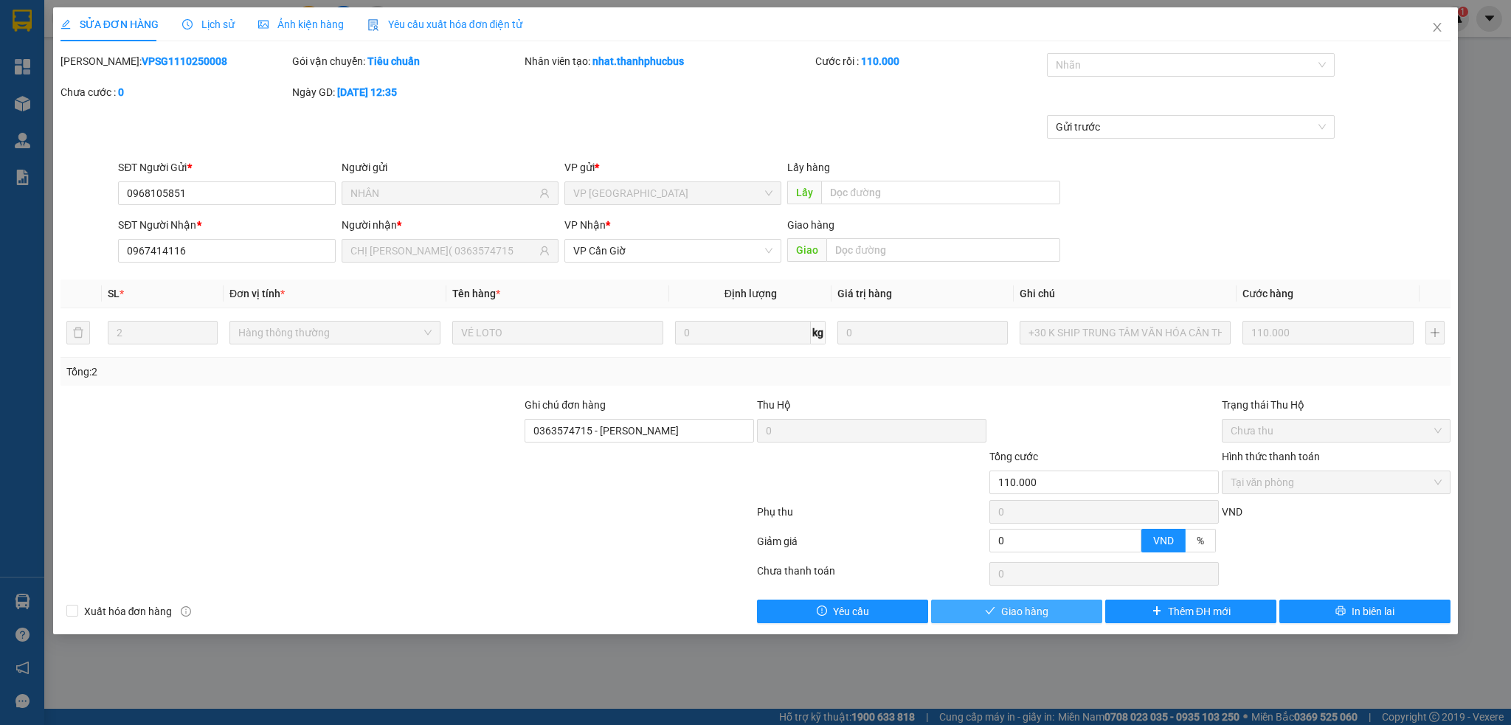
click at [1039, 609] on span "Giao hàng" at bounding box center [1024, 611] width 47 height 16
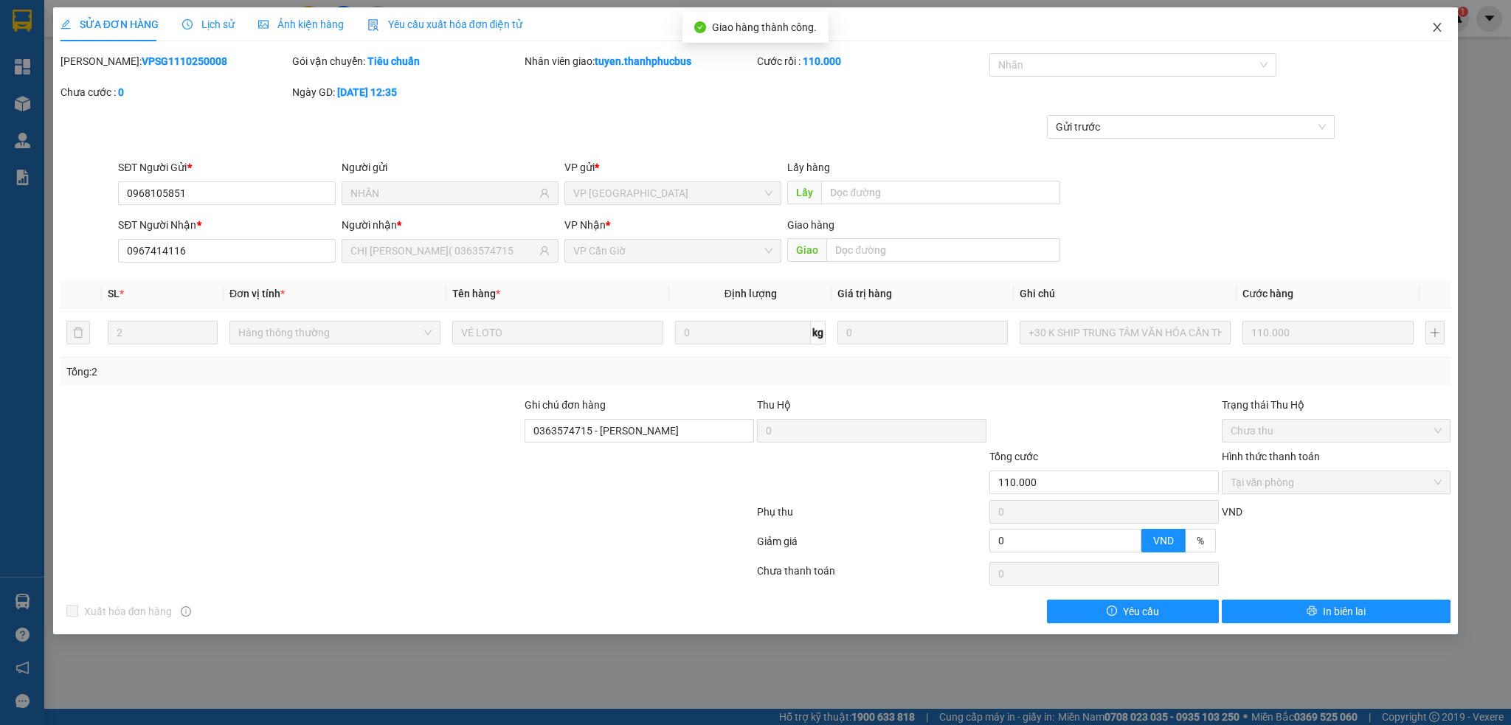
click at [1435, 30] on icon "close" at bounding box center [1437, 27] width 8 height 9
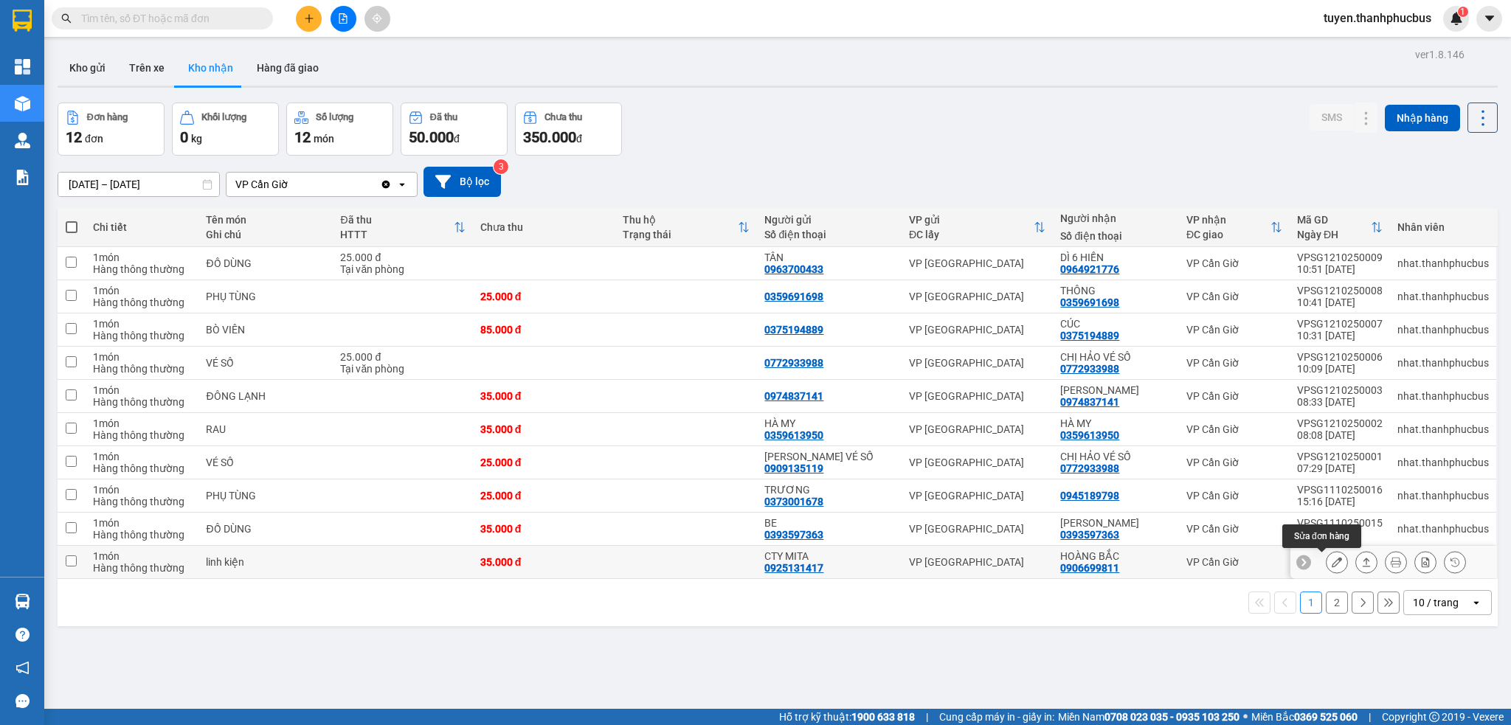
click at [1332, 561] on icon at bounding box center [1337, 562] width 10 height 10
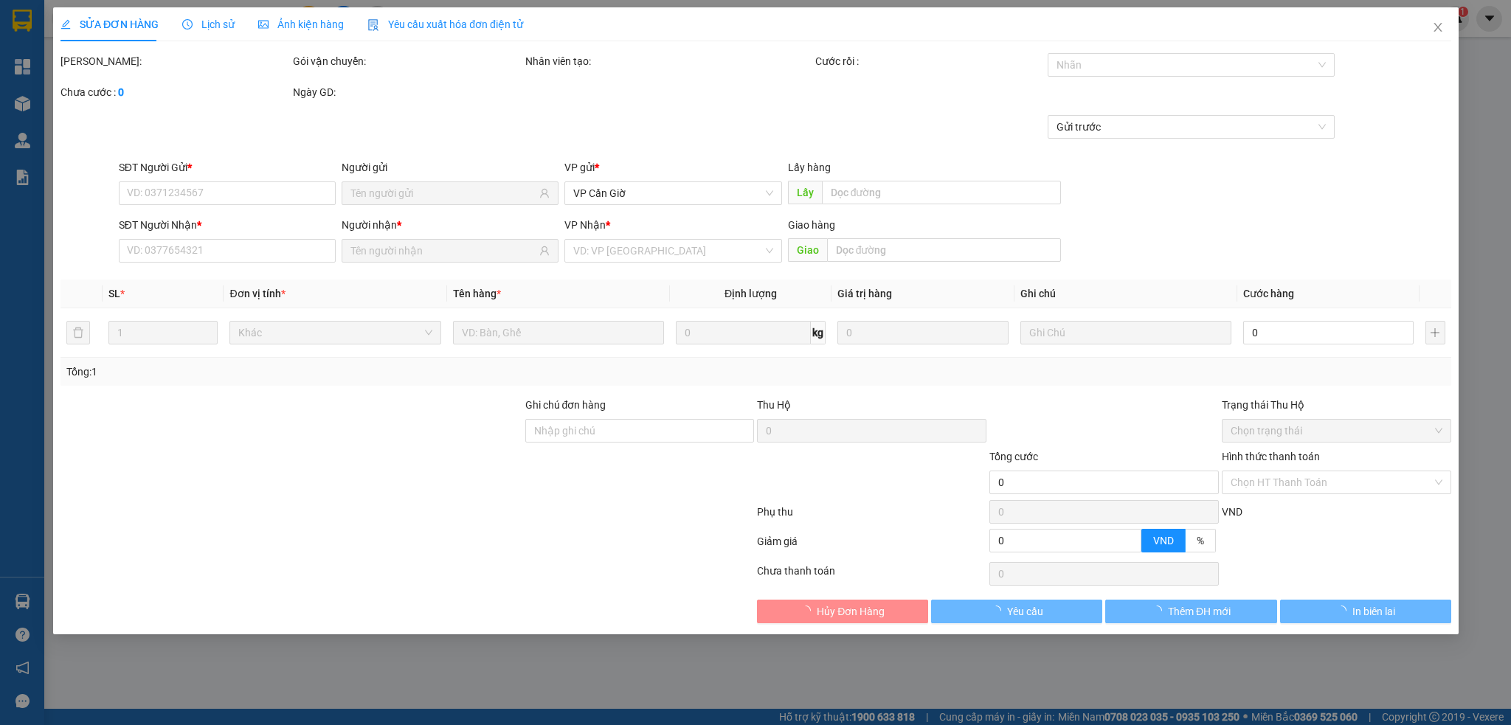
type input "0925131417"
type input "CTY MITA"
type input "0906699811"
type input "HOÀNG BẮC"
type input "35.000"
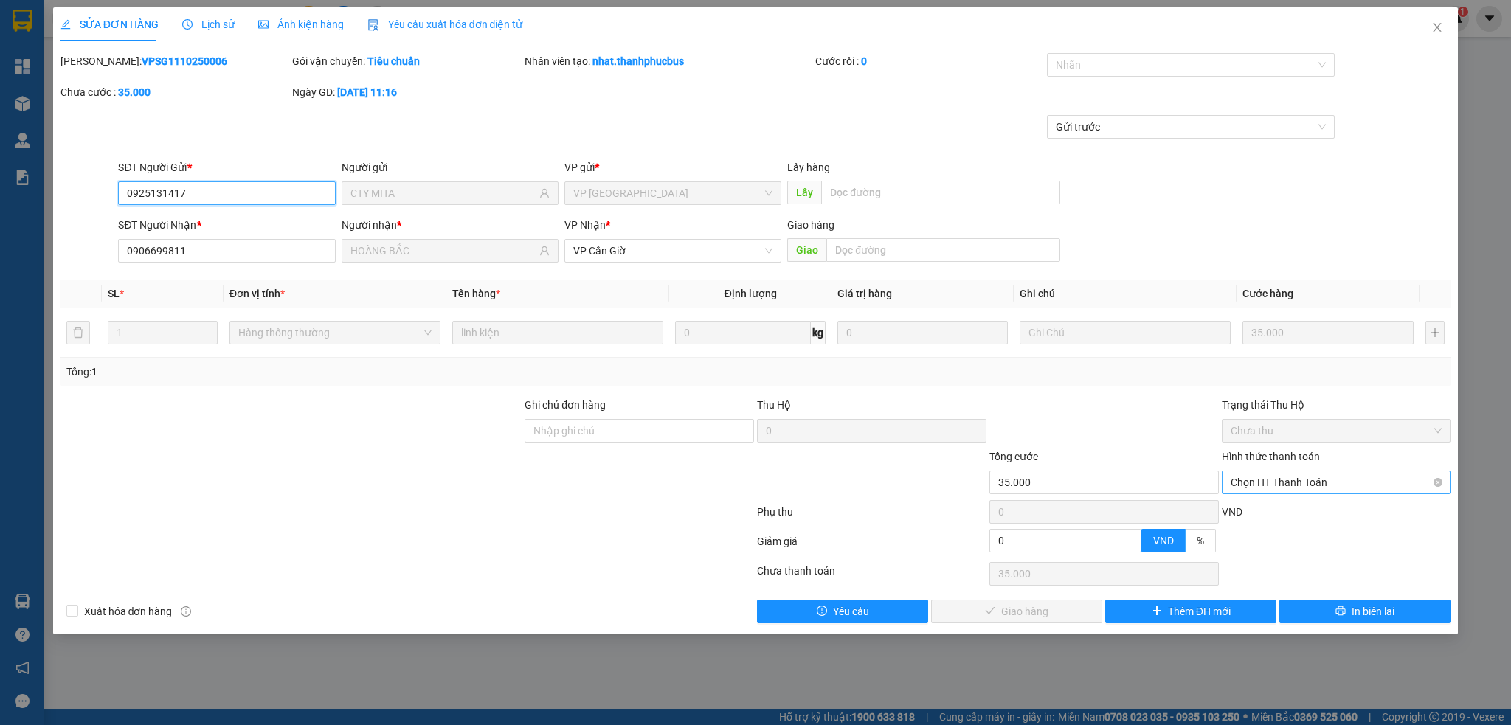
click at [1326, 482] on span "Chọn HT Thanh Toán" at bounding box center [1337, 482] width 212 height 22
click at [1295, 509] on div "Tại văn phòng" at bounding box center [1337, 512] width 212 height 16
type input "0"
click at [1012, 615] on span "Giao hàng" at bounding box center [1024, 611] width 47 height 16
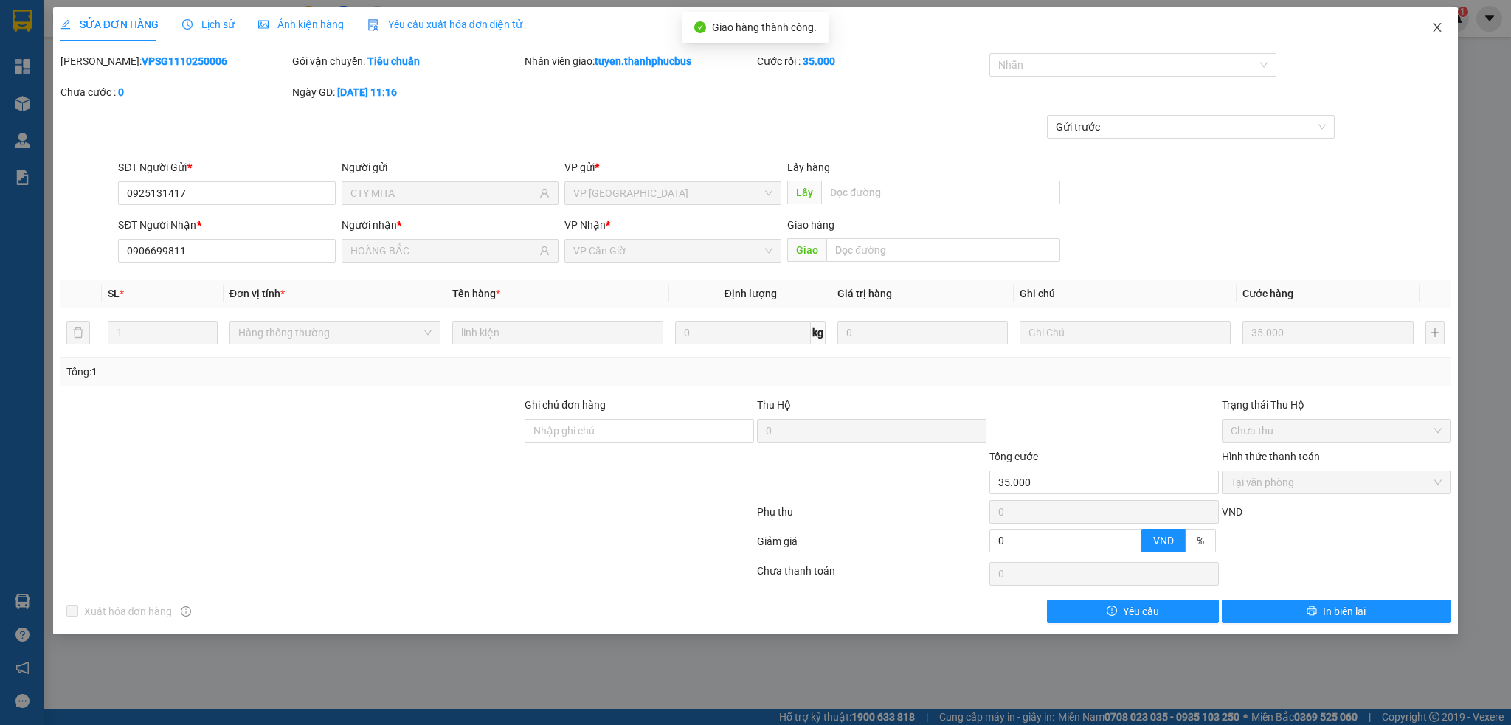
click at [1431, 25] on icon "close" at bounding box center [1437, 27] width 12 height 12
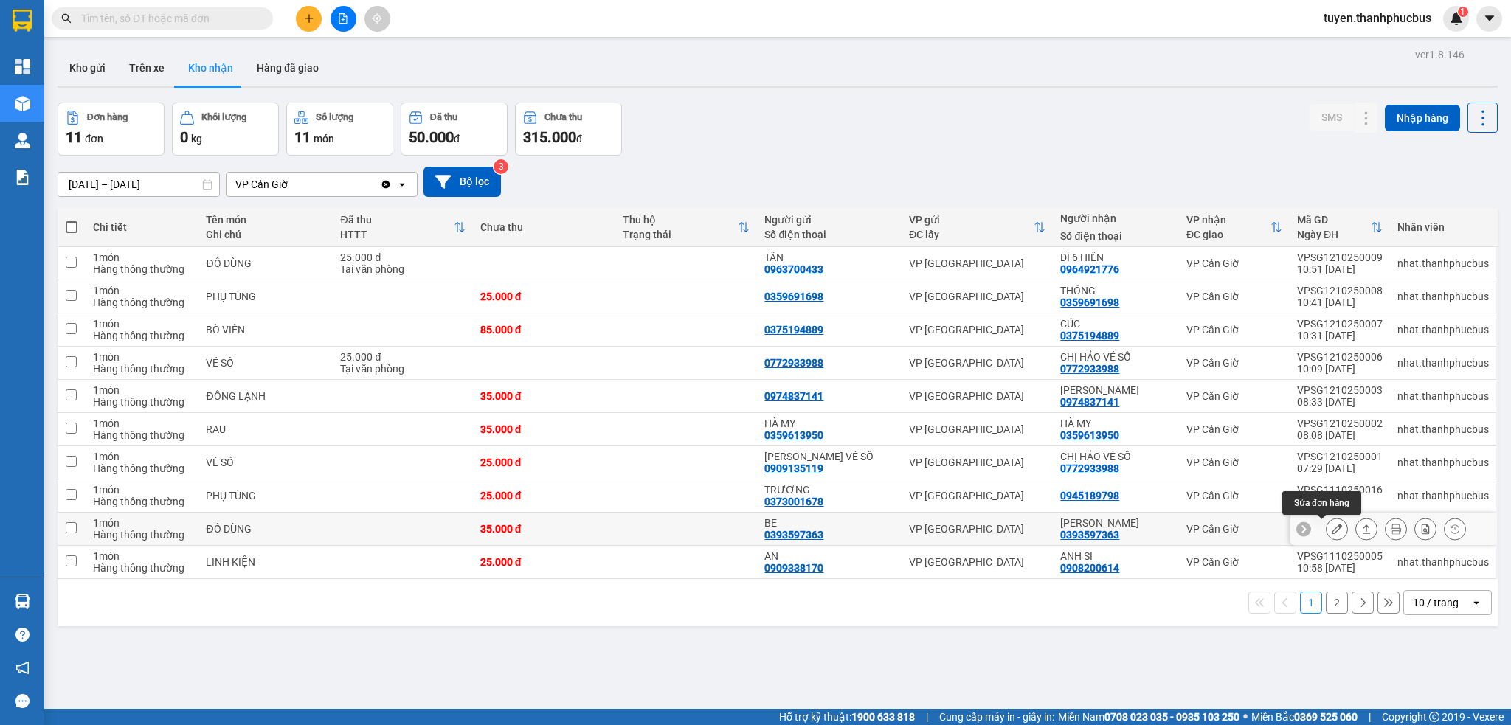
click at [1332, 530] on icon at bounding box center [1337, 529] width 10 height 10
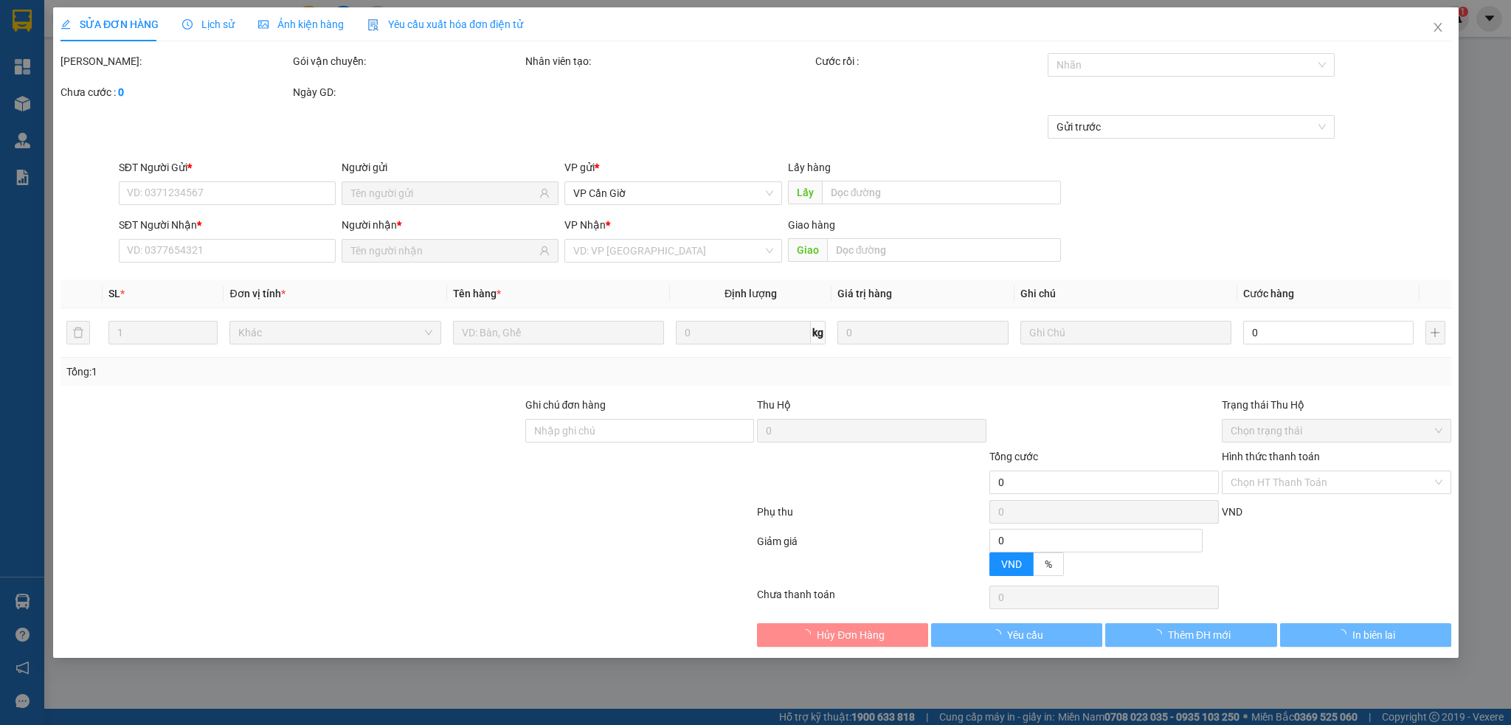
type input "0393597363"
type input "BE"
type input "0393597363"
type input "[PERSON_NAME]"
type input "35.000"
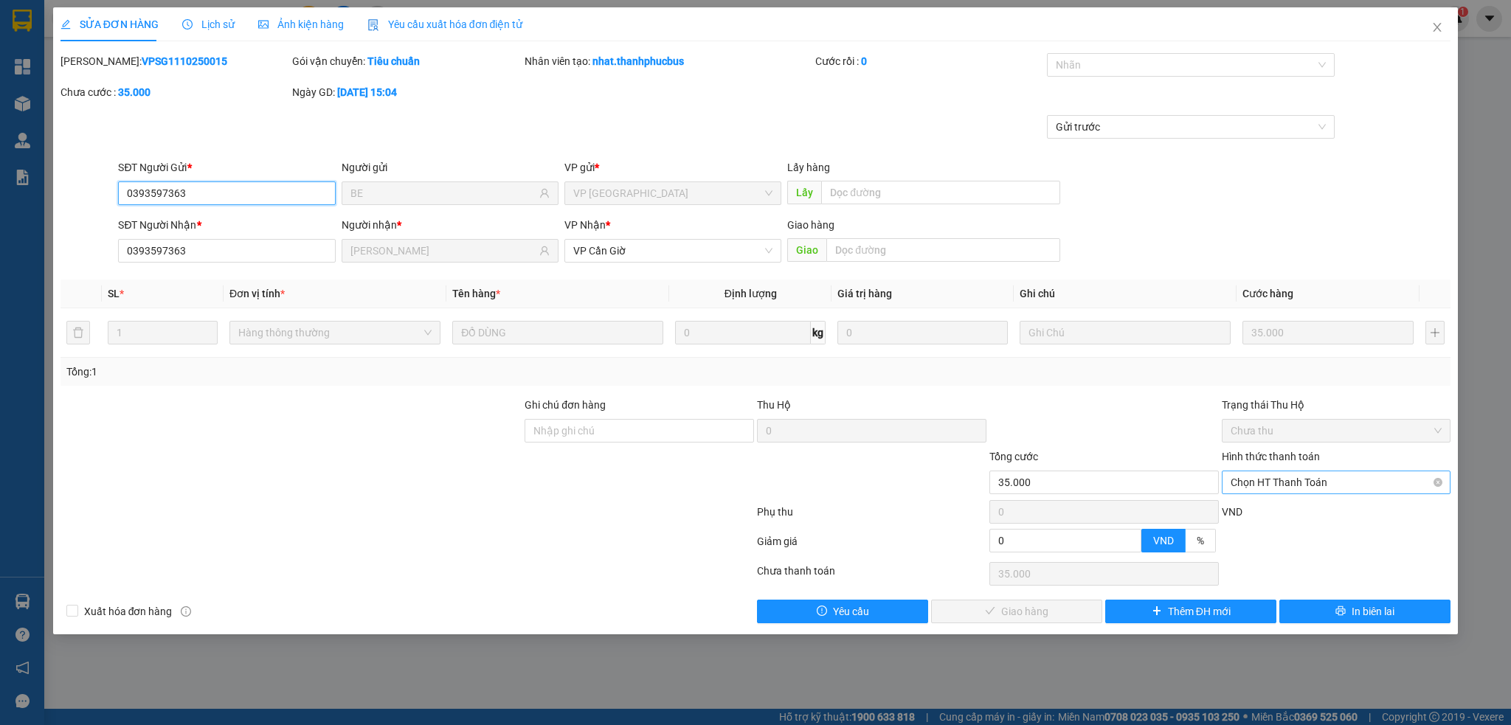
click at [1294, 483] on span "Chọn HT Thanh Toán" at bounding box center [1337, 482] width 212 height 22
click at [1253, 510] on div "Tại văn phòng" at bounding box center [1337, 512] width 212 height 16
type input "0"
click at [1024, 616] on span "Giao hàng" at bounding box center [1024, 611] width 47 height 16
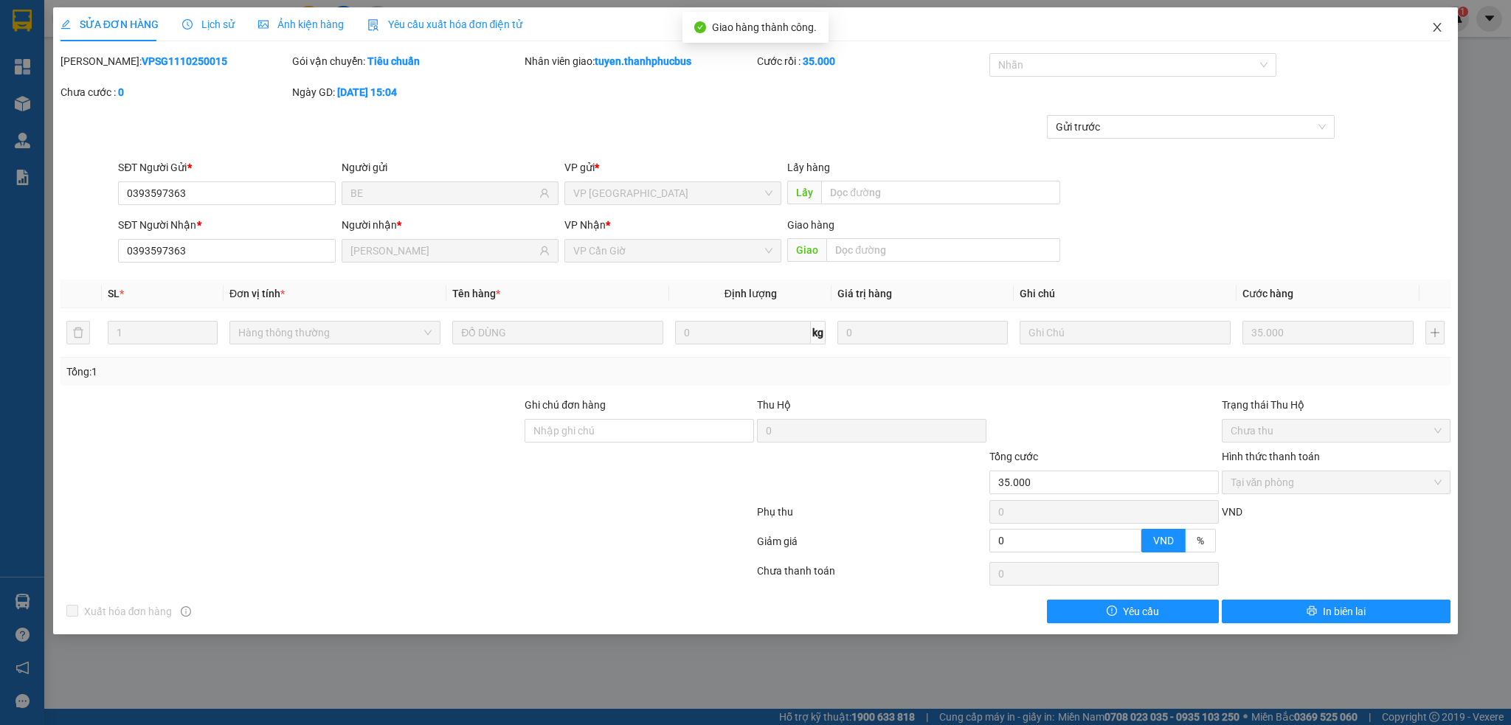
click at [1441, 27] on icon "close" at bounding box center [1437, 27] width 12 height 12
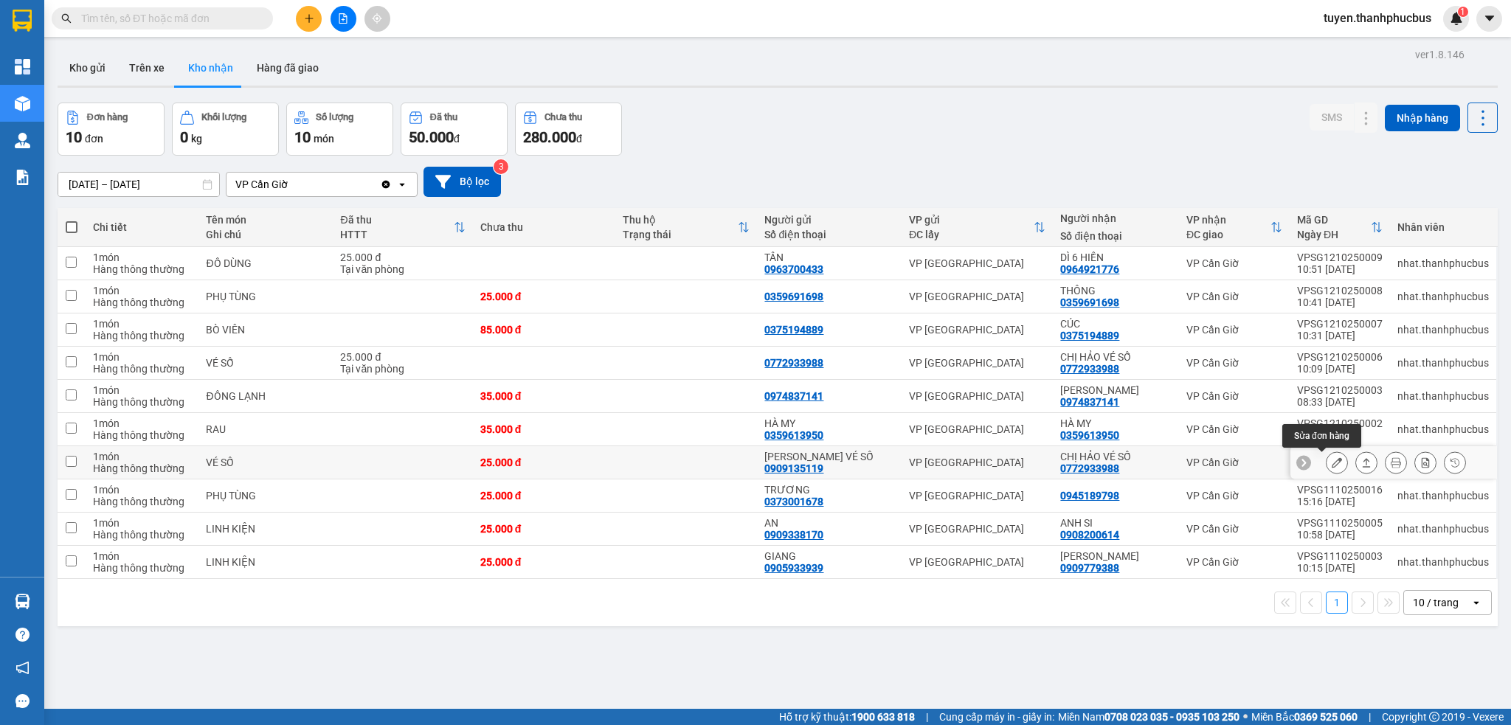
click at [1332, 465] on icon at bounding box center [1337, 462] width 10 height 10
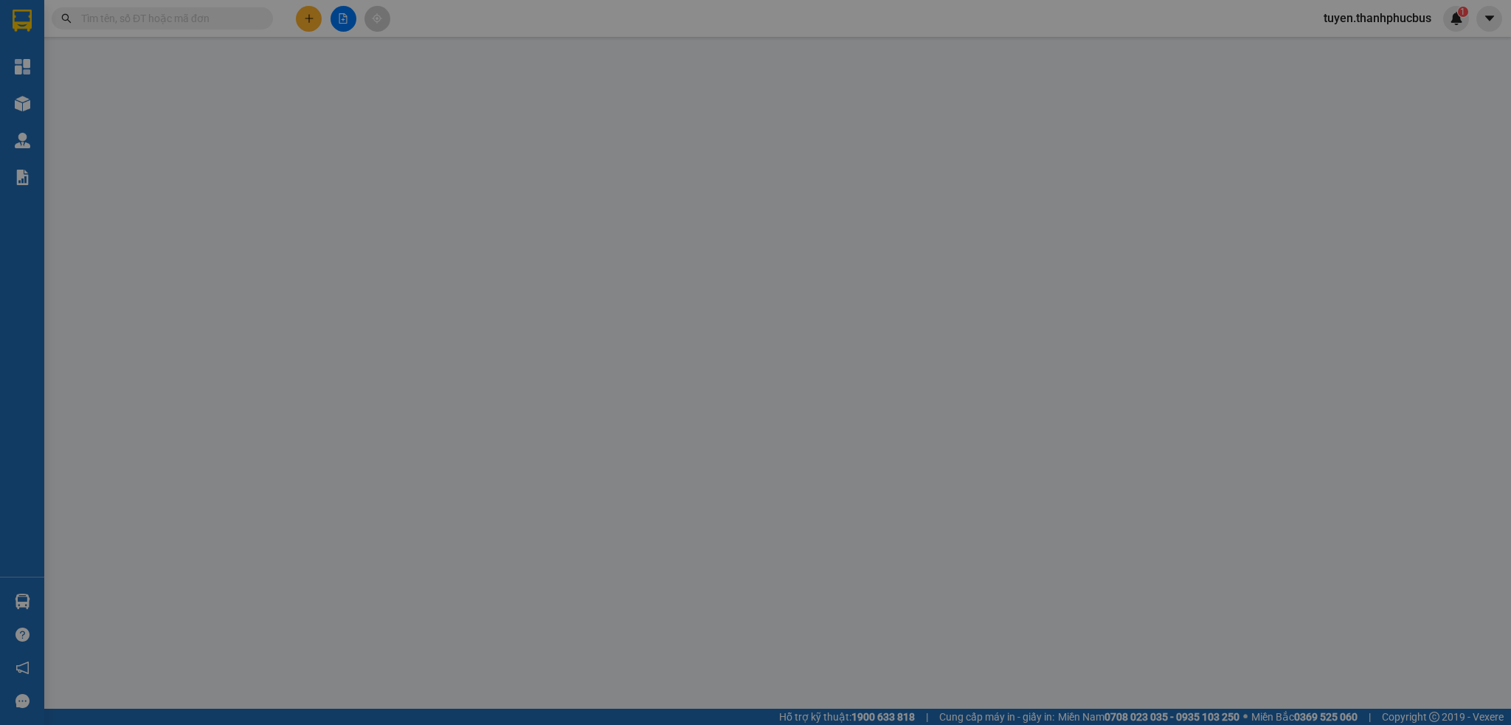
type input "0909135119"
type input "[PERSON_NAME] VÉ SỐ"
type input "0772933988"
type input "CHỊ HẢO VÉ SỐ"
type input "25.000"
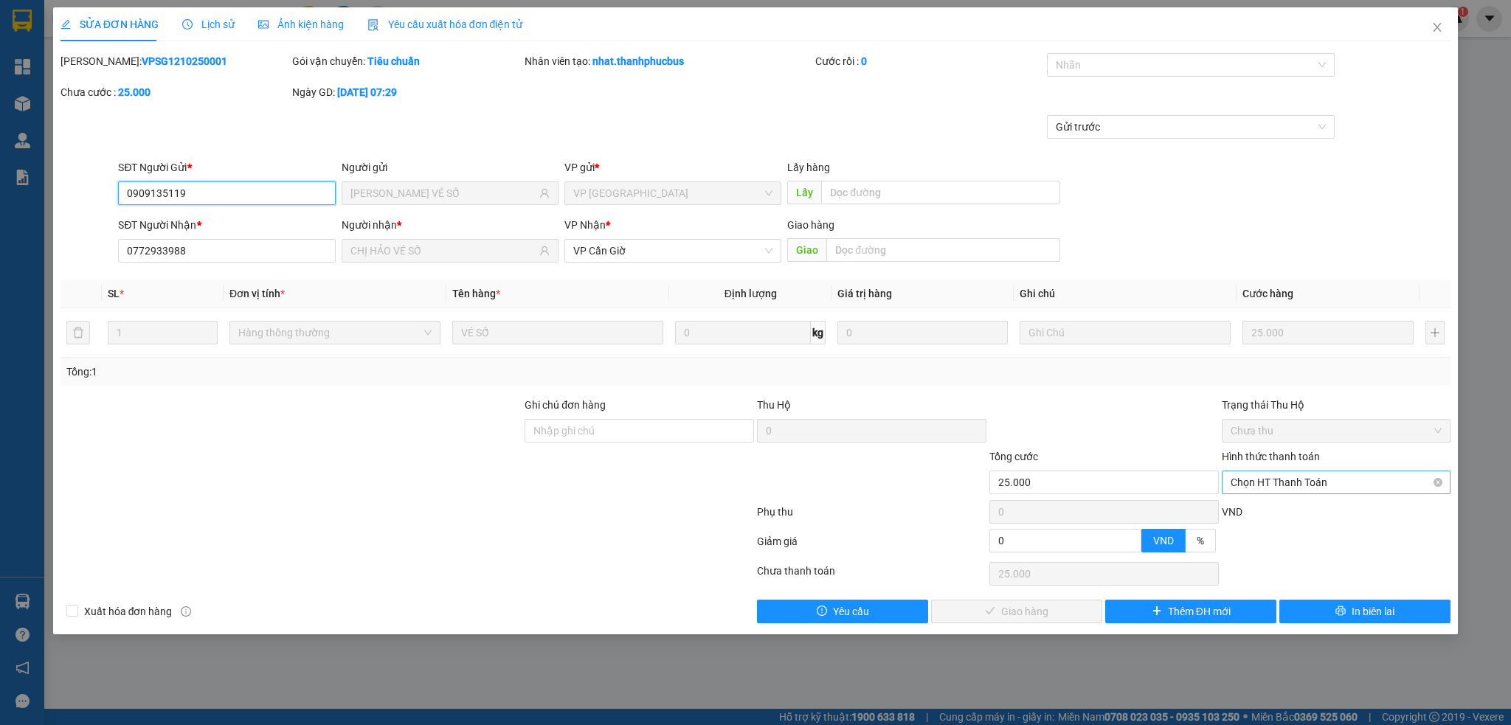
click at [1254, 484] on span "Chọn HT Thanh Toán" at bounding box center [1337, 482] width 212 height 22
click at [1246, 512] on div "Tại văn phòng" at bounding box center [1337, 512] width 212 height 16
type input "0"
click at [1036, 614] on span "Giao hàng" at bounding box center [1024, 611] width 47 height 16
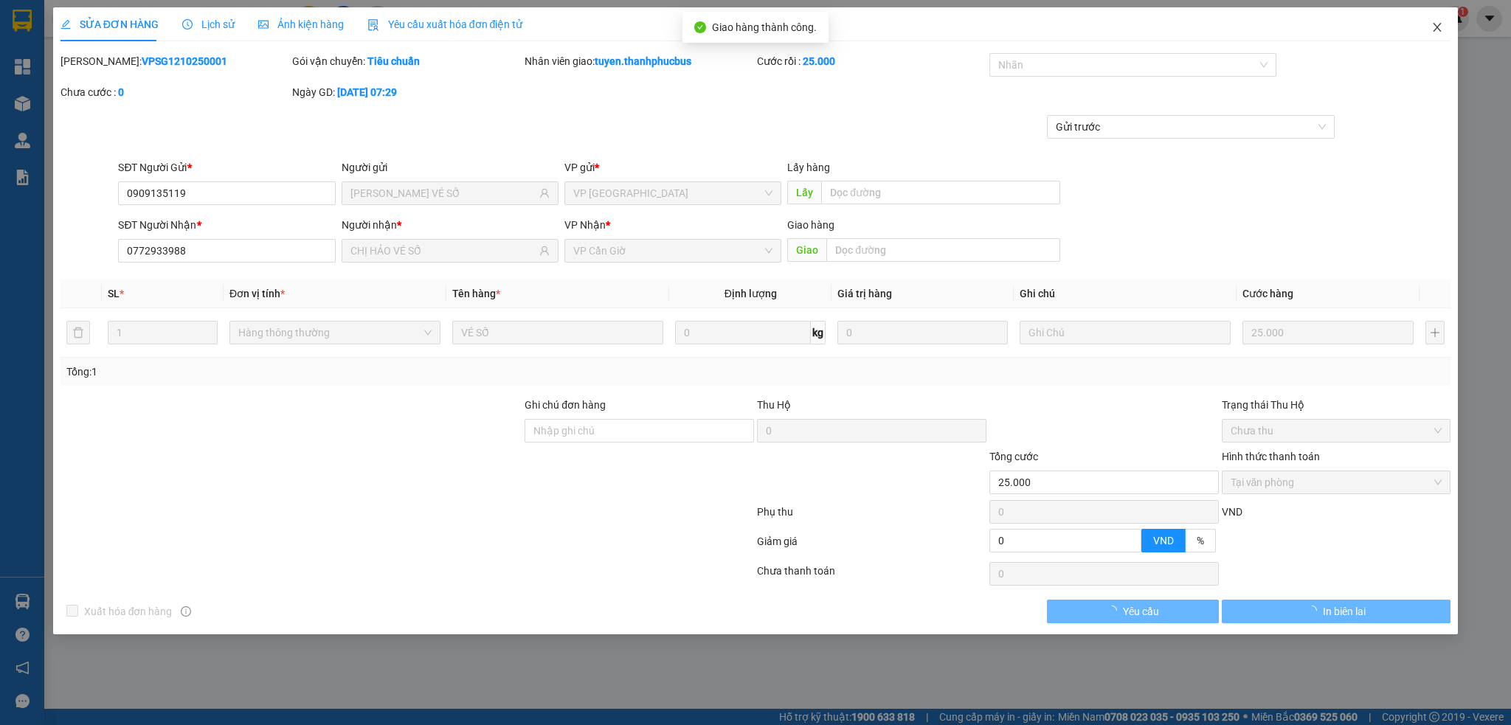
click at [1433, 27] on icon "close" at bounding box center [1437, 27] width 12 height 12
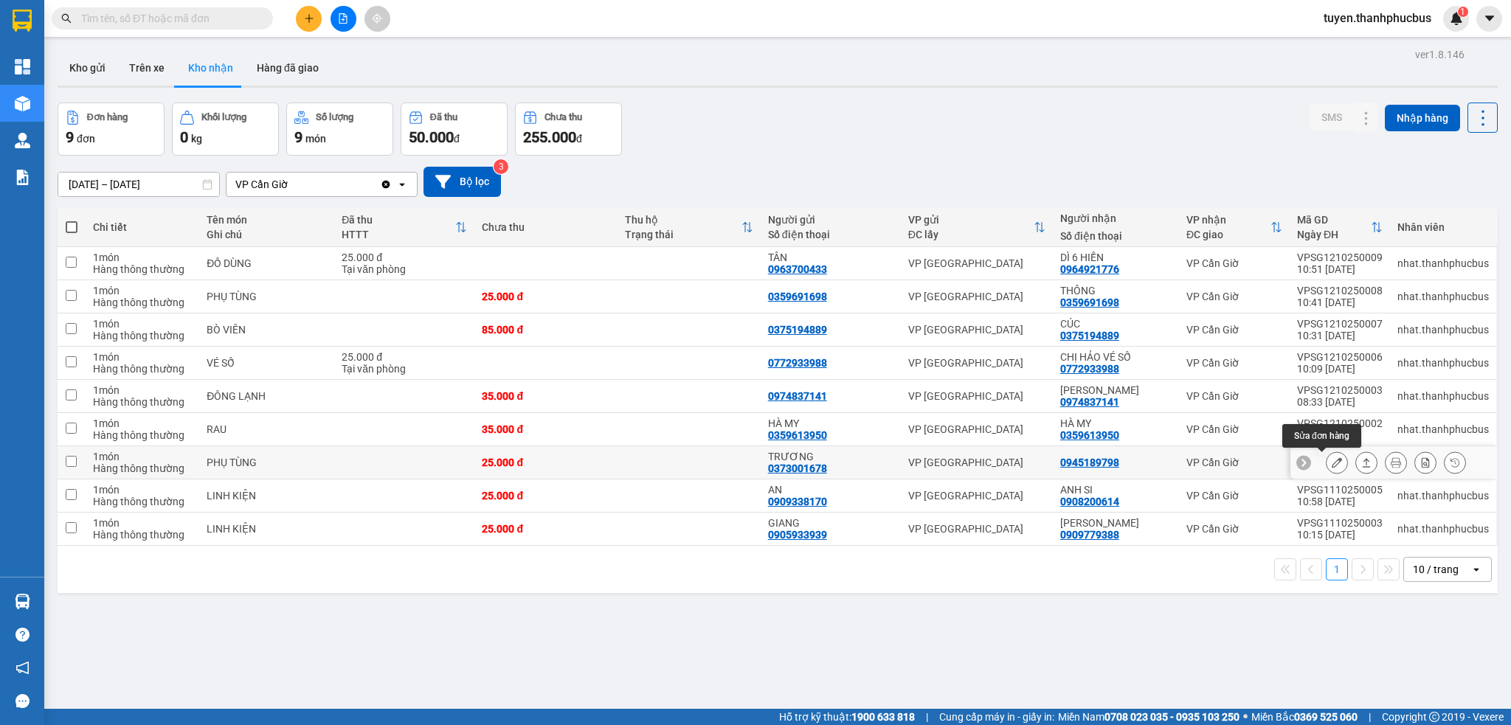
click at [1332, 466] on icon at bounding box center [1337, 462] width 10 height 10
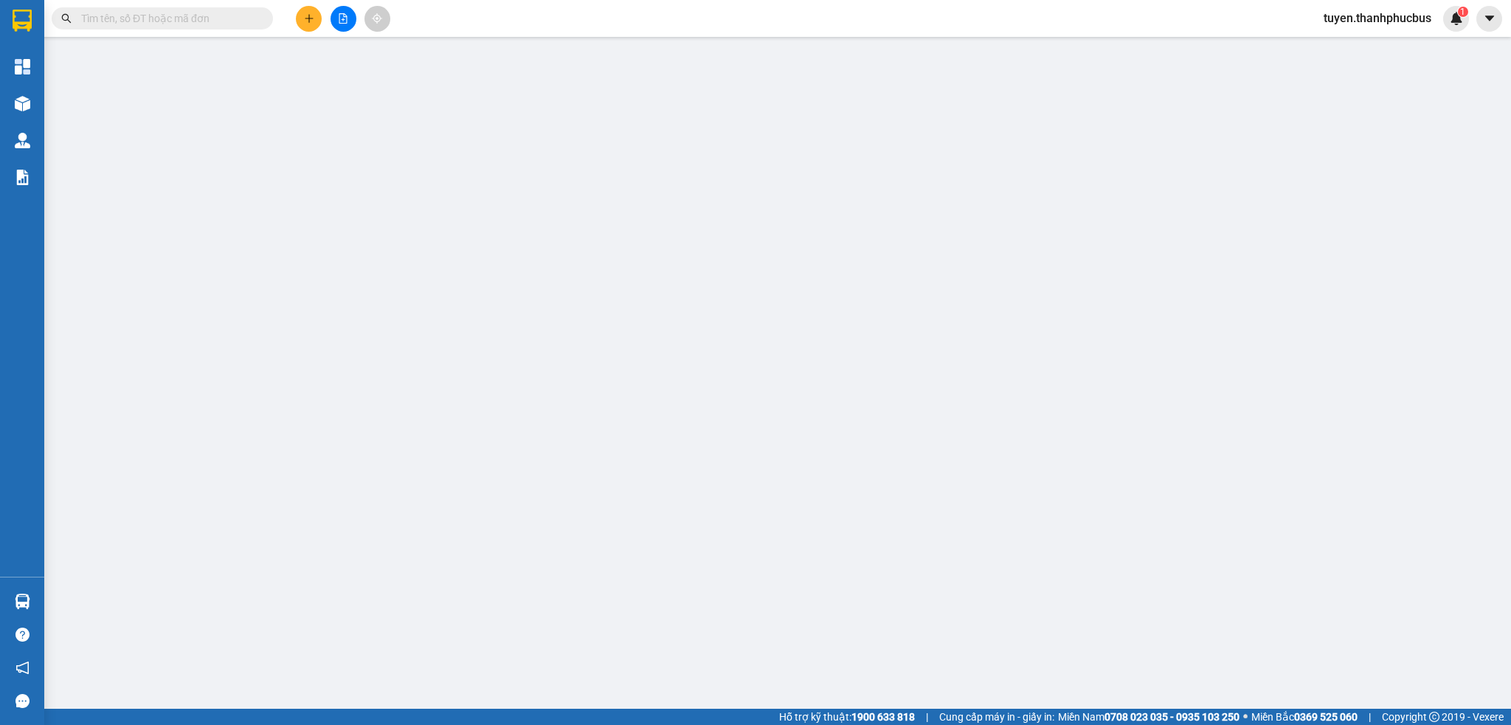
type input "0373001678"
type input "TRƯƠNG"
type input "0945189798"
type input "25.000"
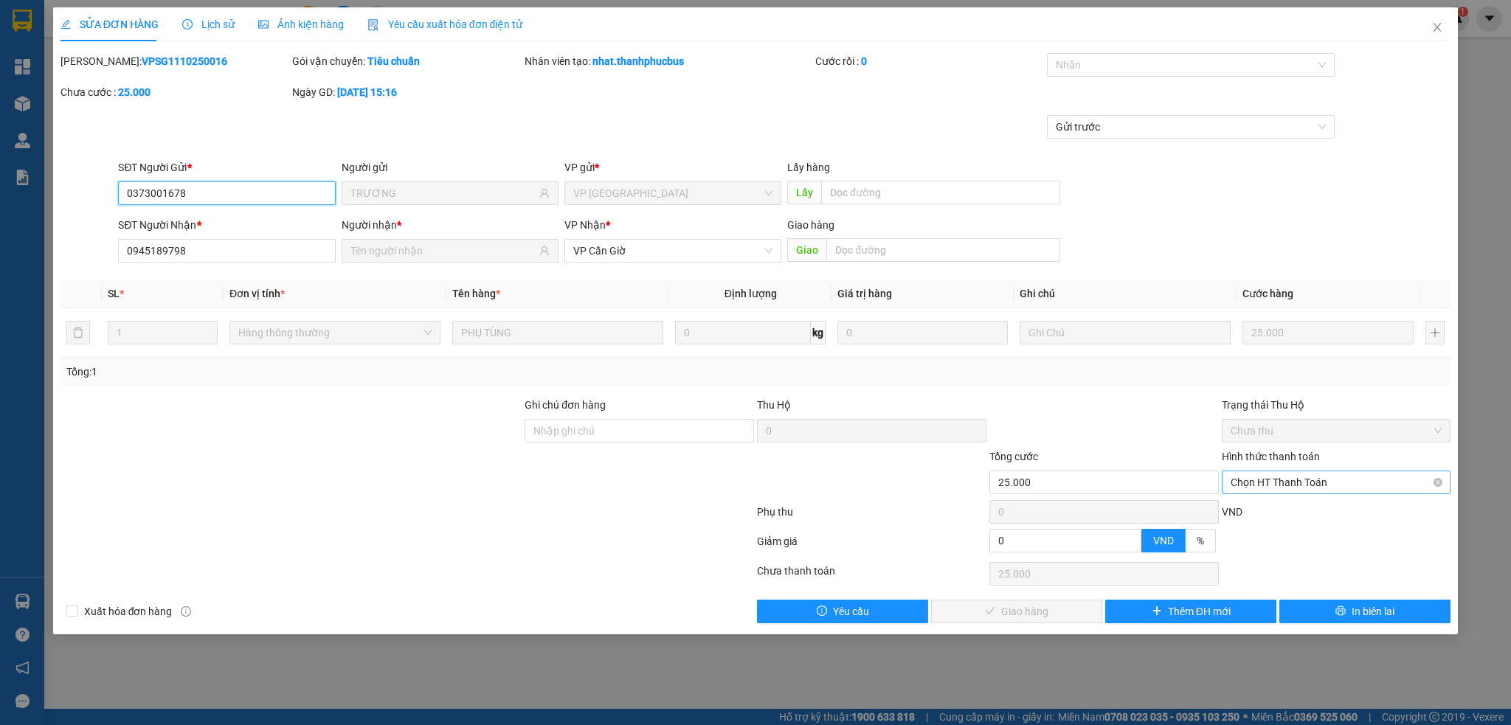
click at [1275, 478] on span "Chọn HT Thanh Toán" at bounding box center [1337, 482] width 212 height 22
click at [1250, 507] on div "Tại văn phòng" at bounding box center [1337, 512] width 212 height 16
type input "0"
click at [1001, 611] on span "Giao hàng" at bounding box center [1024, 611] width 47 height 16
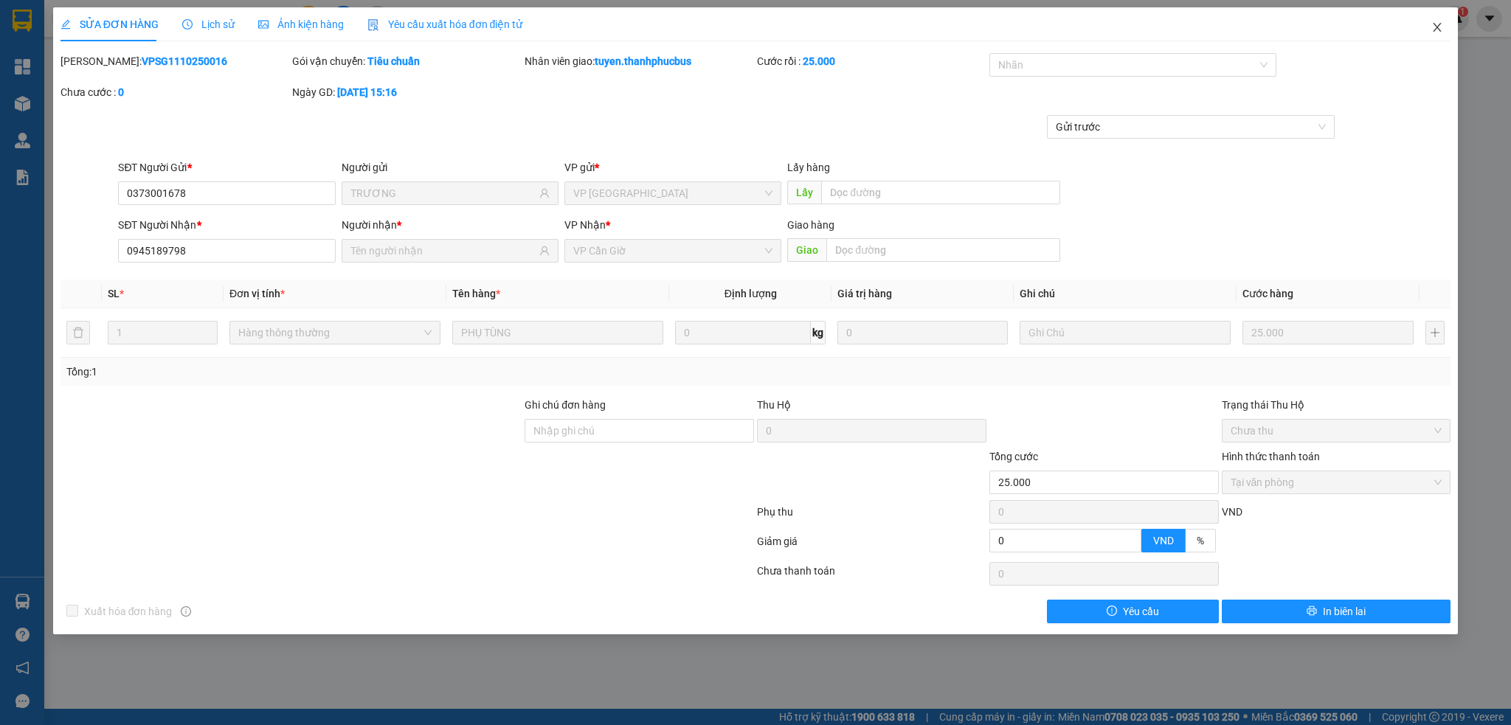
click at [1436, 30] on icon "close" at bounding box center [1437, 27] width 12 height 12
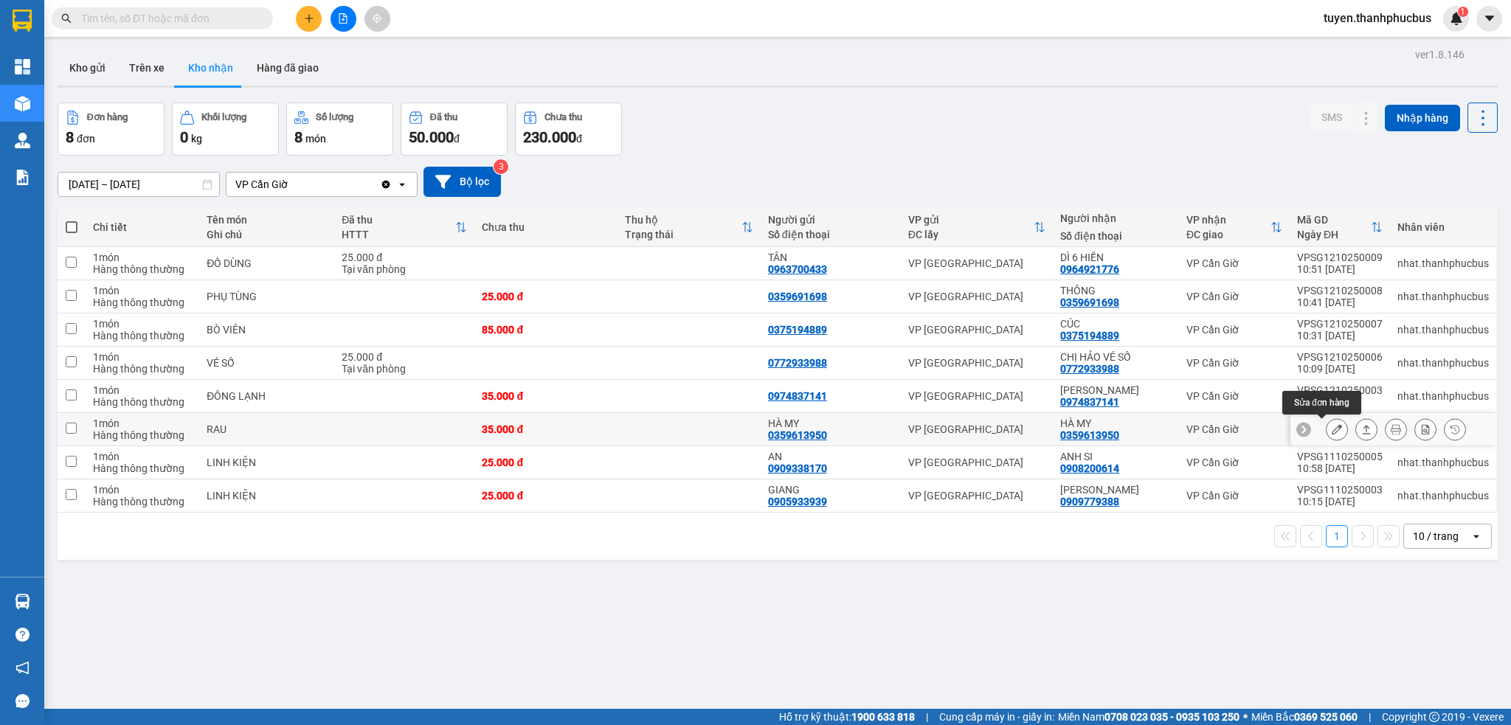
click at [1332, 432] on icon at bounding box center [1337, 429] width 10 height 10
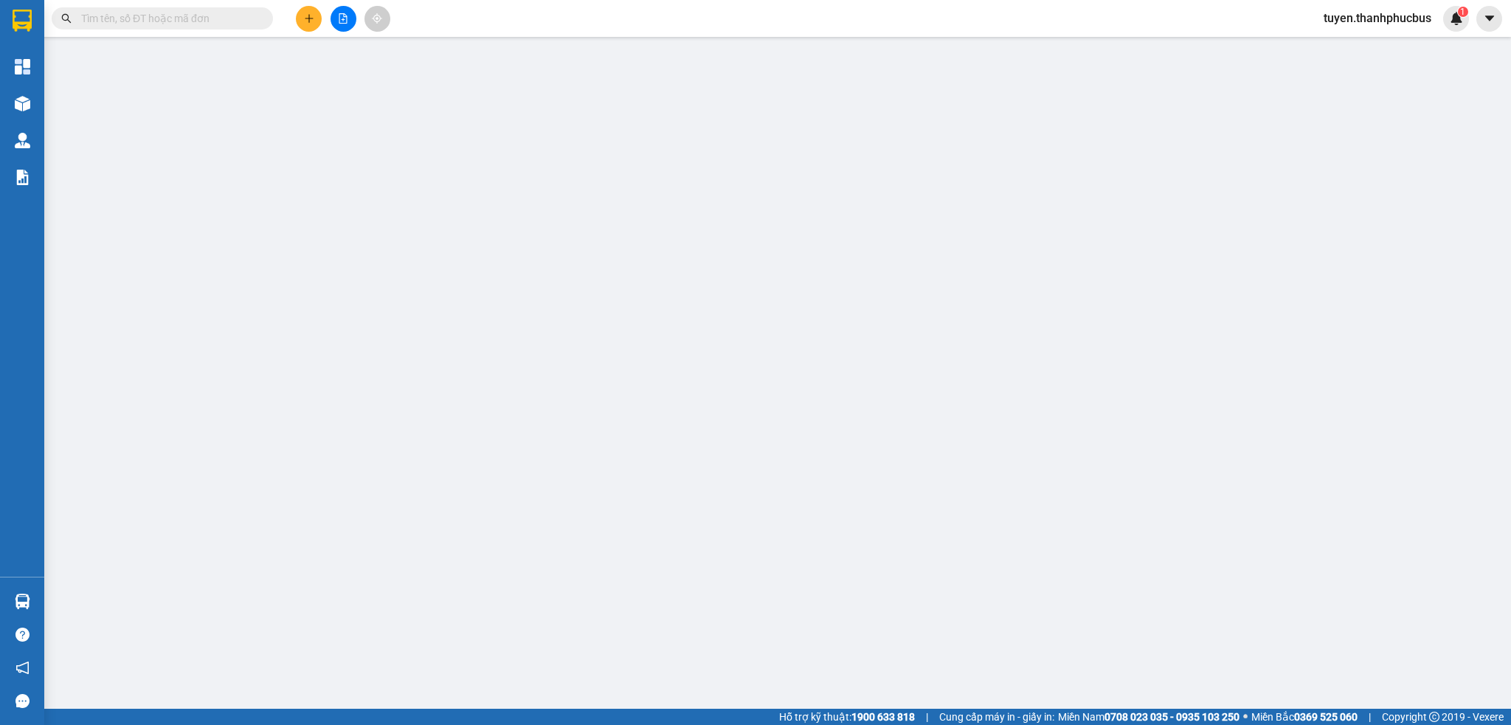
type input "0359613950"
type input "HÀ MY"
type input "0359613950"
type input "HÀ MY"
type input "35.000"
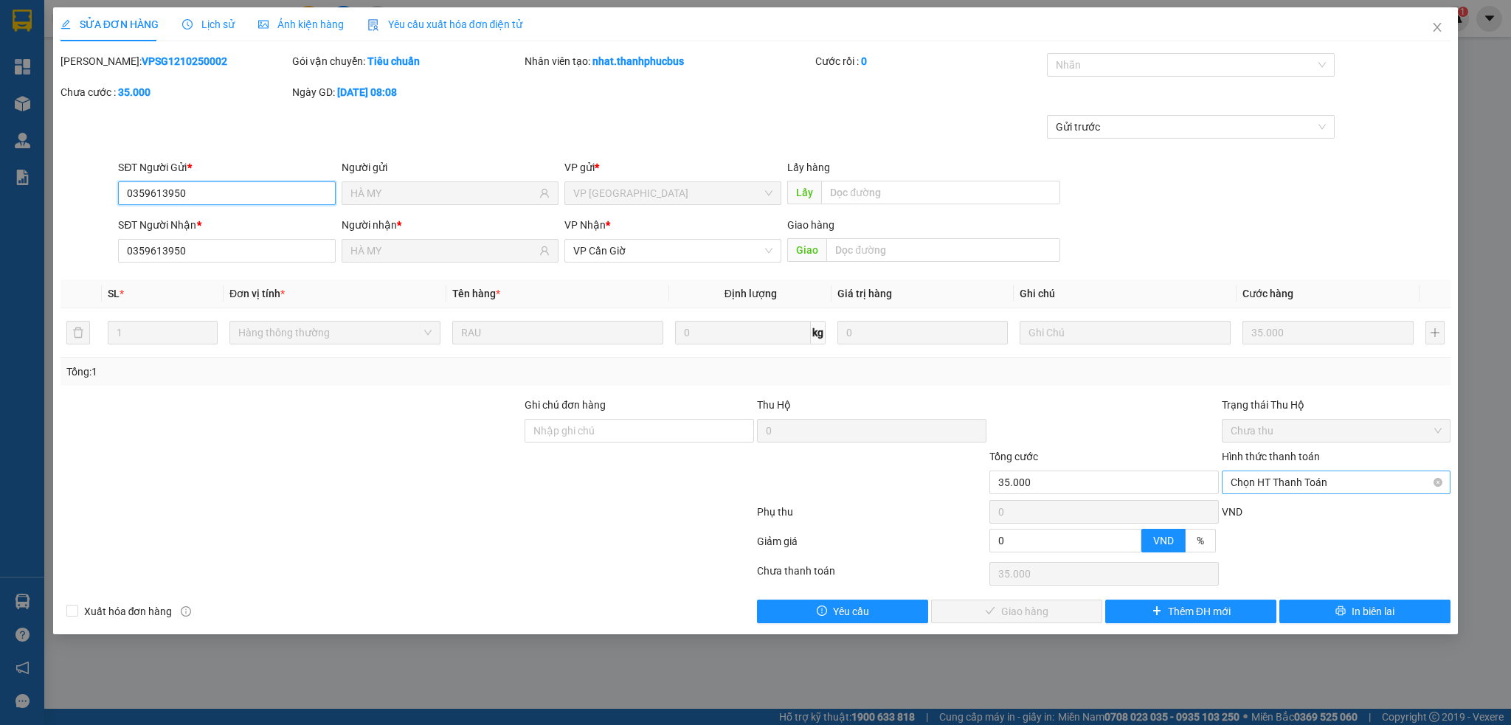
click at [1294, 484] on span "Chọn HT Thanh Toán" at bounding box center [1337, 482] width 212 height 22
click at [1259, 516] on div "Tại văn phòng" at bounding box center [1337, 512] width 212 height 16
type input "0"
click at [1022, 614] on span "Giao hàng" at bounding box center [1024, 611] width 47 height 16
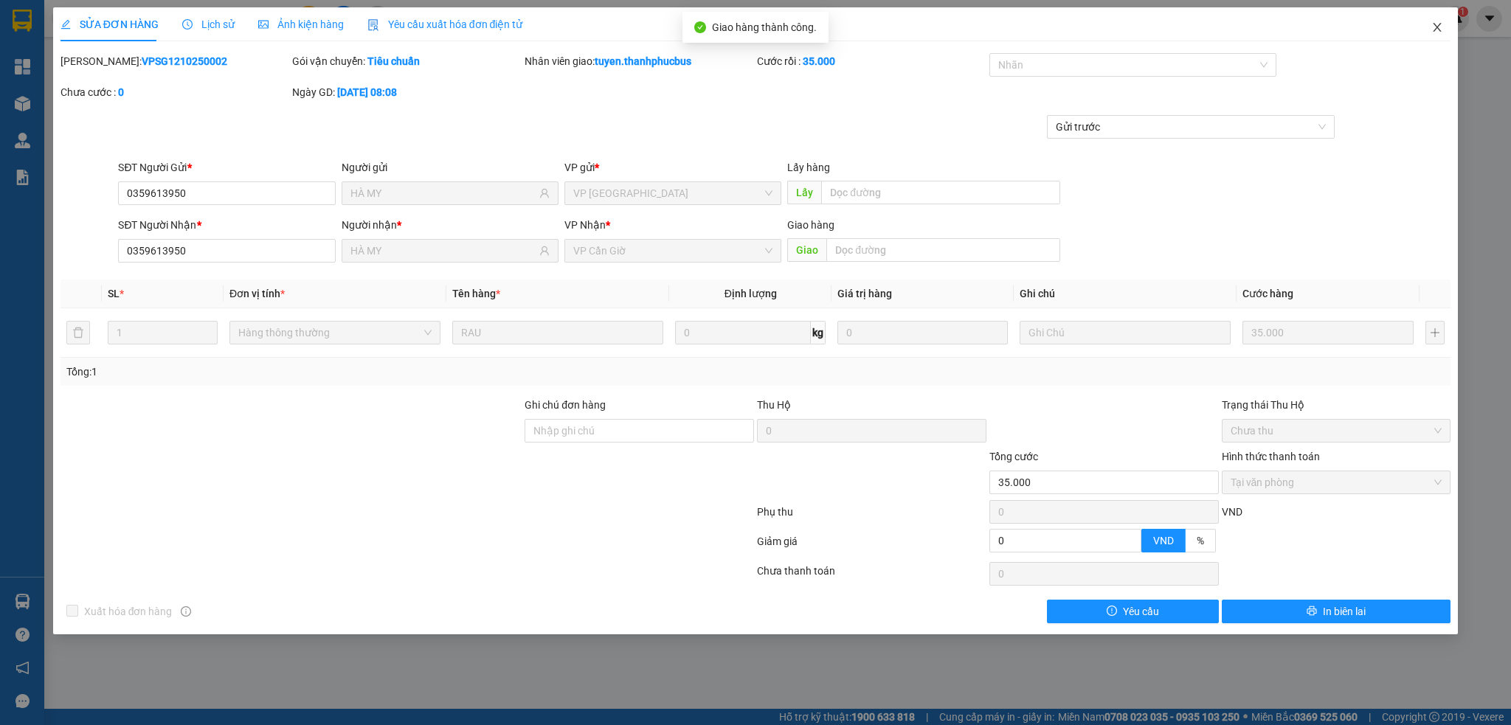
click at [1436, 27] on icon "close" at bounding box center [1437, 27] width 12 height 12
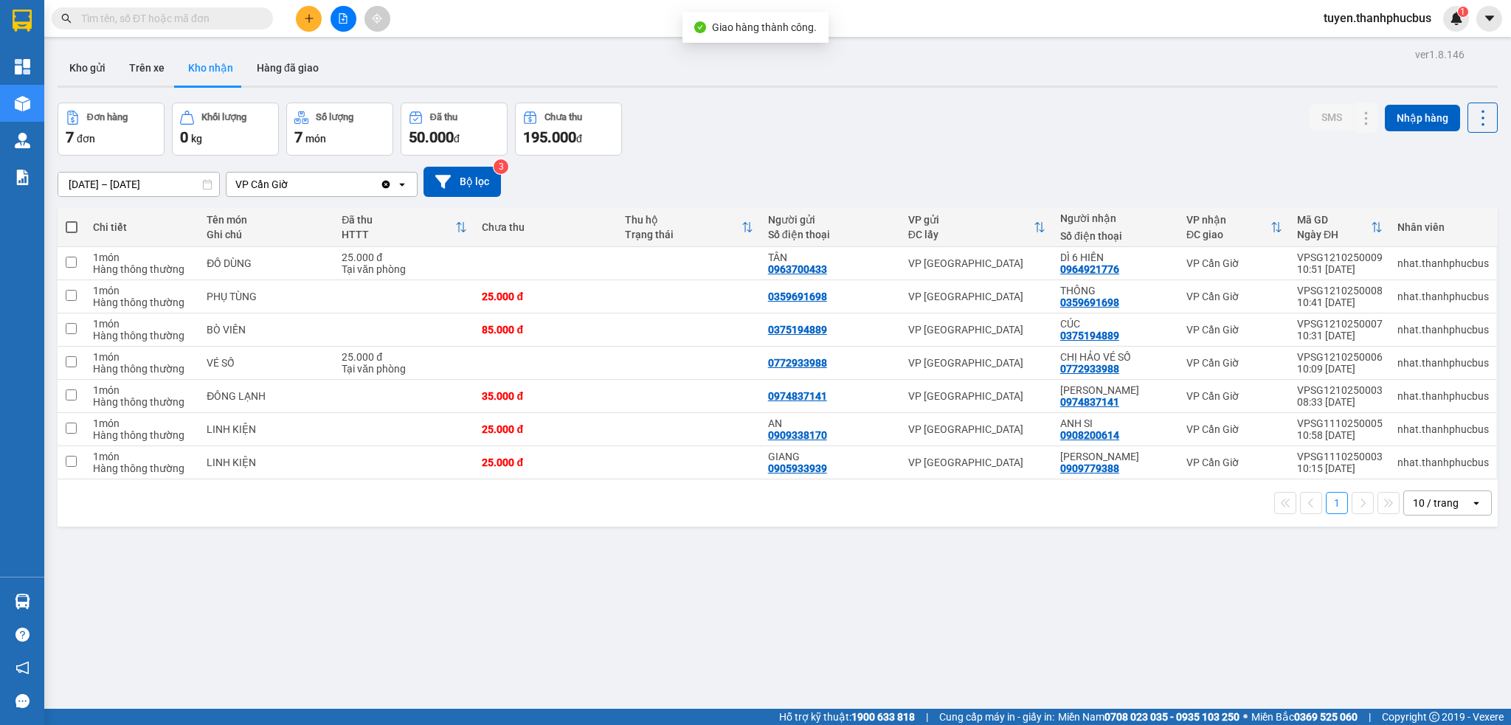
click at [572, 578] on div "ver 1.8.146 Kho gửi Trên xe Kho nhận Hàng đã giao Đơn hàng 7 đơn Khối lượng 0 k…" at bounding box center [778, 406] width 1452 height 725
